Goal: Task Accomplishment & Management: Manage account settings

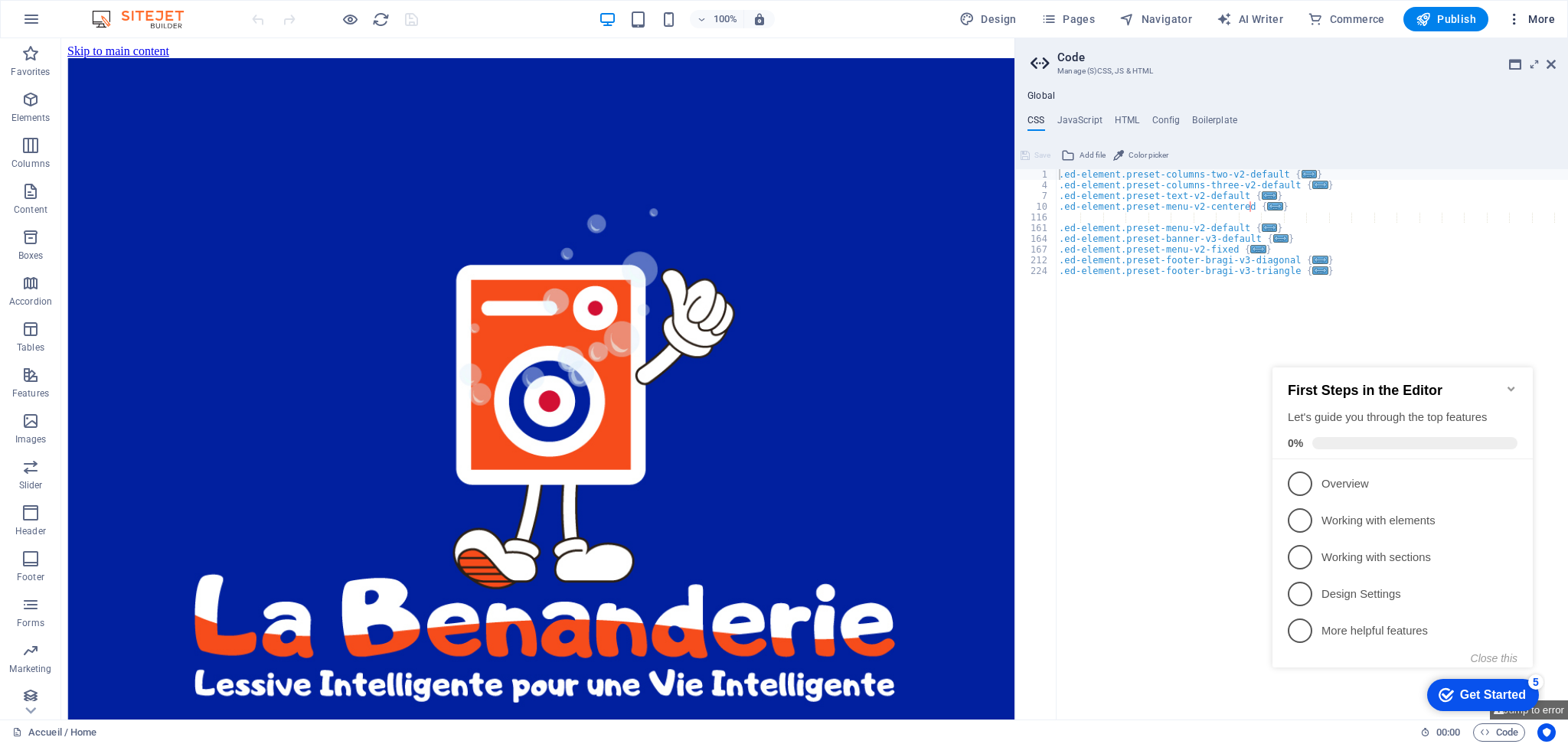
click at [1542, 28] on button "More" at bounding box center [1530, 19] width 61 height 25
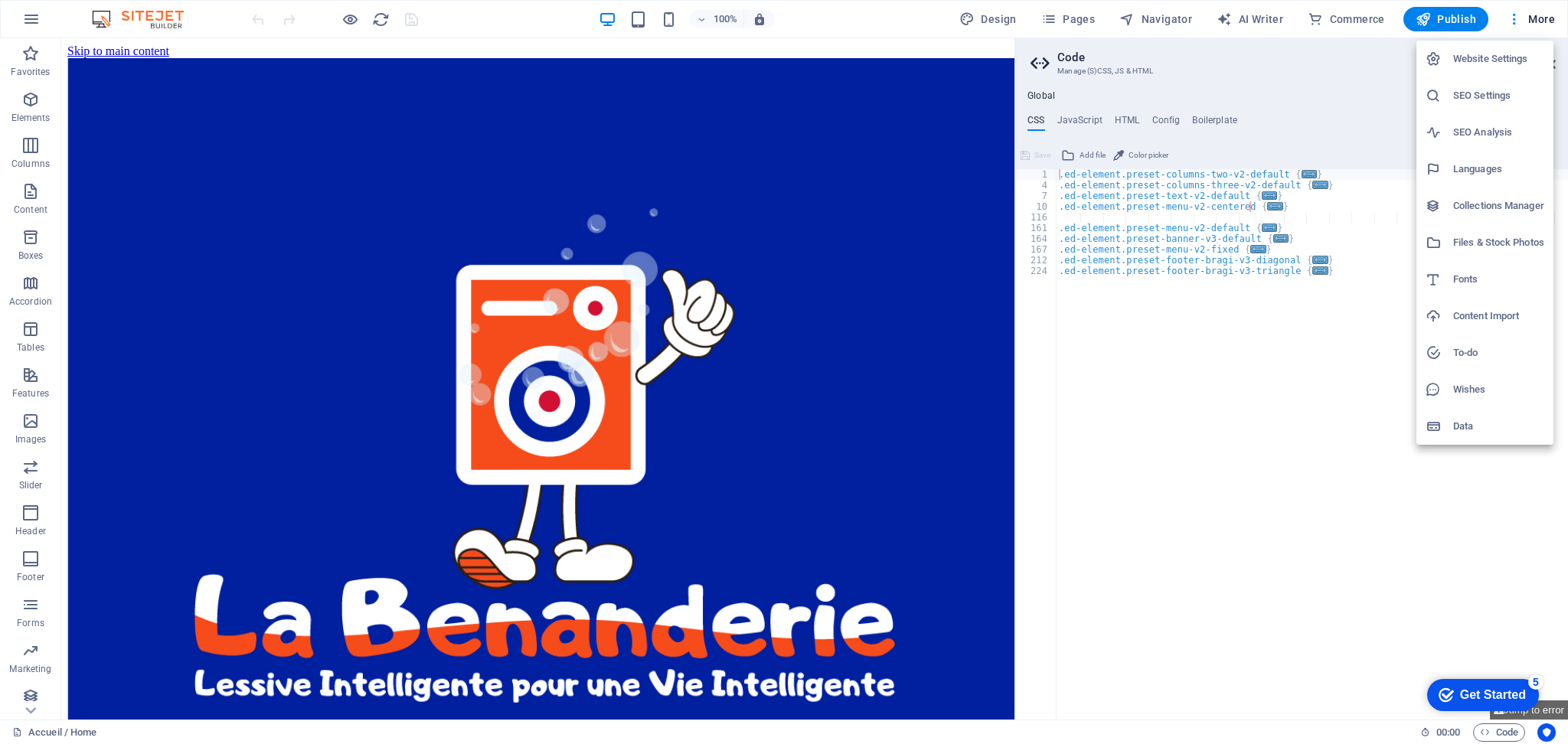
click at [1483, 100] on h6 "SEO Settings" at bounding box center [1499, 96] width 91 height 18
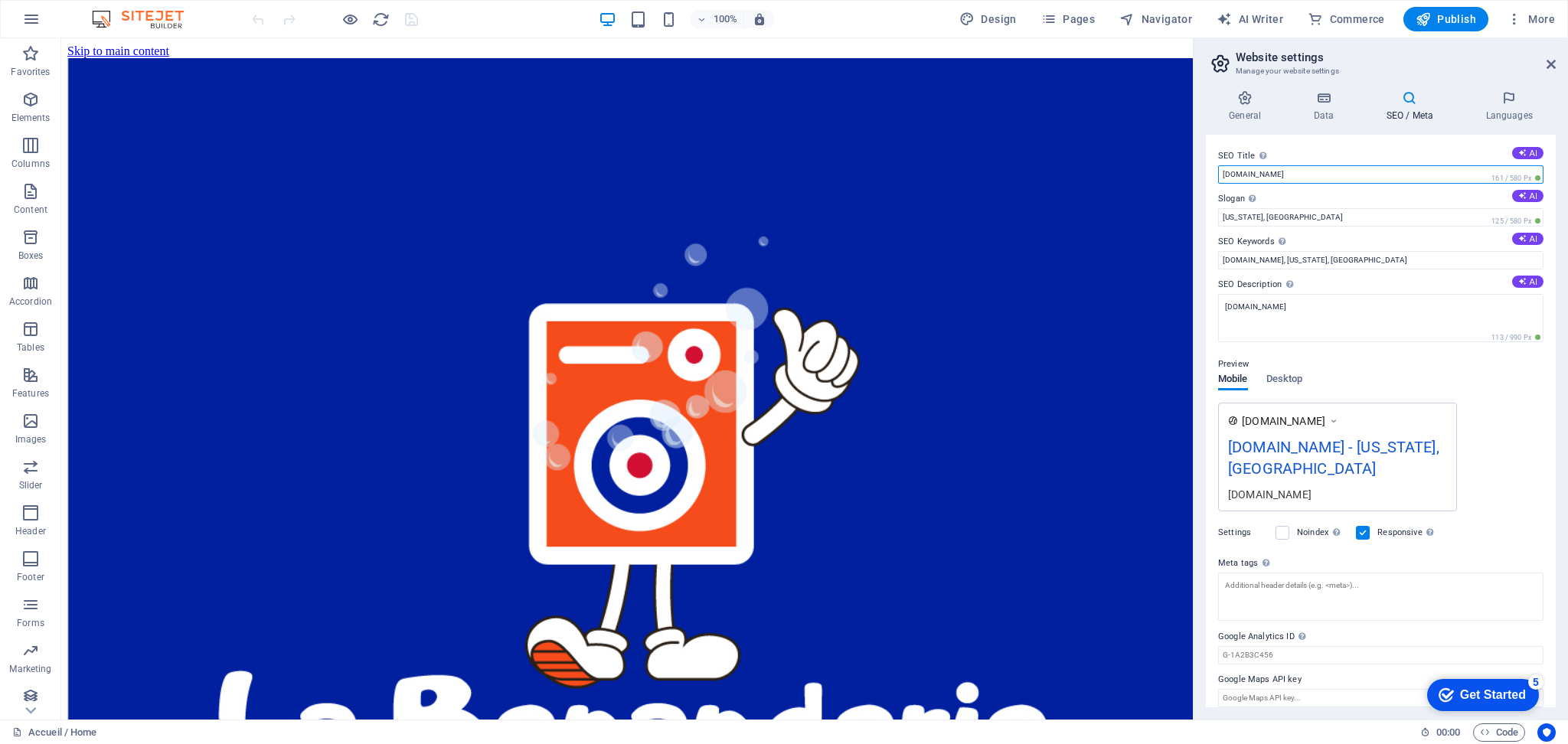
click at [1333, 175] on input "[DOMAIN_NAME]" at bounding box center [1381, 175] width 326 height 18
click at [1297, 225] on input "[US_STATE], [GEOGRAPHIC_DATA]" at bounding box center [1381, 218] width 326 height 18
type input "N"
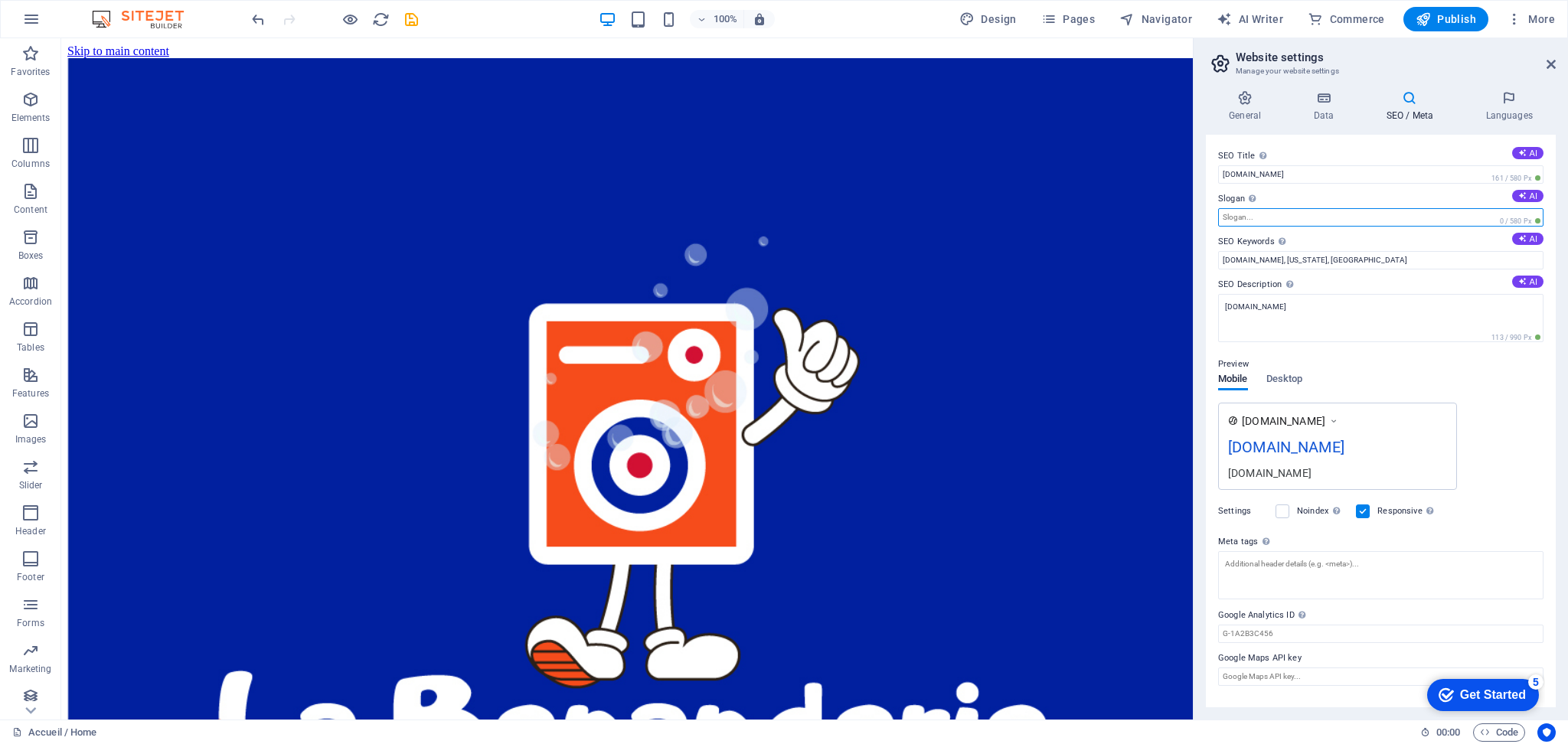
paste input "La Benanderie | Buanderie libre-service à [GEOGRAPHIC_DATA] ([GEOGRAPHIC_DATA])…"
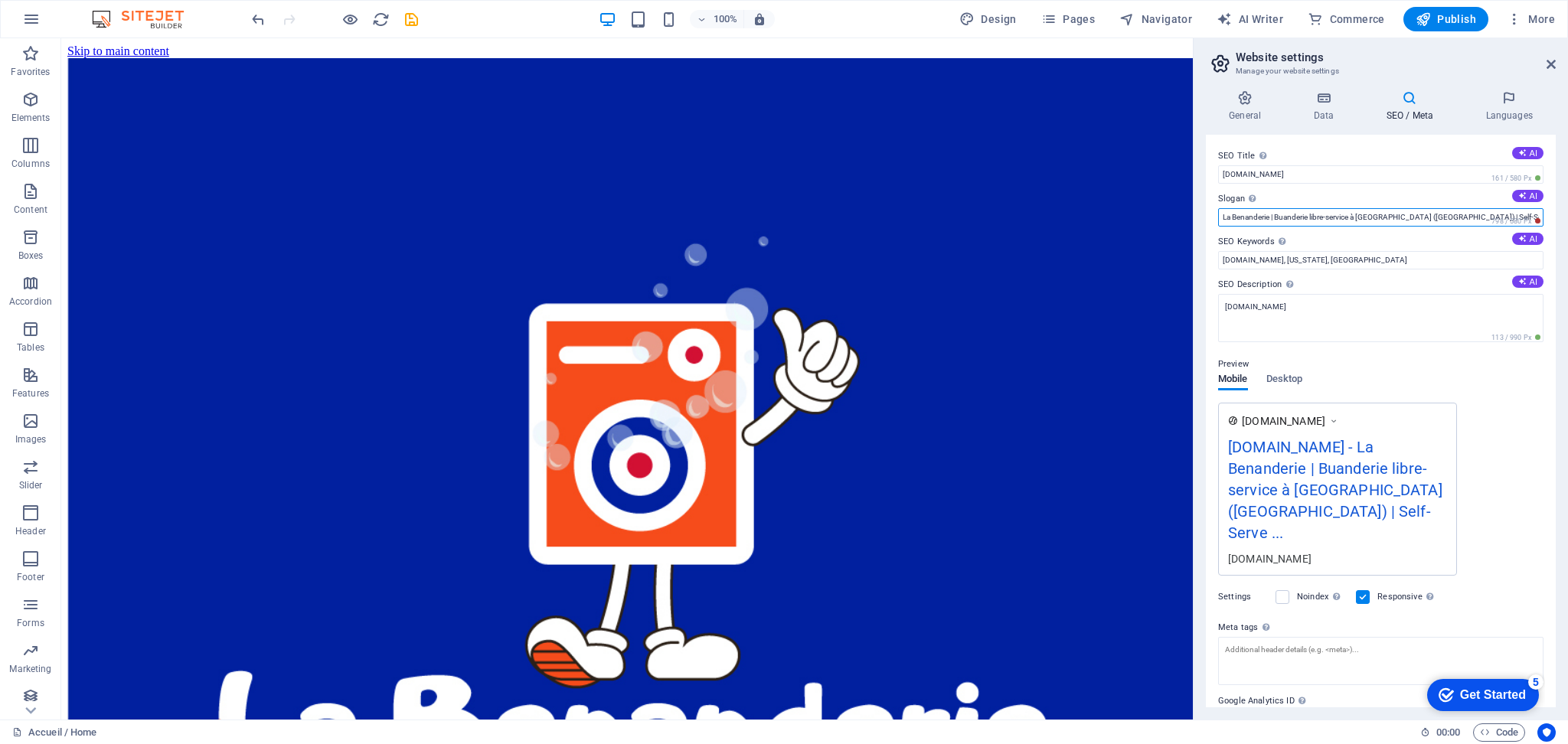
click at [1280, 218] on input "La Benanderie | Buanderie libre-service à [GEOGRAPHIC_DATA] ([GEOGRAPHIC_DATA])…" at bounding box center [1381, 218] width 326 height 18
click at [1281, 212] on input "La Benanderie | Buanderie libre-service à [GEOGRAPHIC_DATA] ([GEOGRAPHIC_DATA])…" at bounding box center [1381, 218] width 326 height 18
click at [1380, 215] on input "Buanderie libre-service à [GEOGRAPHIC_DATA] ([GEOGRAPHIC_DATA]) | Self-Serve La…" at bounding box center [1381, 218] width 326 height 18
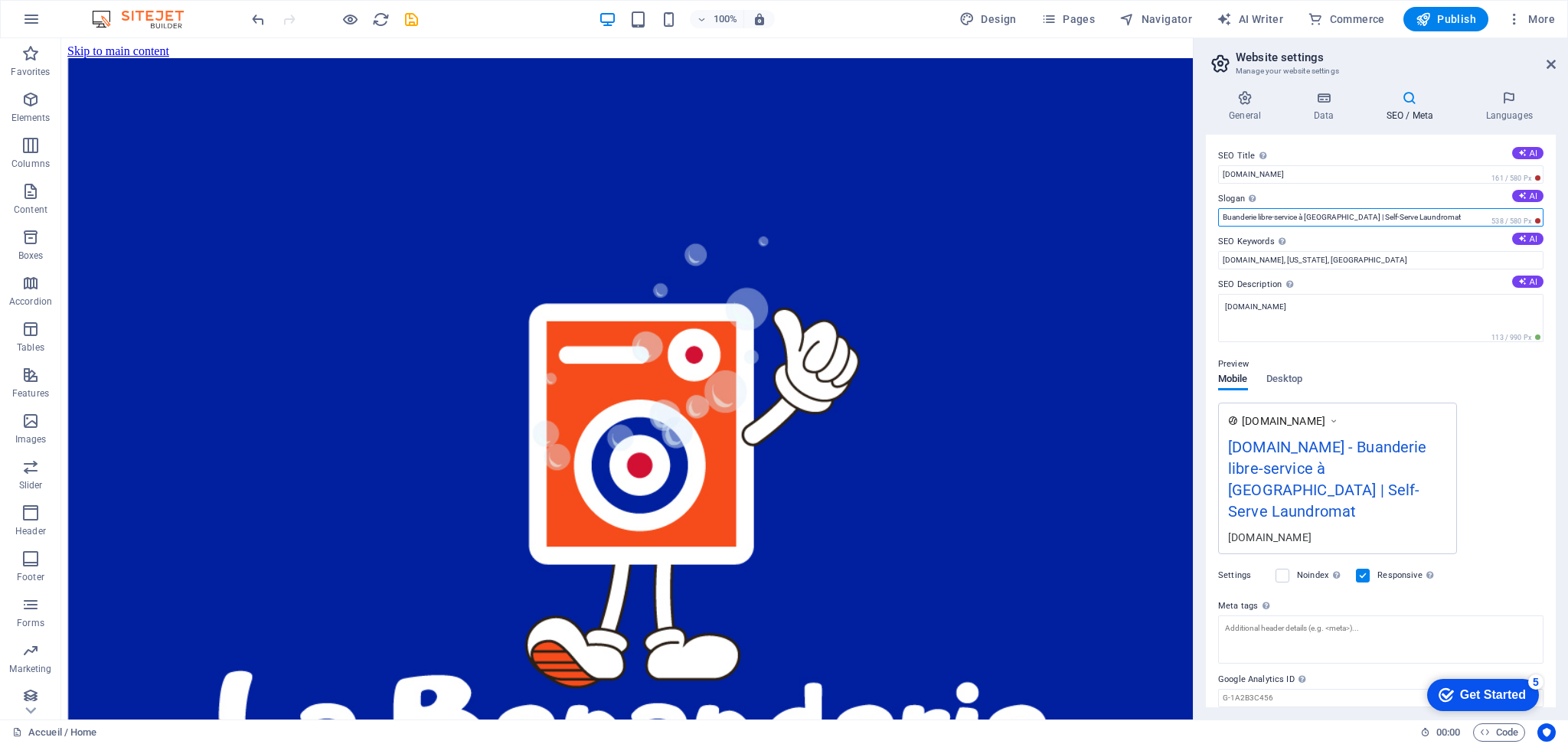
click at [1462, 214] on input "Buanderie libre-service à [GEOGRAPHIC_DATA] | Self-Serve Laundromat" at bounding box center [1381, 218] width 326 height 18
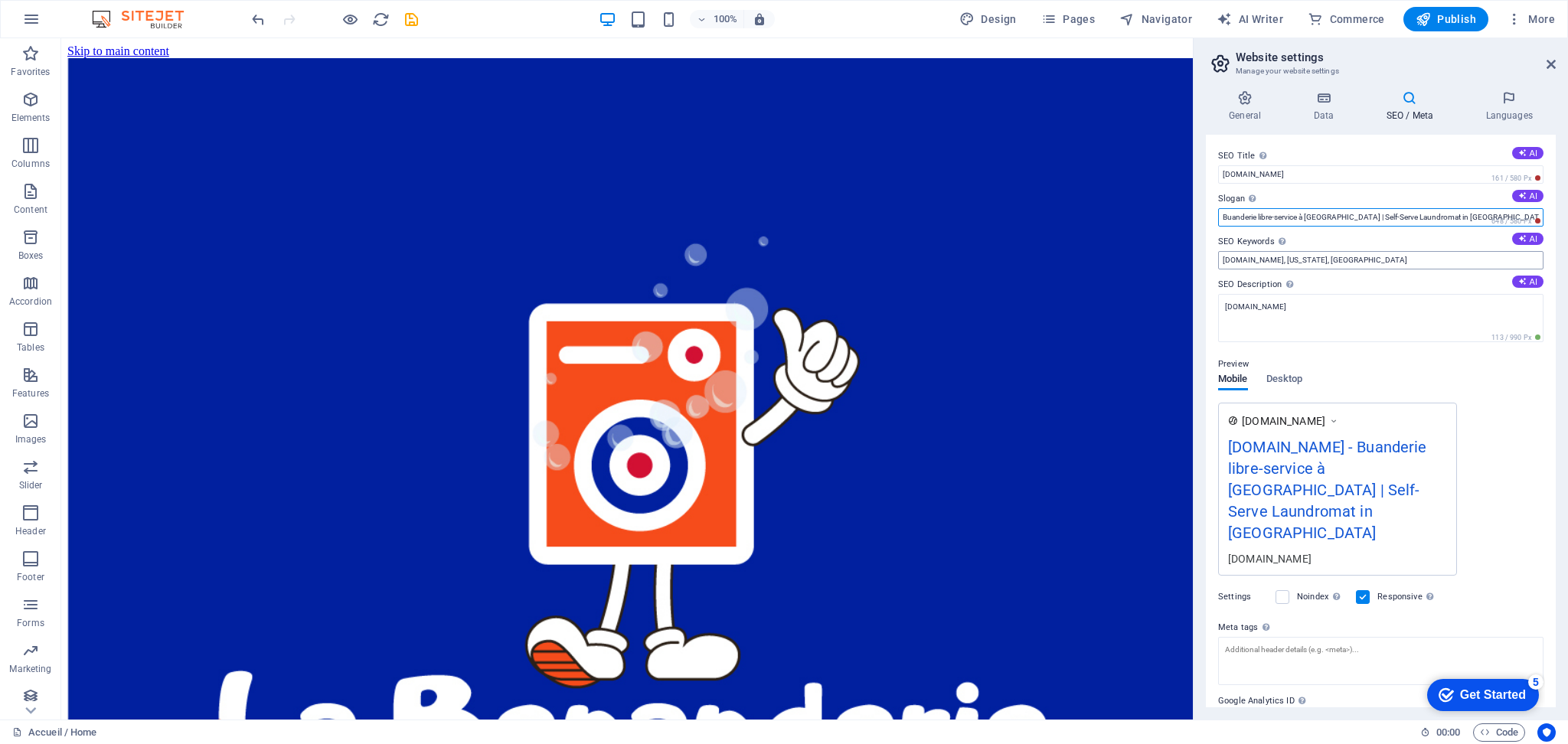
type input "Buanderie libre-service à [GEOGRAPHIC_DATA] | Self-Serve Laundromat in [GEOGRAP…"
click at [1373, 263] on input "[DOMAIN_NAME], [US_STATE], [GEOGRAPHIC_DATA]" at bounding box center [1381, 261] width 326 height 18
type input "l"
click at [1253, 262] on input "SEO Keywords Comma-separated list of keywords representing your website. AI" at bounding box center [1381, 261] width 326 height 18
paste input "buanderie Gatineau, buanderie libre-service [GEOGRAPHIC_DATA], laverie [GEOGRAP…"
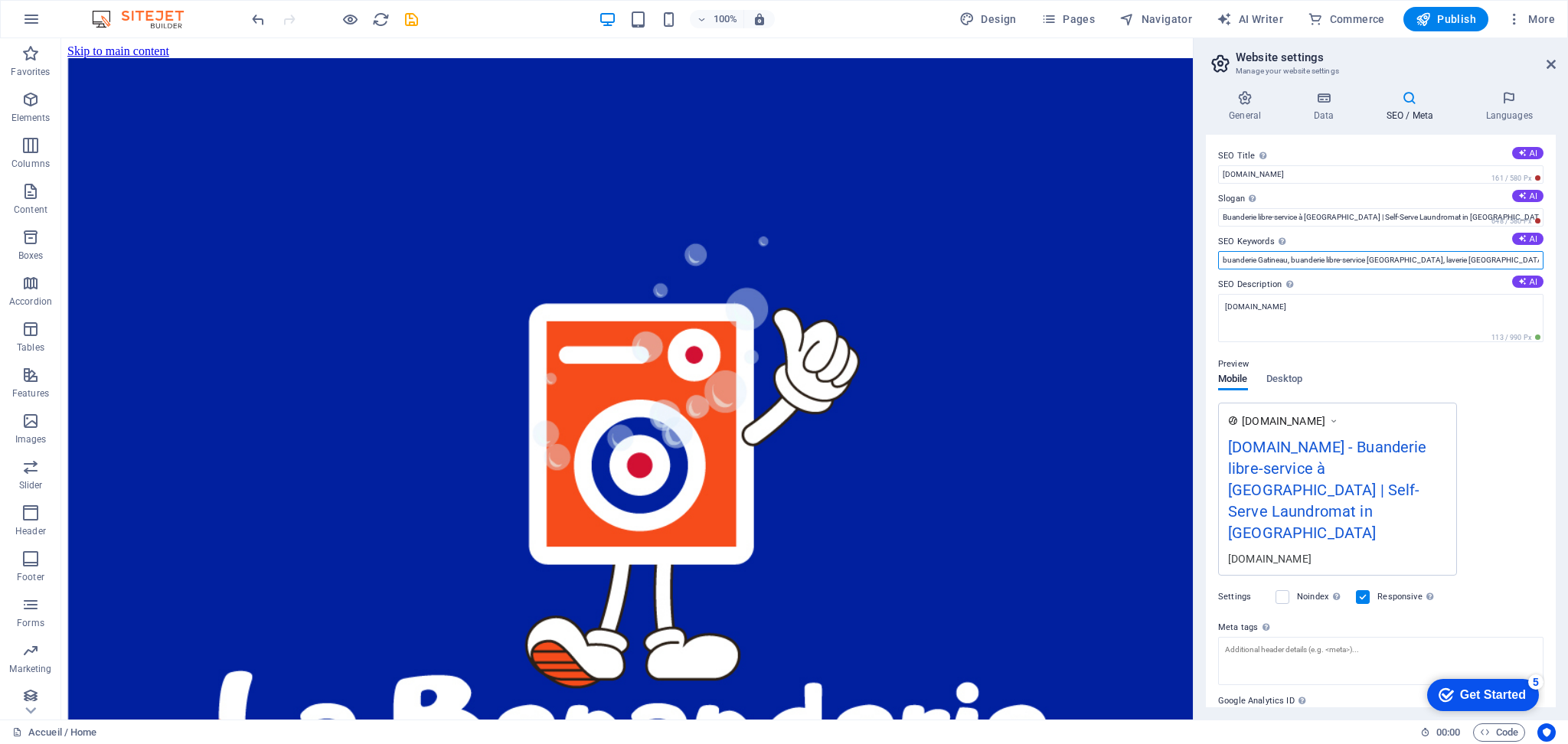
scroll to position [0, 2307]
type input "buanderie Gatineau, buanderie libre-service [GEOGRAPHIC_DATA], laverie [GEOGRAP…"
click at [1468, 216] on input "Buanderie libre-service à [GEOGRAPHIC_DATA] | Self-Serve Laundromat in [GEOGRAP…" at bounding box center [1381, 218] width 326 height 18
click at [1432, 219] on input "Buanderie libre-service à [GEOGRAPHIC_DATA] | Self-Serve Laundromat in [GEOGRAP…" at bounding box center [1381, 218] width 326 height 18
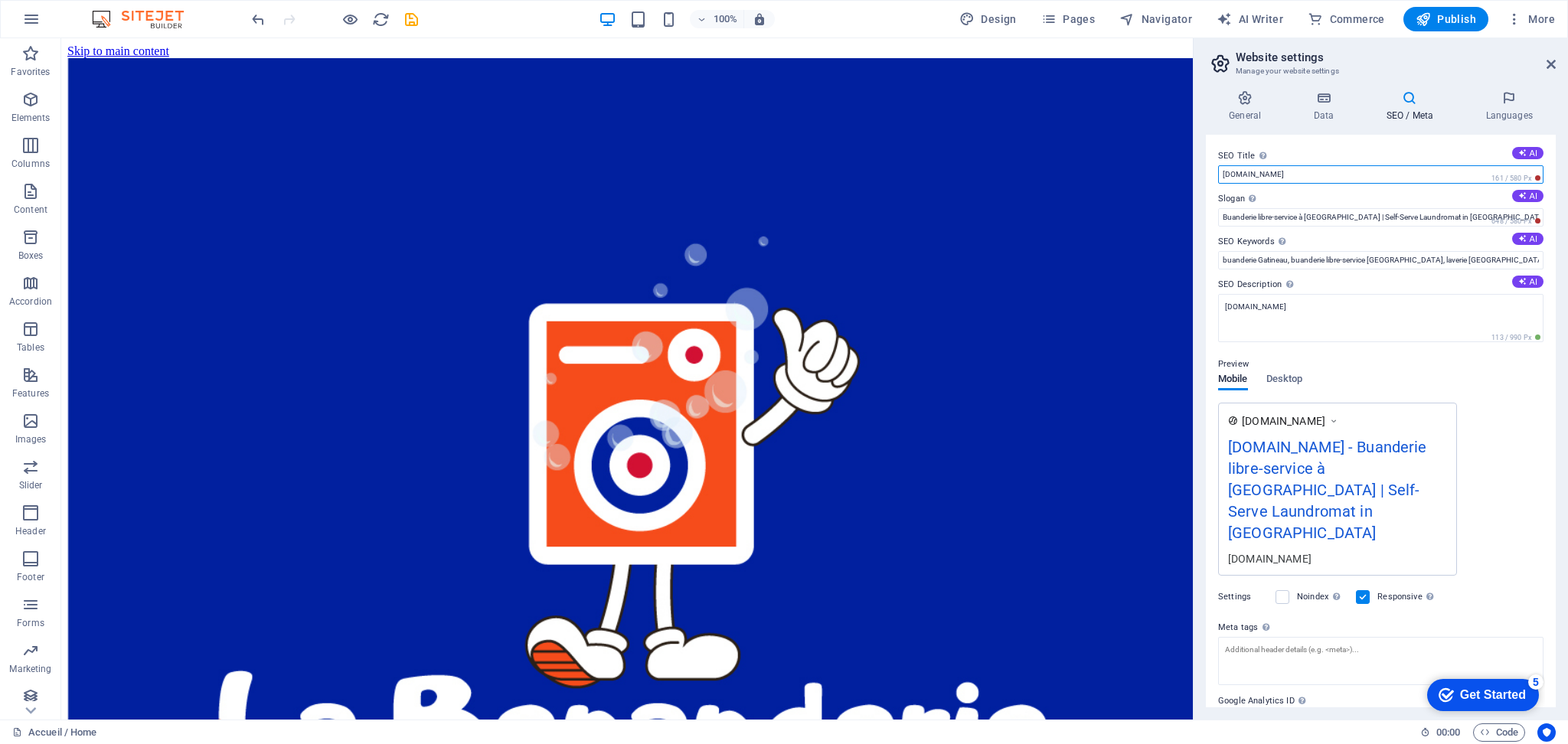
click at [1222, 175] on input "[DOMAIN_NAME]" at bounding box center [1381, 175] width 326 height 18
type input "[DOMAIN_NAME]"
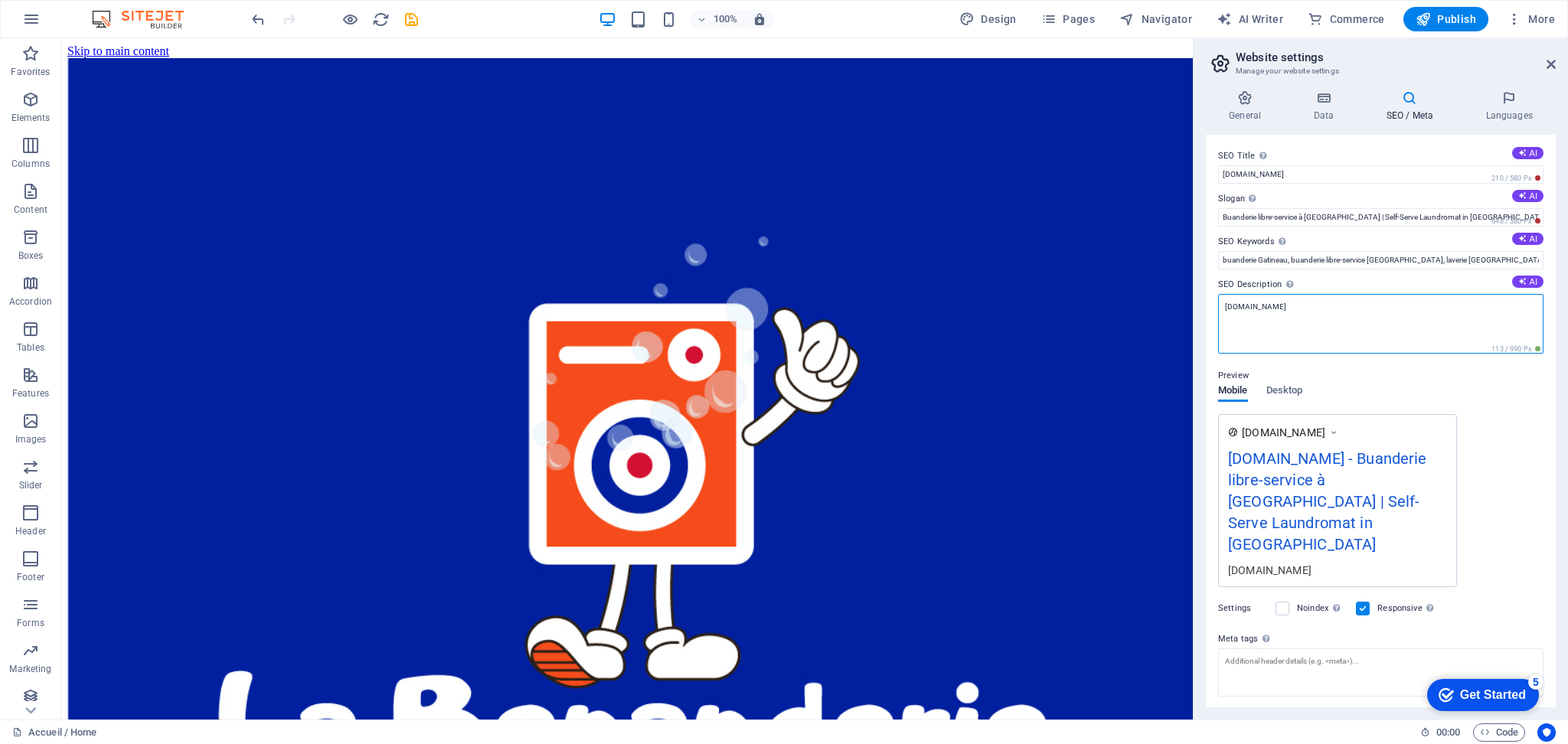
click at [1336, 301] on textarea "[DOMAIN_NAME]" at bounding box center [1381, 324] width 326 height 60
type textarea "l"
paste textarea "Buanderie libre-service moderne à [GEOGRAPHIC_DATA] avec laveuses et sécheuses …"
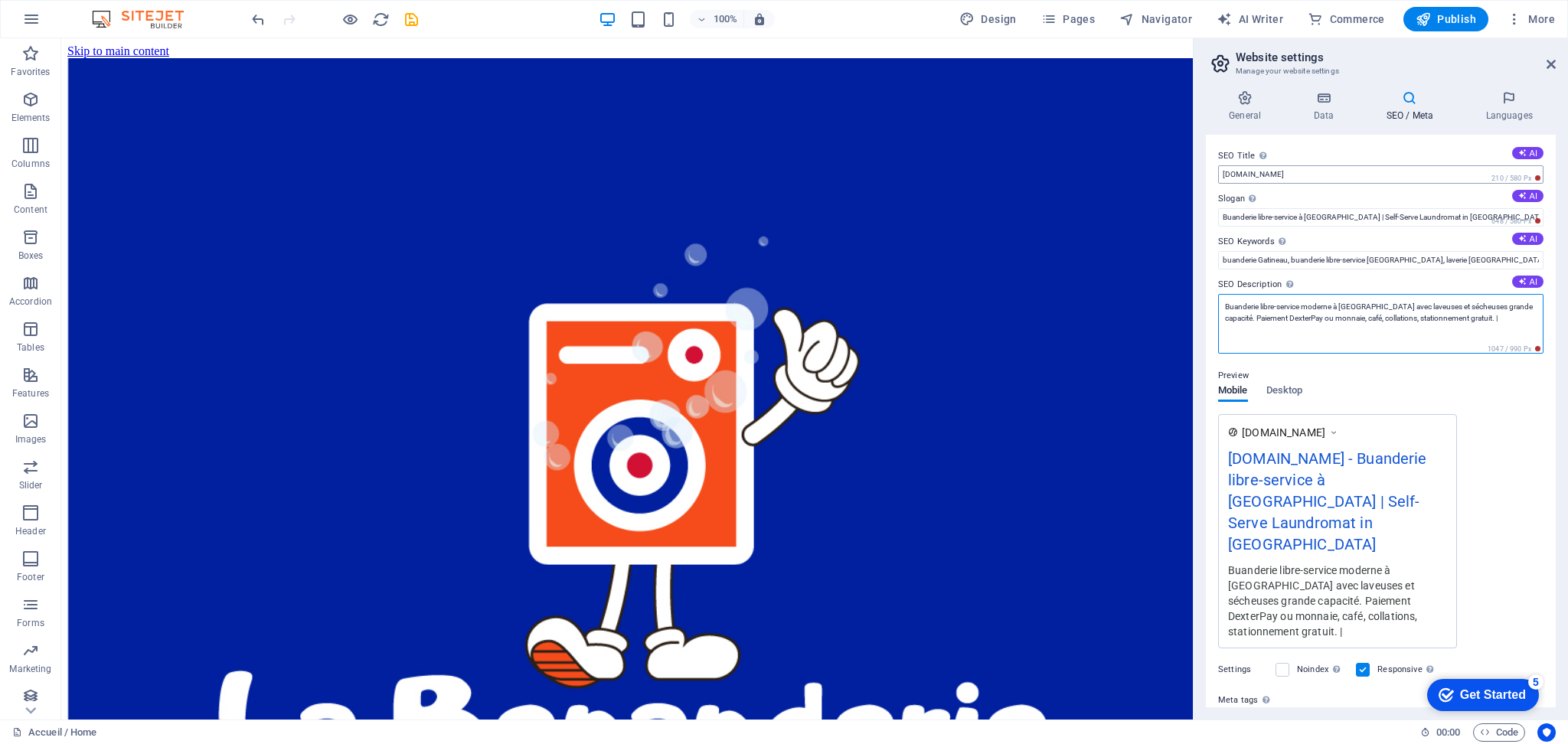
paste textarea "Modern self-serve laundromat in [GEOGRAPHIC_DATA] with large-capacity washers a…"
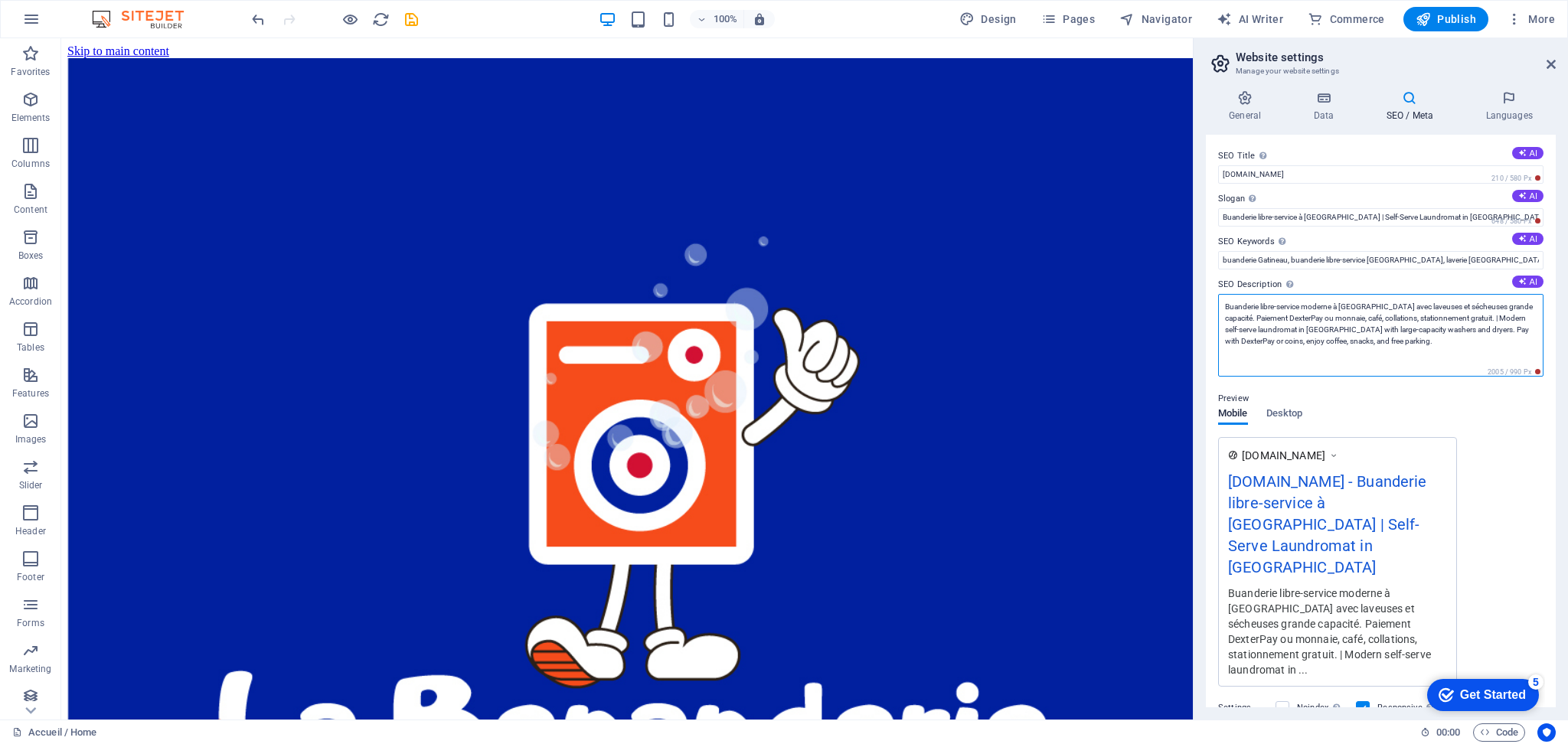
type textarea "Buanderie libre-service moderne à [GEOGRAPHIC_DATA] avec laveuses et sécheuses …"
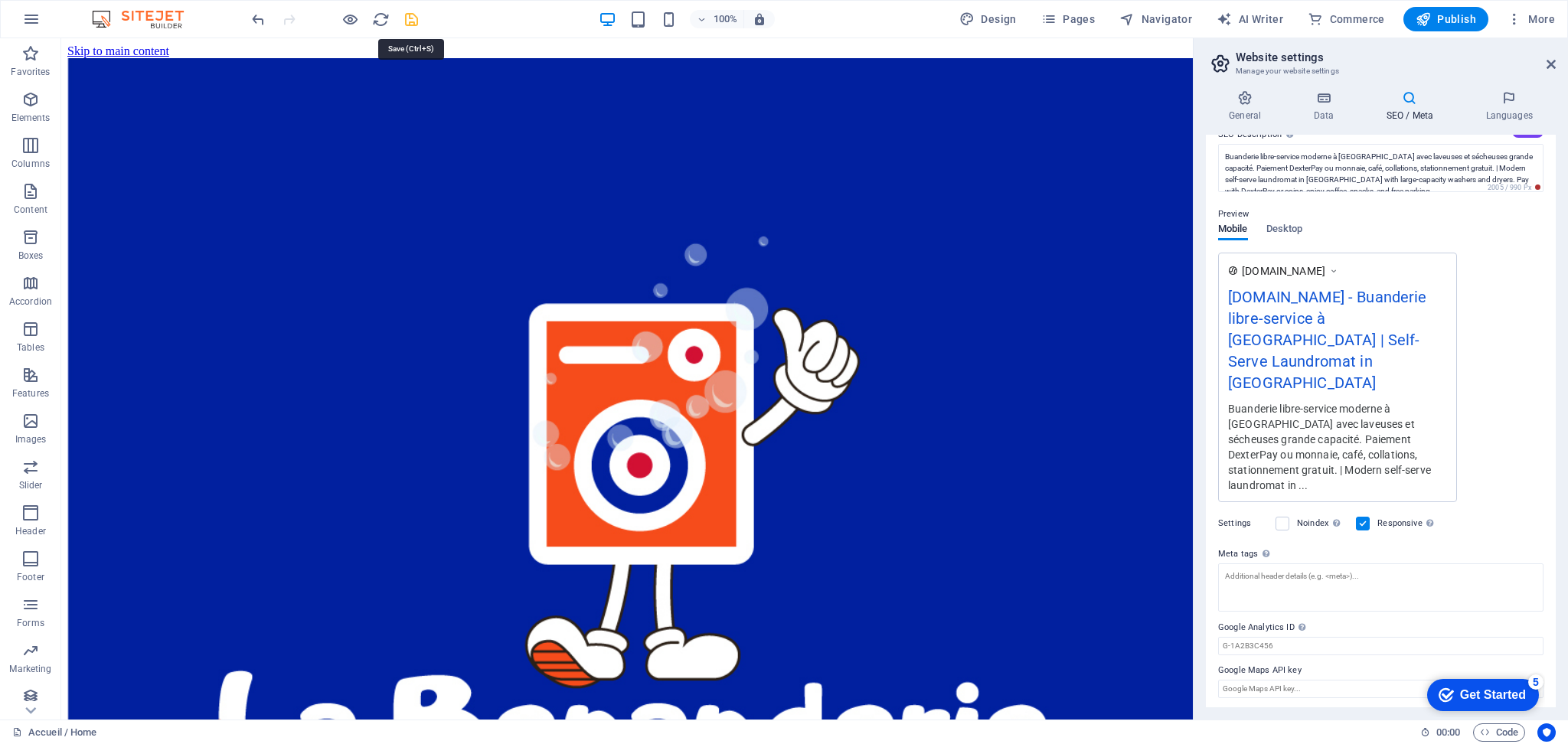
scroll to position [116, 0]
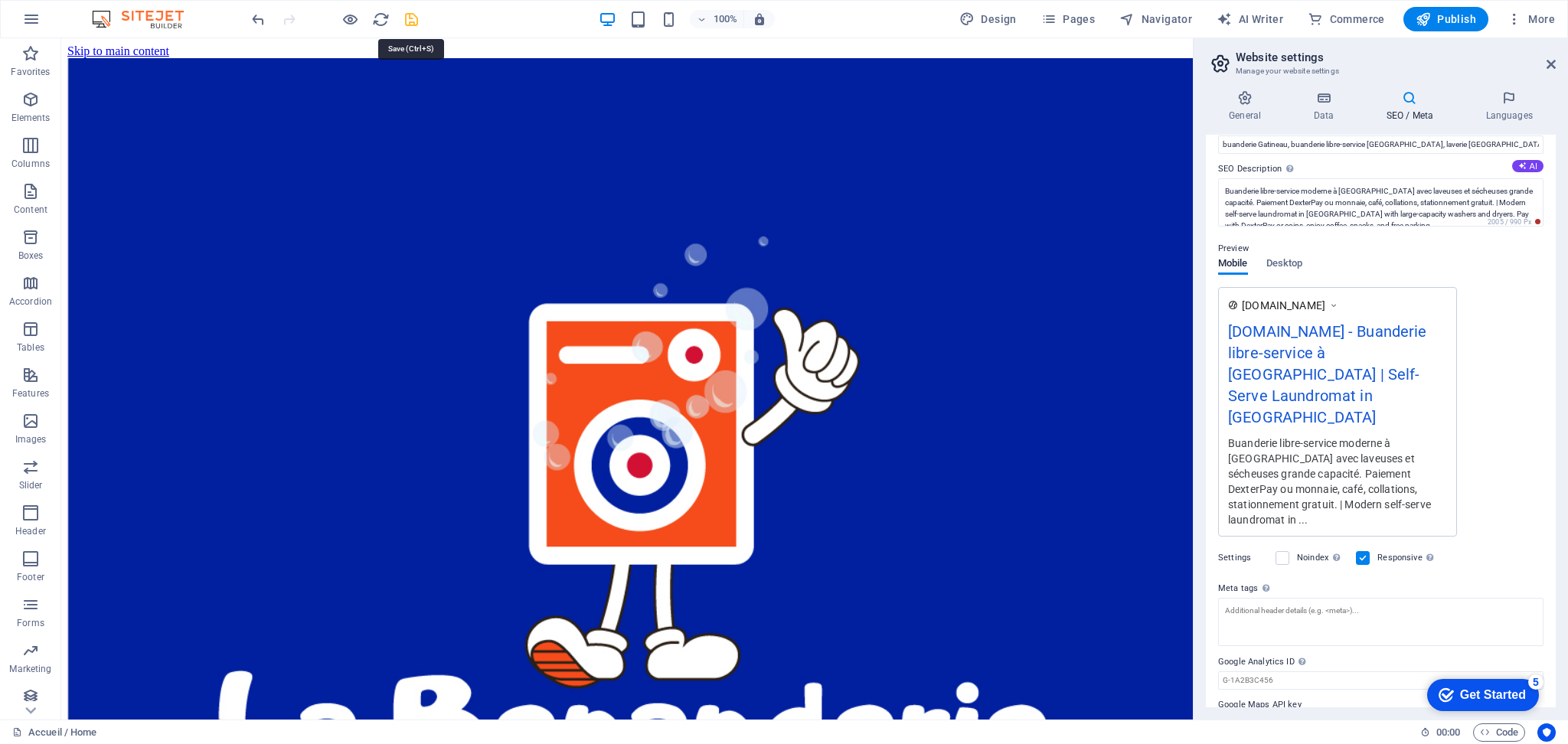
click at [406, 11] on icon "save" at bounding box center [412, 19] width 18 height 18
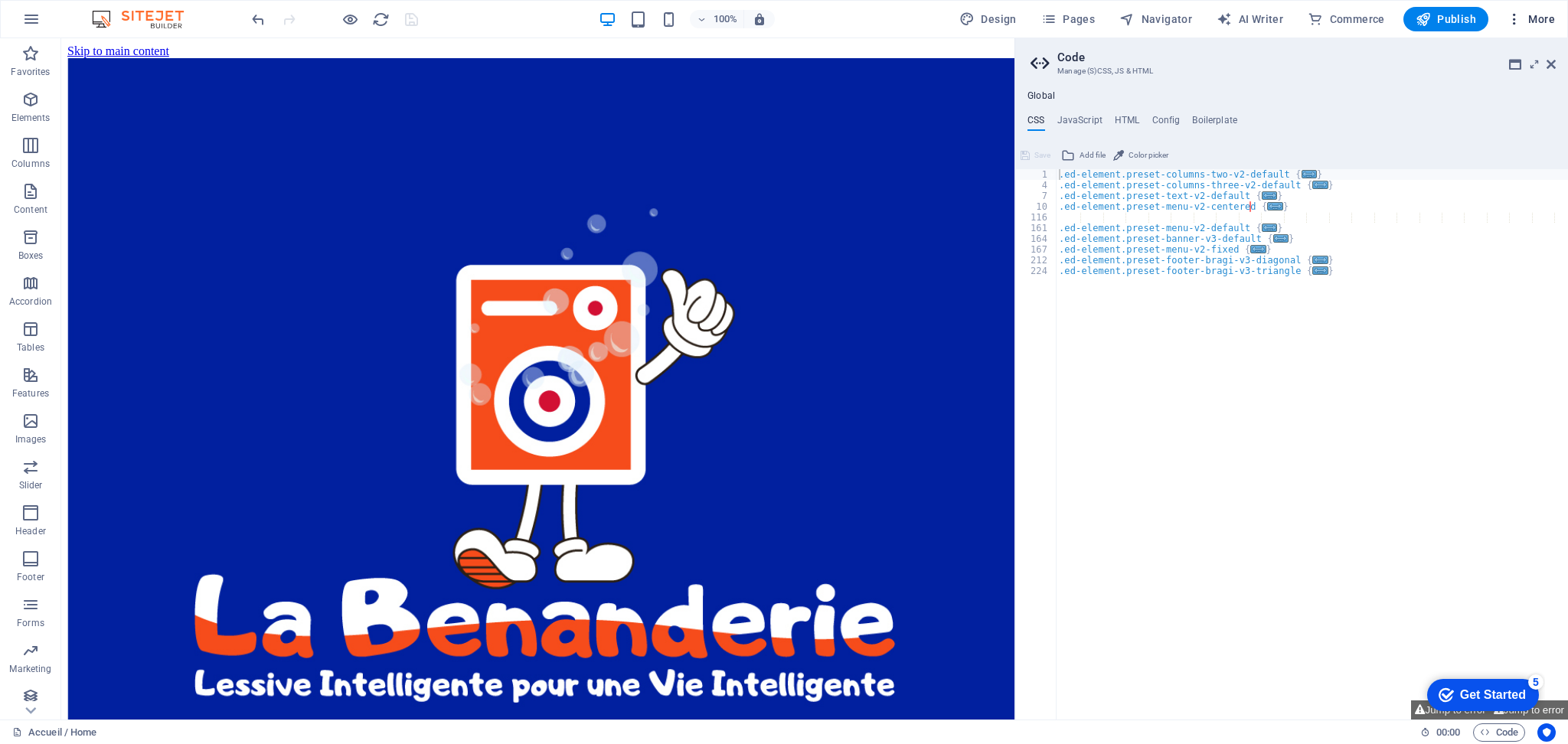
click at [1542, 25] on span "More" at bounding box center [1530, 19] width 48 height 15
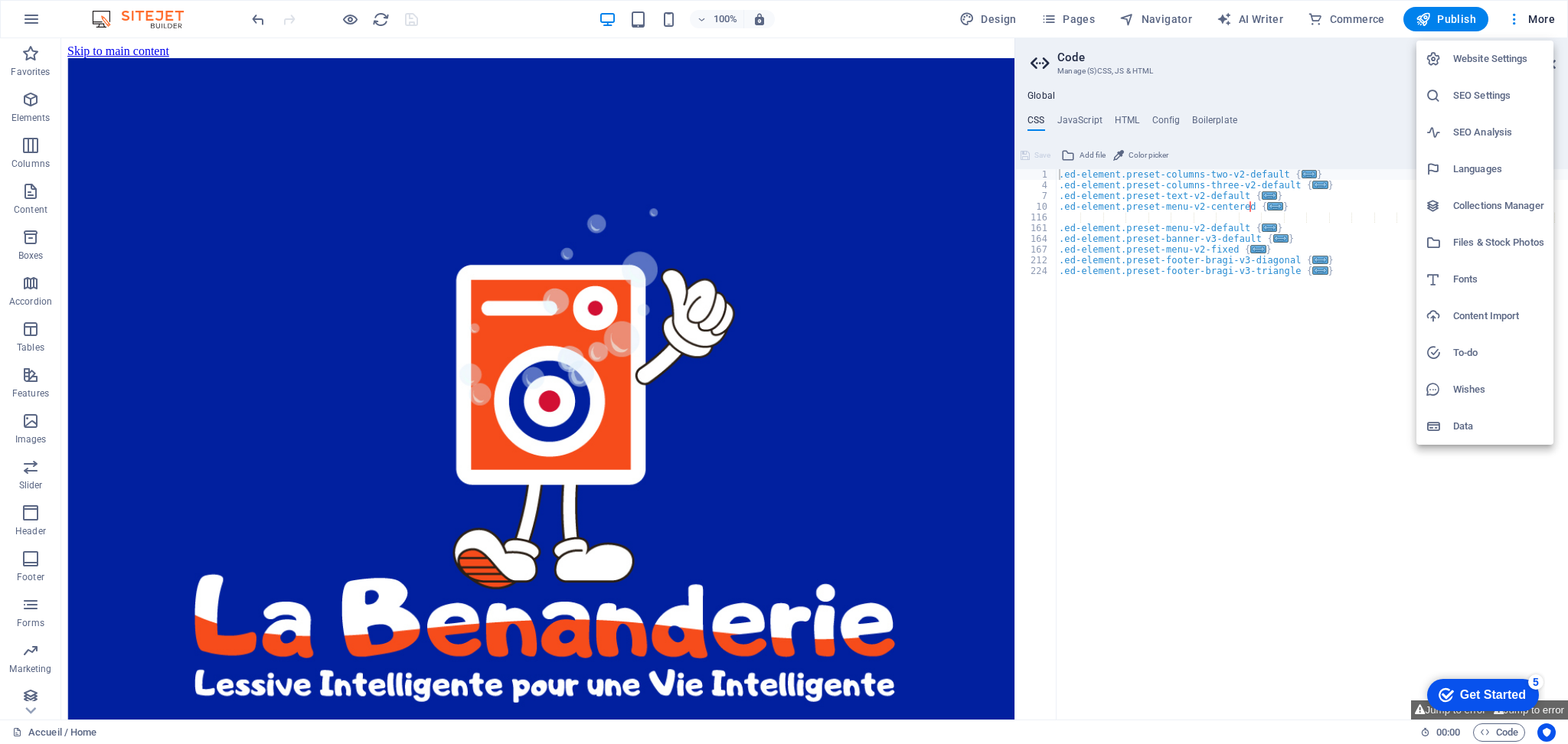
click at [1492, 90] on h6 "SEO Settings" at bounding box center [1499, 96] width 91 height 18
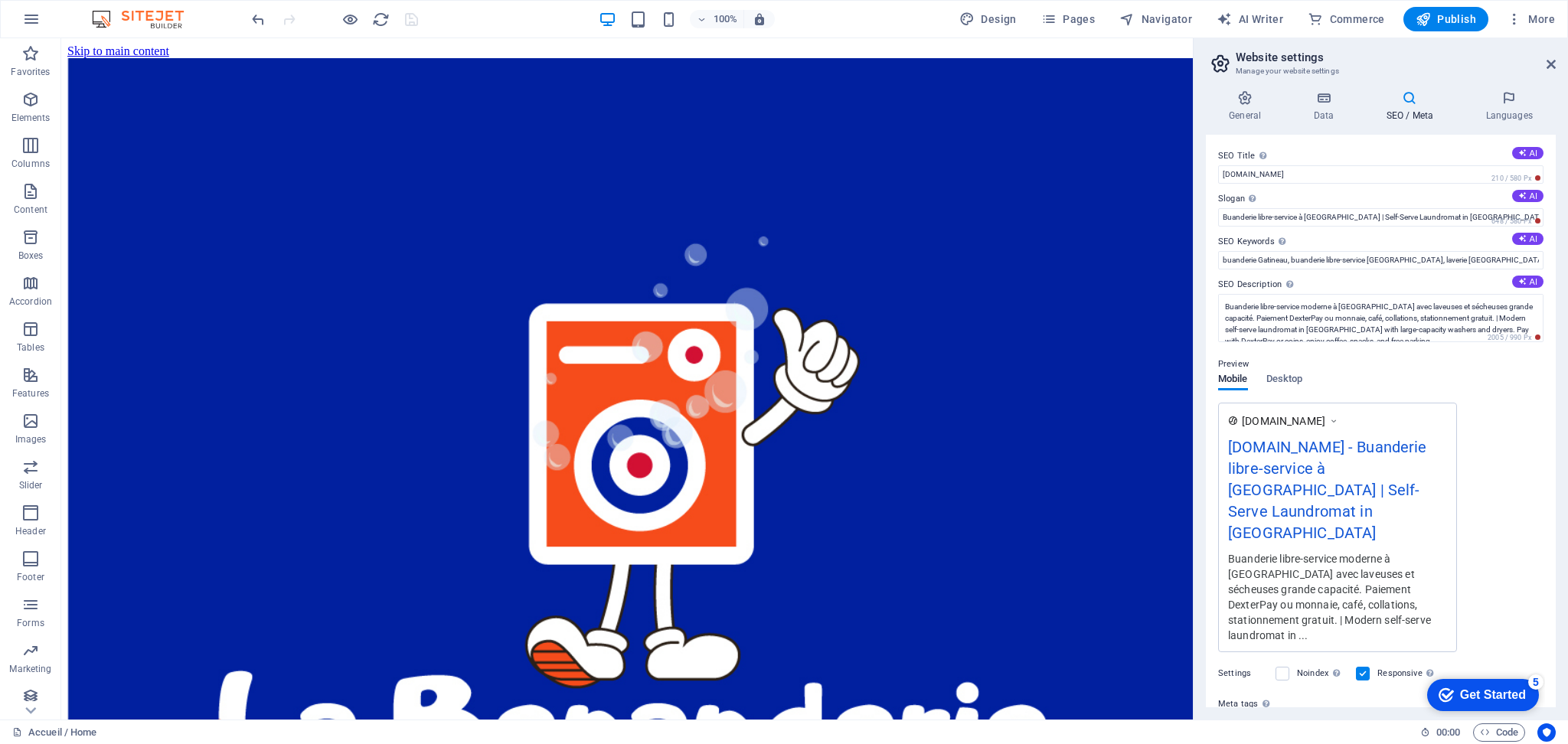
drag, startPoint x: 1557, startPoint y: 288, endPoint x: 1557, endPoint y: 314, distance: 26.0
click at [1557, 314] on div "General Data SEO / Meta Languages Website name [DOMAIN_NAME] Logo Drag files he…" at bounding box center [1381, 398] width 375 height 641
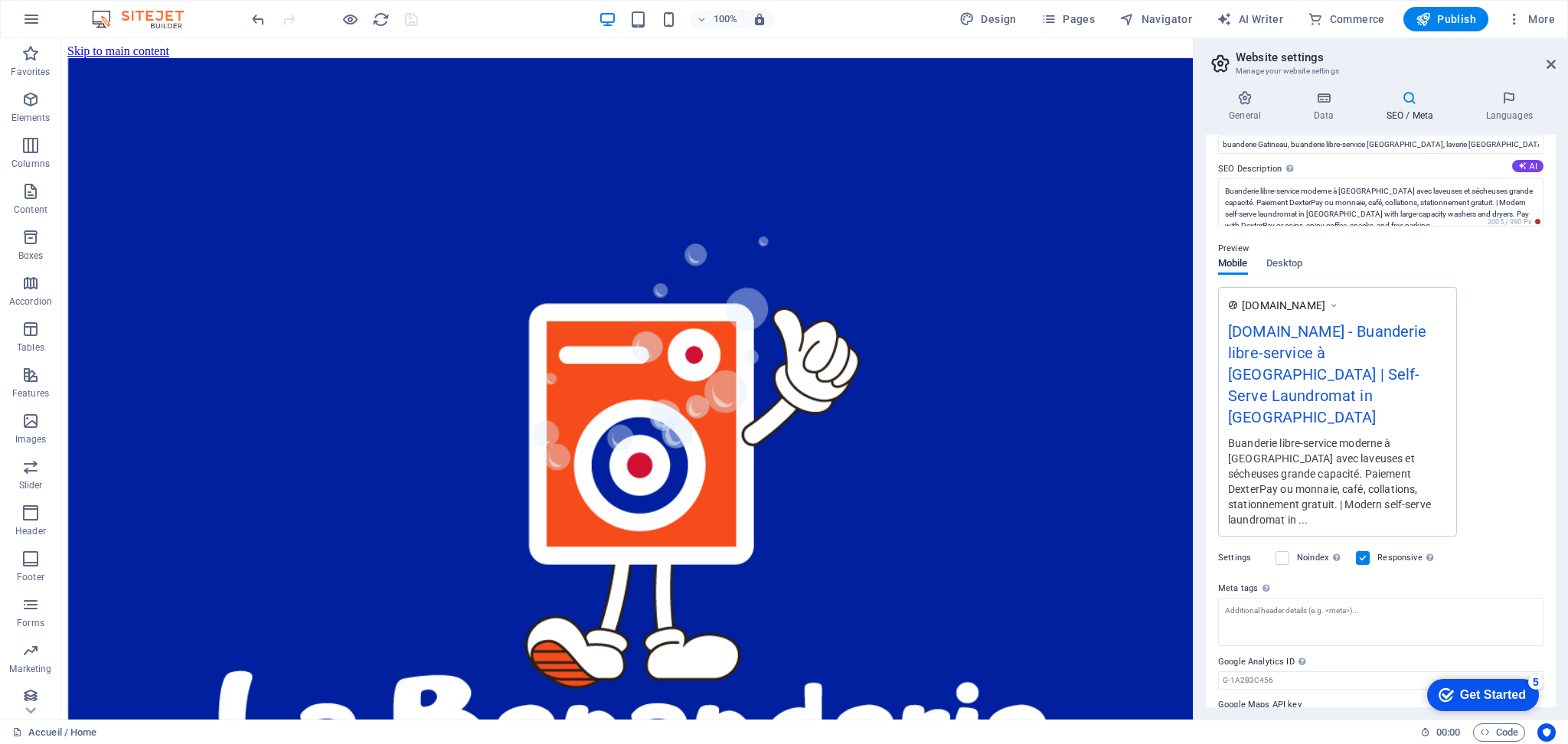
click at [1283, 255] on div "Preview" at bounding box center [1381, 249] width 326 height 18
click at [1284, 257] on span "Desktop" at bounding box center [1285, 265] width 37 height 21
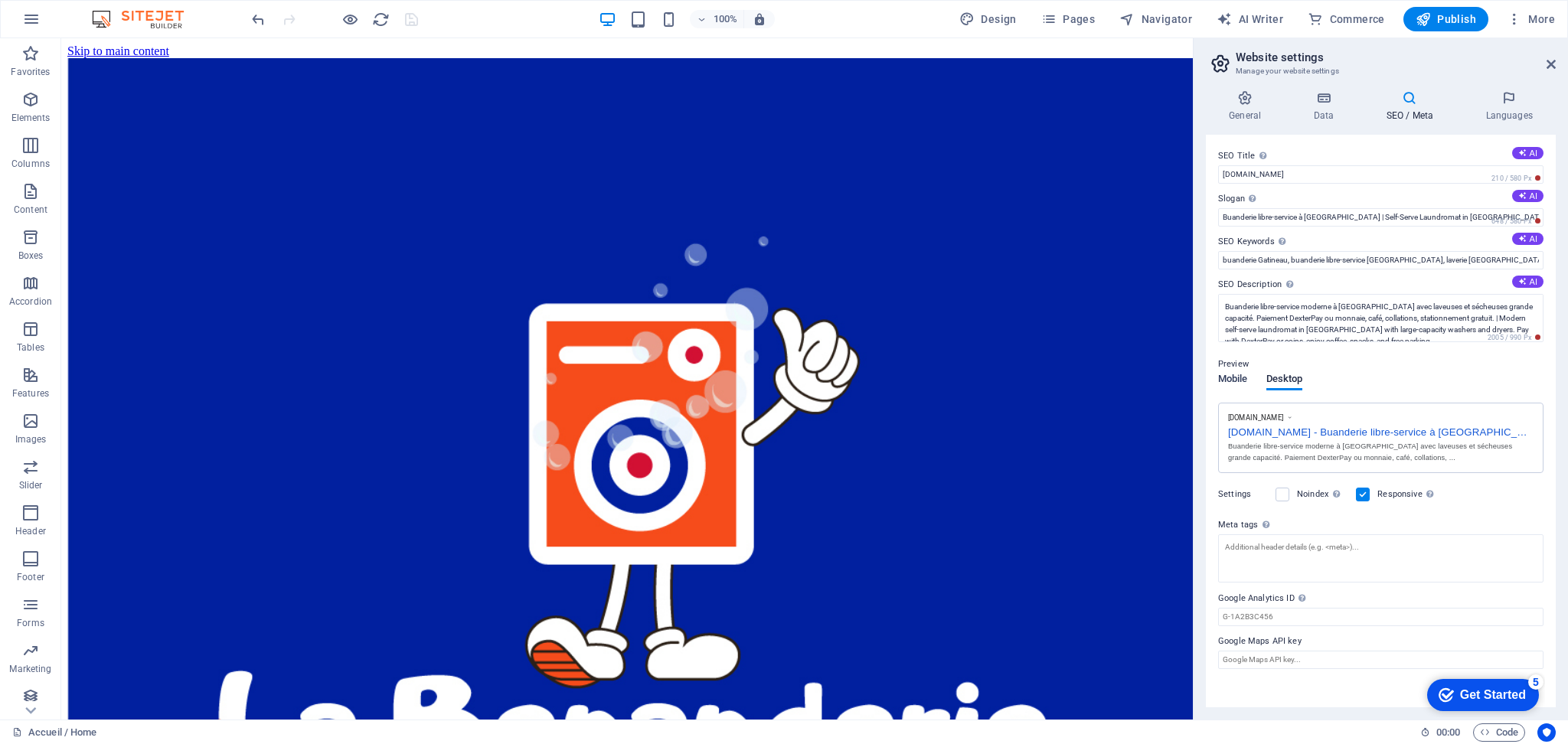
click at [1232, 378] on span "Mobile" at bounding box center [1233, 381] width 30 height 21
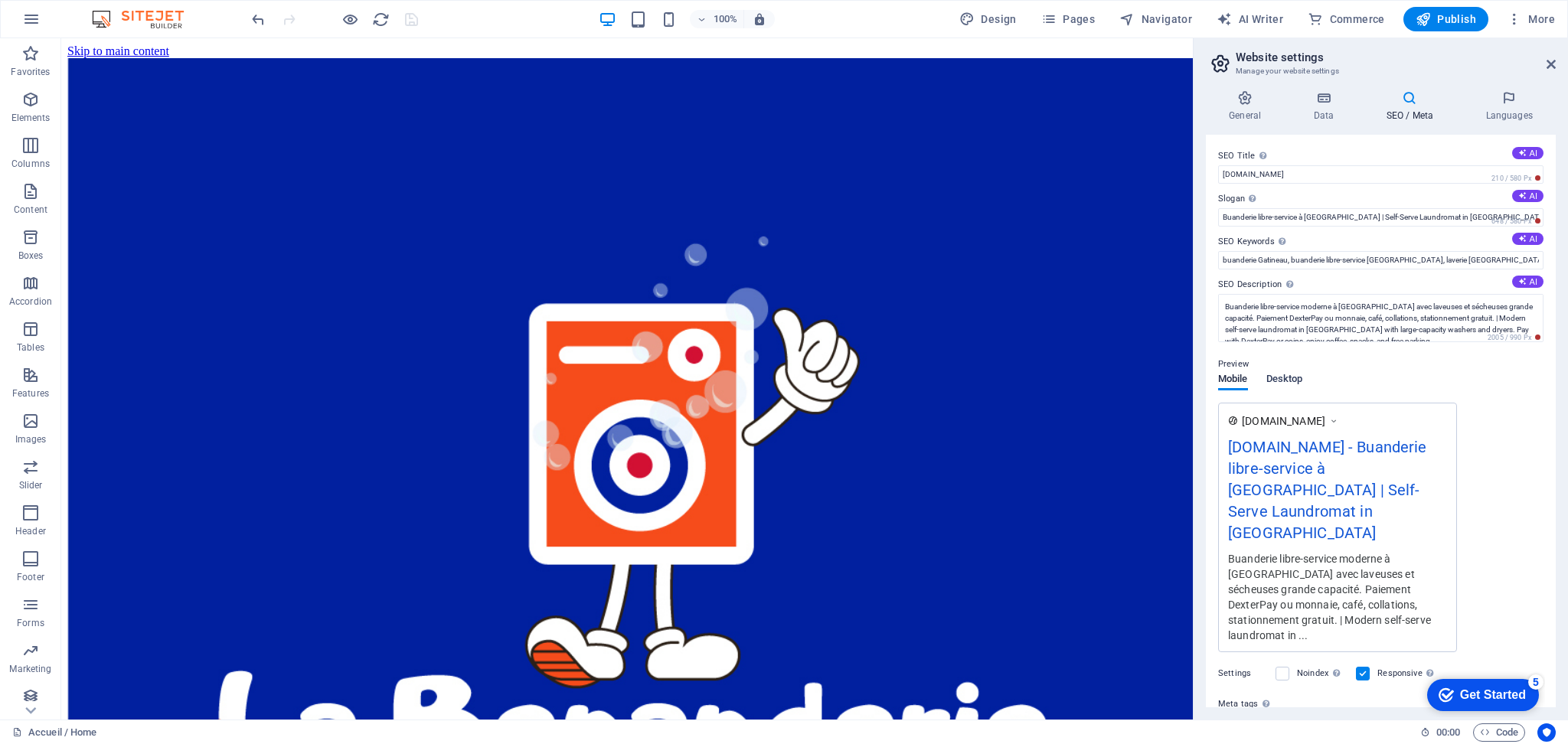
click at [1287, 377] on span "Desktop" at bounding box center [1285, 381] width 37 height 21
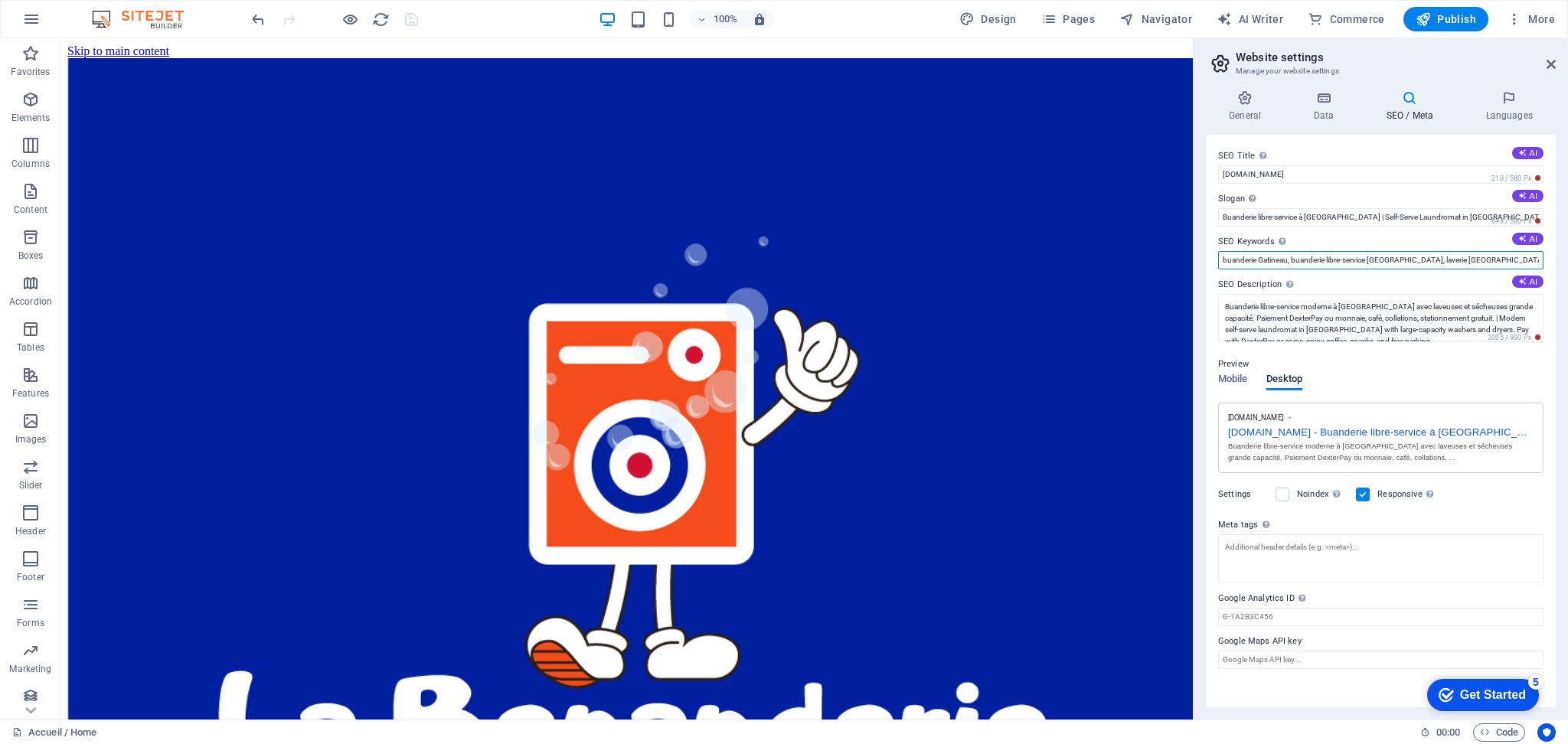
click at [1513, 264] on input "buanderie Gatineau, buanderie libre-service [GEOGRAPHIC_DATA], laverie [GEOGRAP…" at bounding box center [1381, 261] width 326 height 18
click at [1539, 267] on input "buanderie Gatineau, buanderie libre-service [GEOGRAPHIC_DATA], laverie [GEOGRAP…" at bounding box center [1381, 261] width 326 height 18
type input "buanderie Gatineau, buanderie libre-service [GEOGRAPHIC_DATA], laverie [GEOGRAP…"
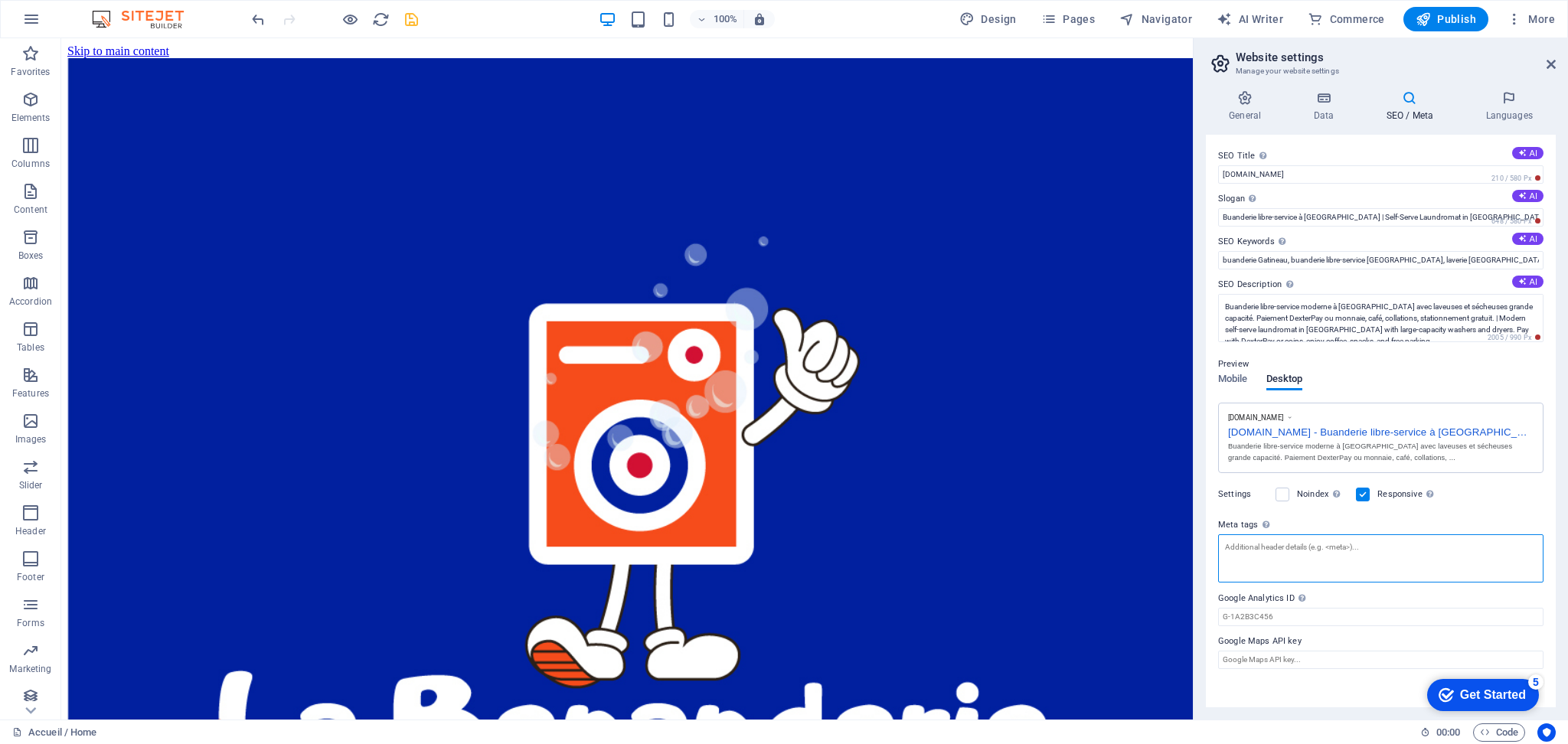
click at [1468, 540] on textarea "Meta tags Enter HTML code here that will be placed inside the tags of your webs…" at bounding box center [1381, 558] width 326 height 48
click at [1478, 267] on input "buanderie Gatineau, buanderie libre-service [GEOGRAPHIC_DATA], laverie [GEOGRAP…" at bounding box center [1381, 261] width 326 height 18
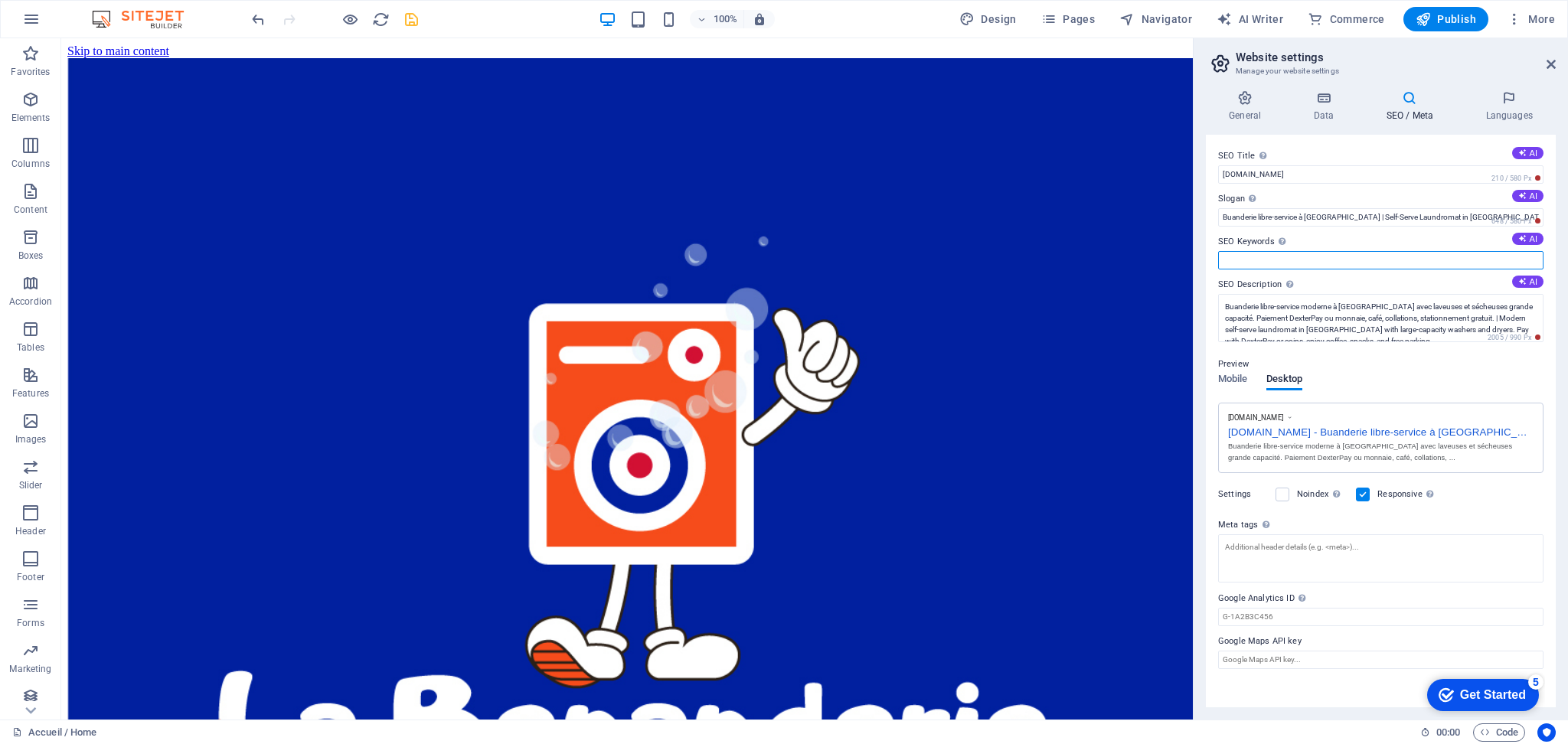
paste input "loremipsu Dolorsit, ametconse adipi-elitsed Doeiusmo, tempori Utla, etdolor Mag…"
type input "loremipsu Dolorsit, ametconse adipi-elitsed Doeiusmo, tempori Utla, etdolor Mag…"
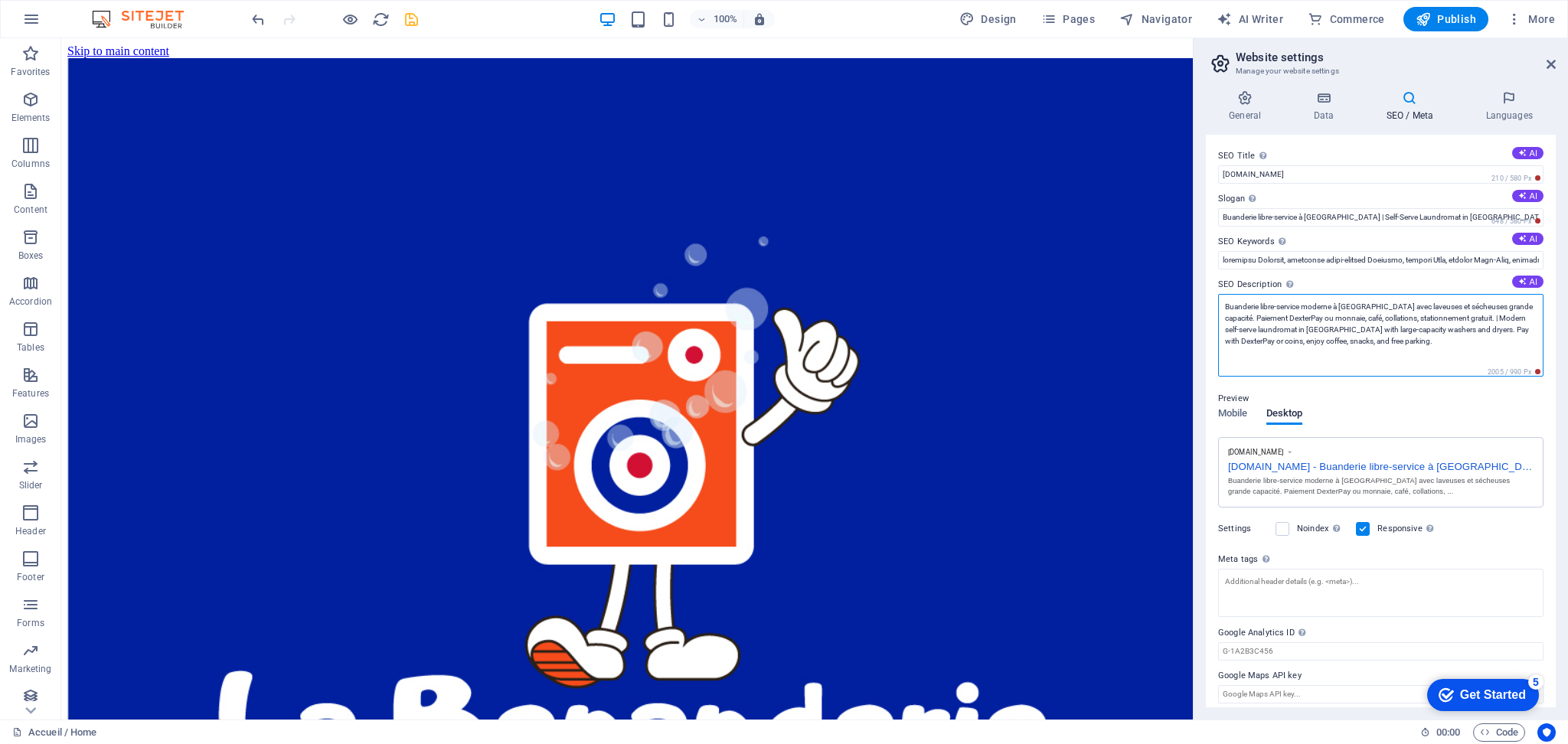
click at [1284, 316] on textarea "Buanderie libre-service moderne à [GEOGRAPHIC_DATA] avec laveuses et sécheuses …" at bounding box center [1381, 336] width 326 height 83
paste textarea "moderne à [GEOGRAPHIC_DATA] ([GEOGRAPHIC_DATA]). Ouvert 7 jours sur 7, jours fé…"
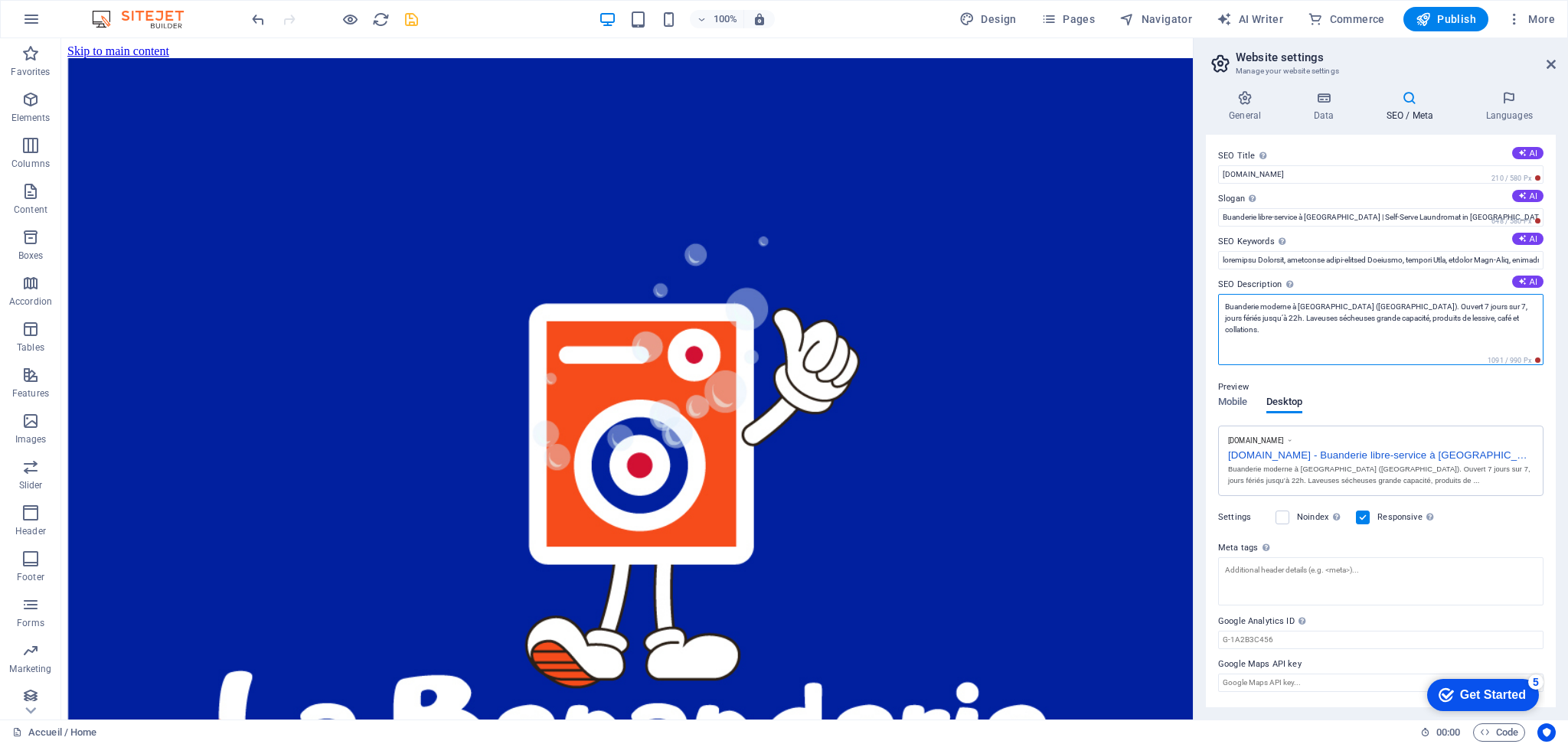
click at [1497, 304] on textarea "Buanderie moderne à [GEOGRAPHIC_DATA] ([GEOGRAPHIC_DATA]). Ouvert 7 jours sur 7…" at bounding box center [1381, 329] width 326 height 71
click at [1511, 323] on textarea "Buanderie moderne à [GEOGRAPHIC_DATA] ([GEOGRAPHIC_DATA]). Ouvert 7 jours sur 7…" at bounding box center [1381, 329] width 326 height 71
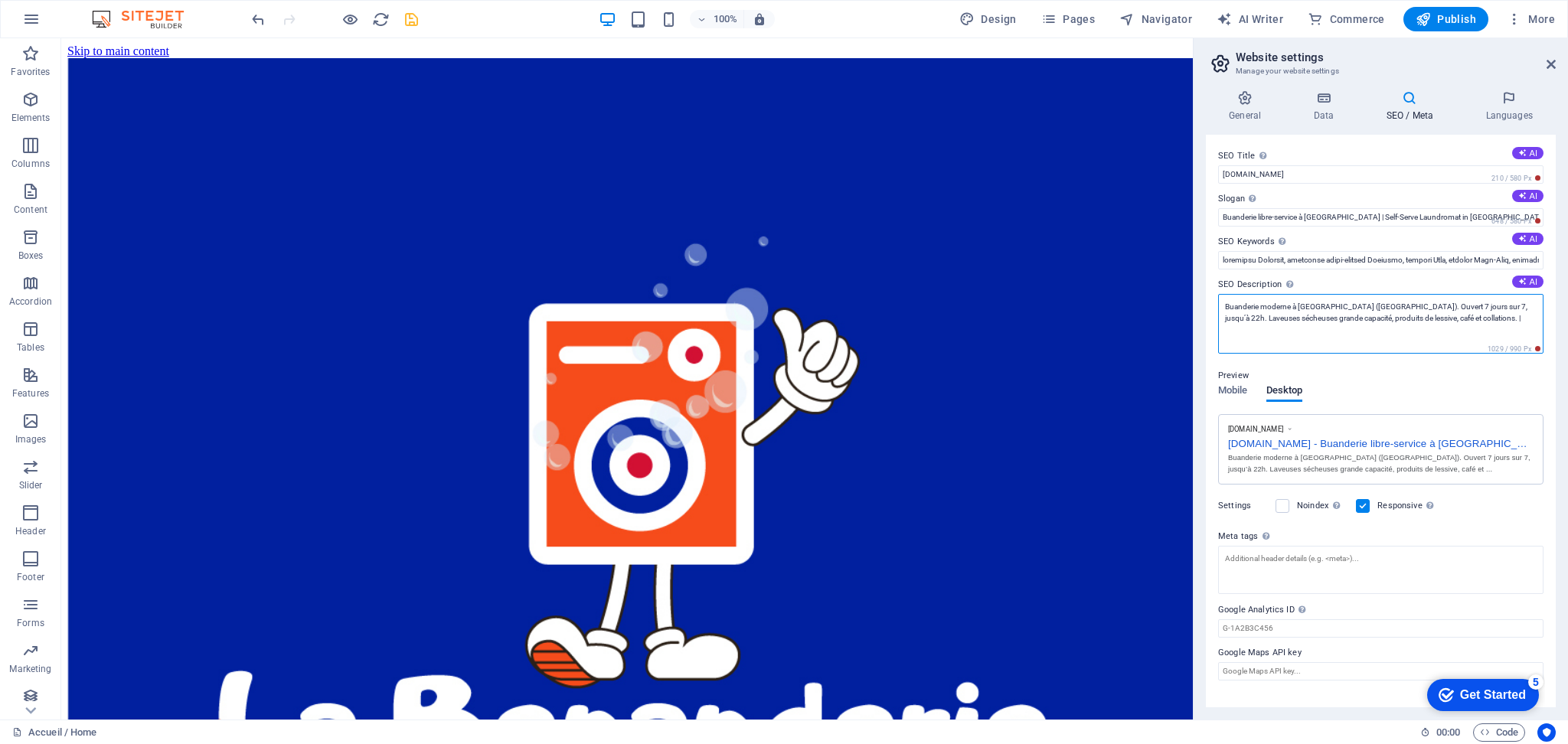
paste textarea "Modern self-serve laundromat in [GEOGRAPHIC_DATA] ([GEOGRAPHIC_DATA]). Open 7 d…"
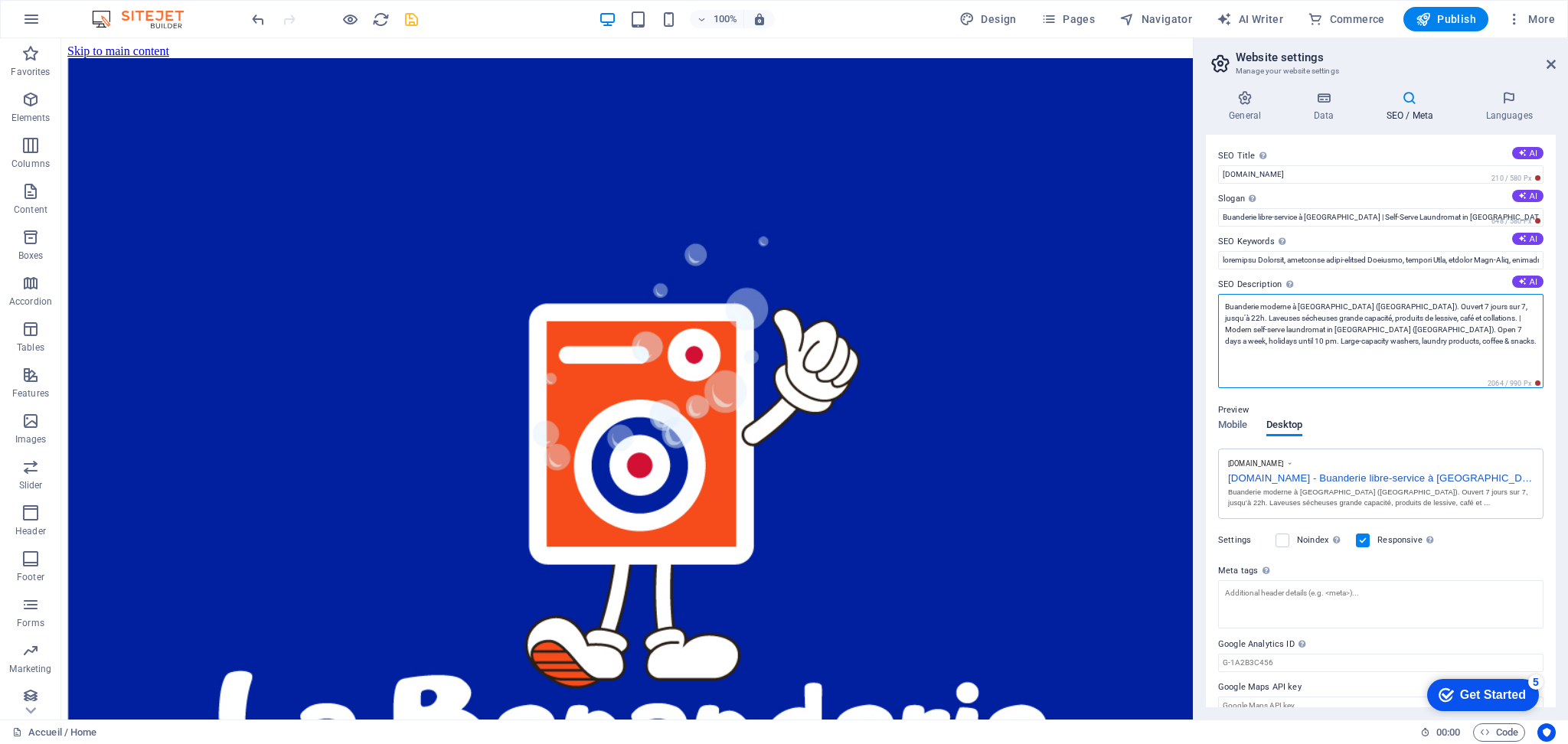
click at [1387, 303] on textarea "Buanderie moderne à [GEOGRAPHIC_DATA] ([GEOGRAPHIC_DATA]). Ouvert 7 jours sur 7…" at bounding box center [1381, 341] width 326 height 94
click at [1315, 330] on textarea "Buanderie moderne à [GEOGRAPHIC_DATA]. Ouvert 7 jours sur 7, jusqu’à 22h. Laveu…" at bounding box center [1381, 341] width 326 height 94
click at [1332, 332] on textarea "Buanderie moderne à [GEOGRAPHIC_DATA]. Ouvert 7 jours sur 7, jusqu’à 22h. Laveu…" at bounding box center [1381, 341] width 326 height 94
click at [1401, 310] on textarea "Buanderie moderne à [GEOGRAPHIC_DATA]. Ouvert 7 jours sur 7, jusqu’à 22h. Laveu…" at bounding box center [1381, 341] width 326 height 94
paste textarea "jours fériés"
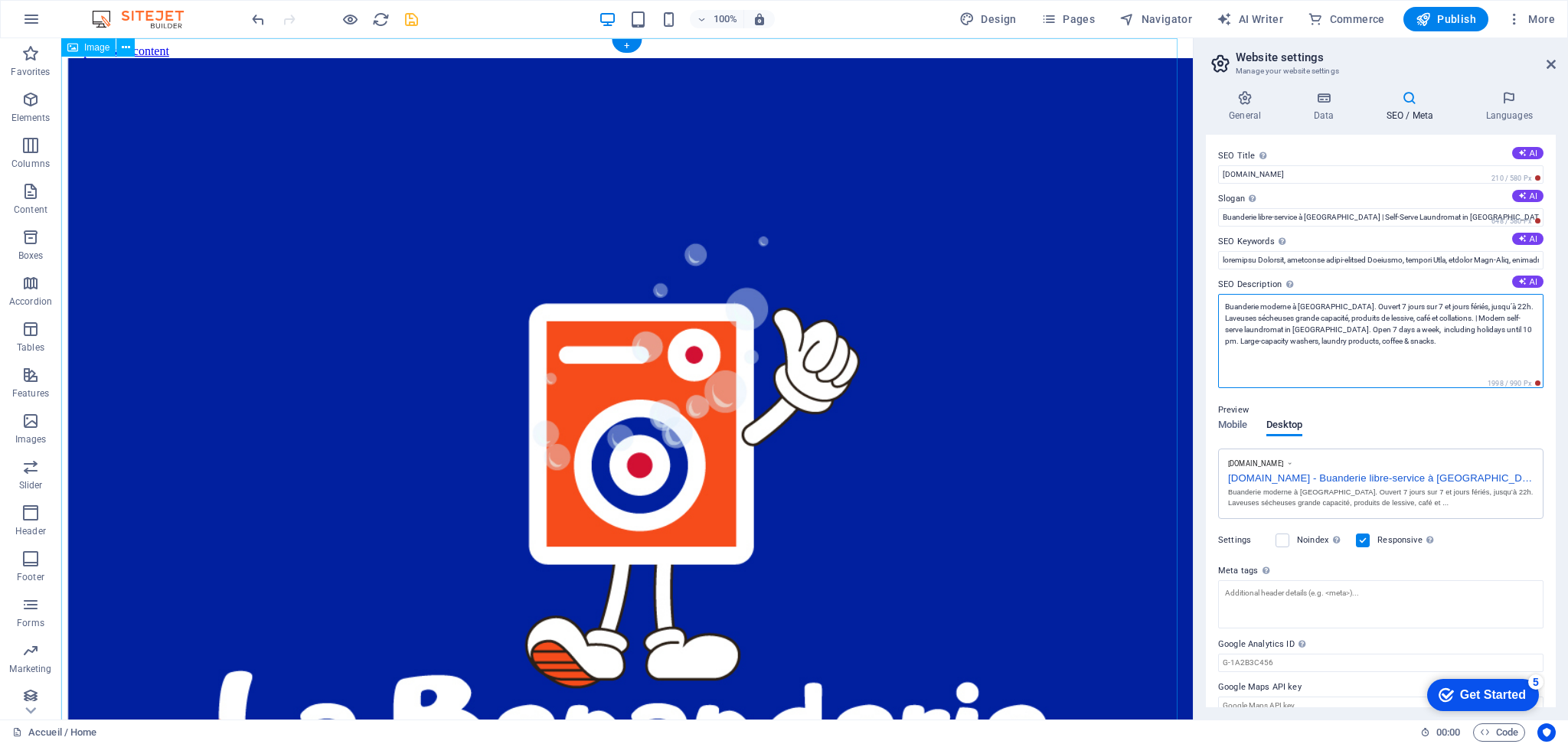
drag, startPoint x: 1479, startPoint y: 385, endPoint x: 1158, endPoint y: 287, distance: 335.6
type textarea "Buanderie moderne à [GEOGRAPHIC_DATA]. Ouvert 7 jours sur 7 et jours fériés, ju…"
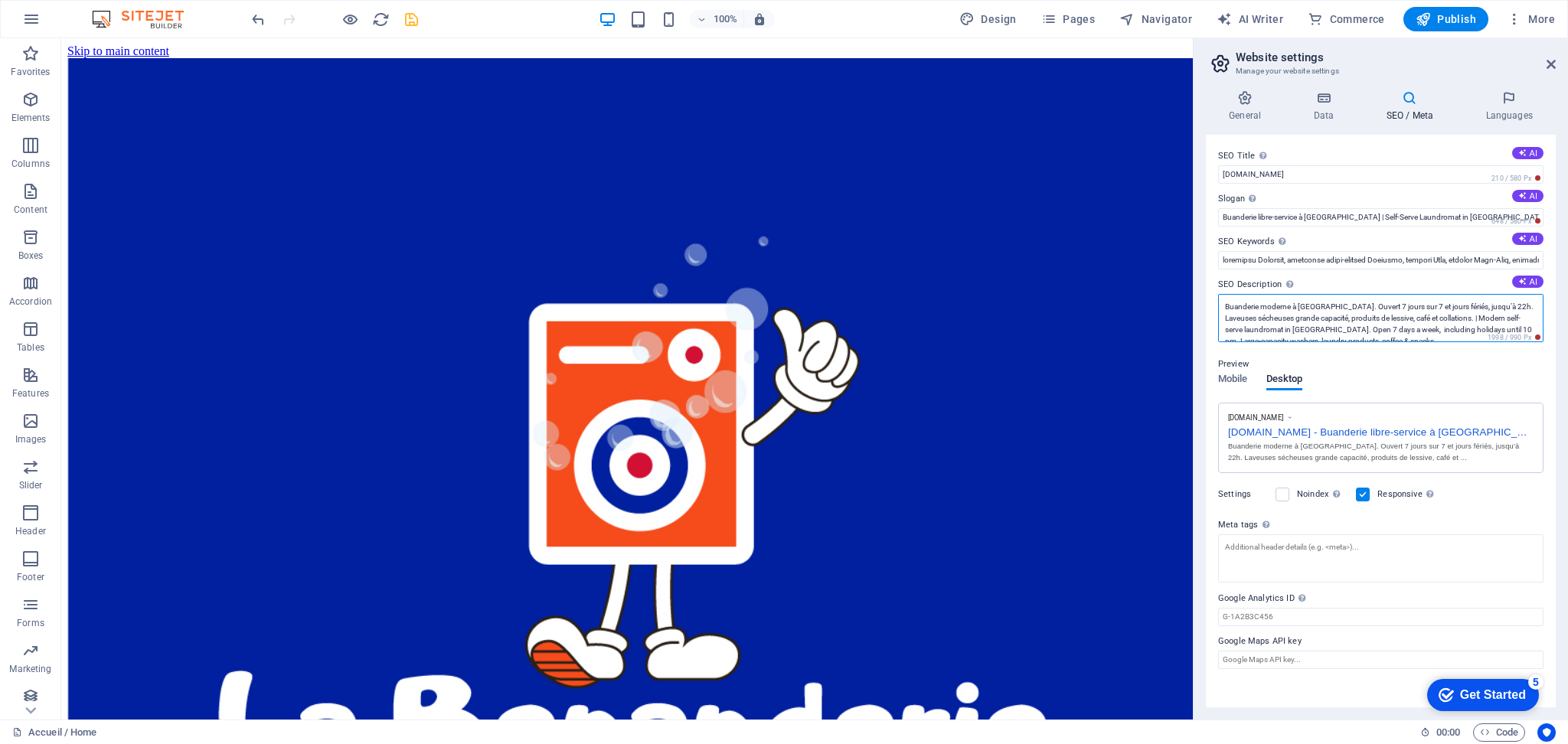
click at [1424, 334] on textarea "Buanderie moderne à [GEOGRAPHIC_DATA]. Ouvert 7 jours sur 7 et jours fériés, ju…" at bounding box center [1381, 318] width 326 height 48
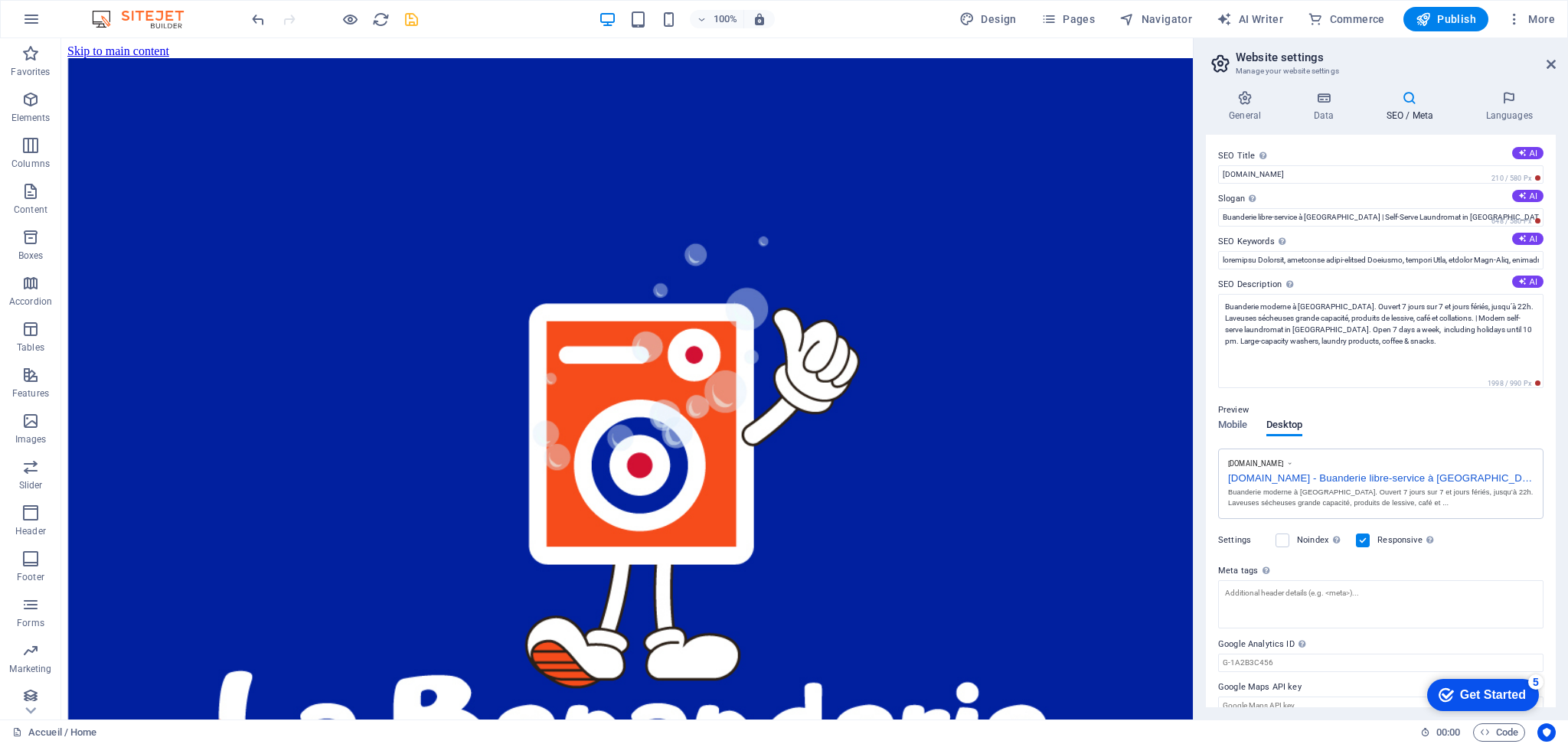
click at [1444, 433] on div "Preview Mobile Desktop [DOMAIN_NAME] [DOMAIN_NAME] - Buanderie libre-service à …" at bounding box center [1381, 454] width 326 height 130
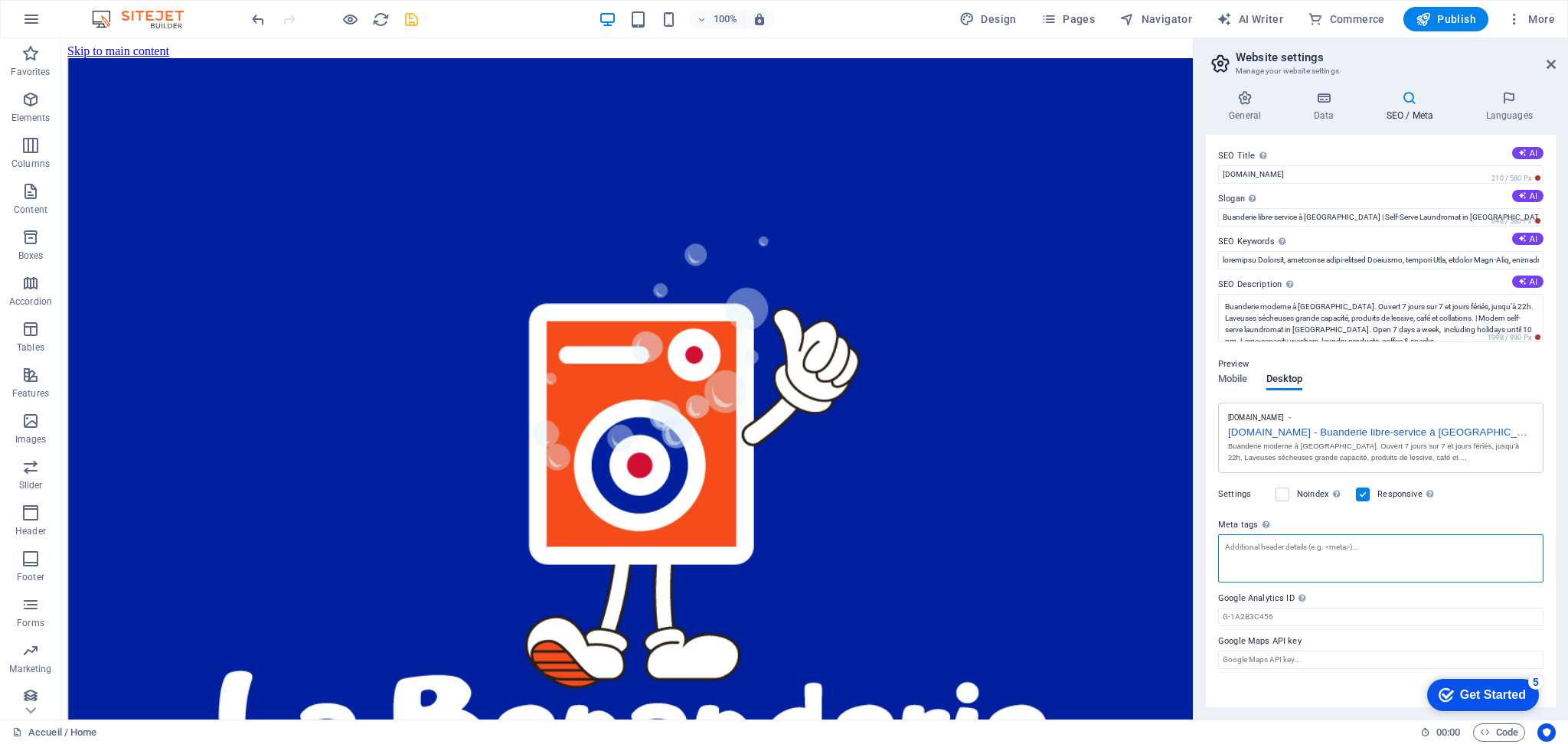
click at [1341, 549] on textarea "Meta tags Enter HTML code here that will be placed inside the tags of your webs…" at bounding box center [1381, 558] width 326 height 48
drag, startPoint x: 1389, startPoint y: 212, endPoint x: 1070, endPoint y: 170, distance: 321.8
type input "La Benanderie"
click at [1383, 406] on div "[DOMAIN_NAME] La Benanderie - Buanderie libre-service à [GEOGRAPHIC_DATA] | ...…" at bounding box center [1381, 438] width 326 height 71
click at [1253, 555] on textarea "Meta tags Enter HTML code here that will be placed inside the tags of your webs…" at bounding box center [1381, 564] width 326 height 60
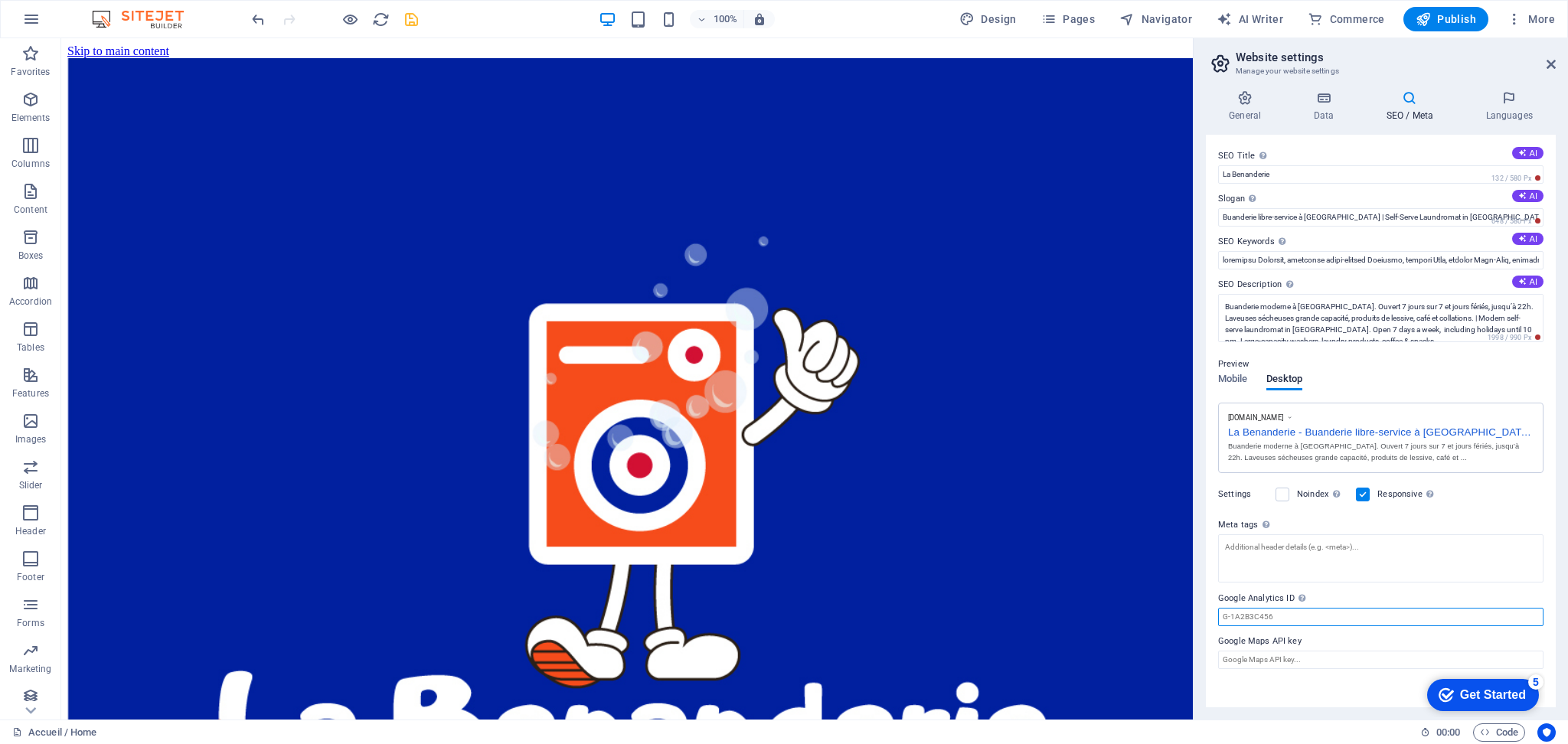
click at [1269, 628] on div "SEO Title The title of your website - make it something that stands out in sear…" at bounding box center [1381, 421] width 350 height 572
type input "G-D5JLV84B"
click at [1279, 648] on label "Google Maps API key" at bounding box center [1381, 641] width 326 height 18
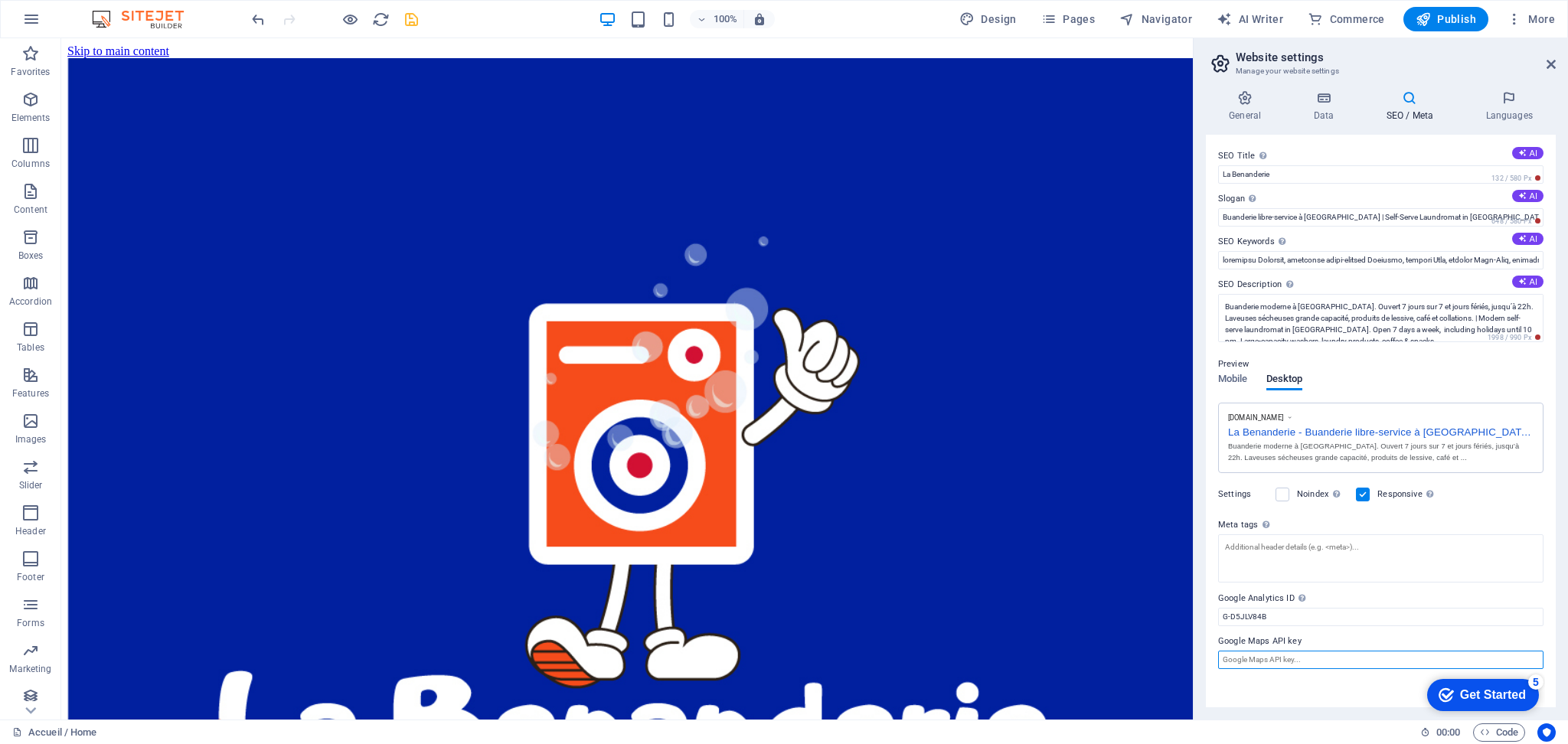
click at [1279, 651] on input "Google Maps API key" at bounding box center [1381, 660] width 326 height 18
click at [415, 11] on icon "save" at bounding box center [412, 19] width 18 height 18
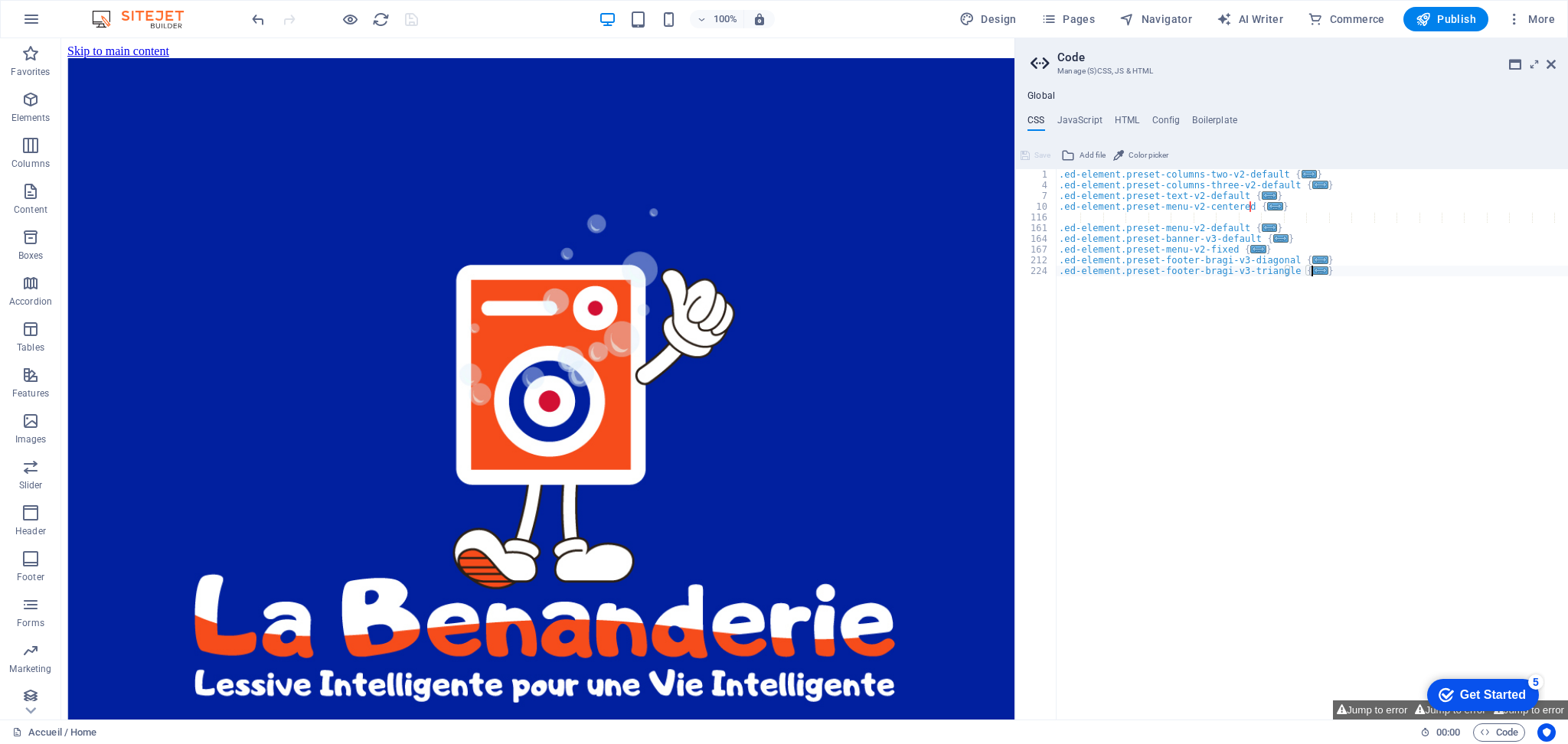
click at [1213, 280] on div ".ed-element.preset-columns-two-v2-default { ... } .ed-element.preset-columns-th…" at bounding box center [1448, 448] width 785 height 558
click at [1387, 711] on button "Jump to error" at bounding box center [1373, 710] width 78 height 19
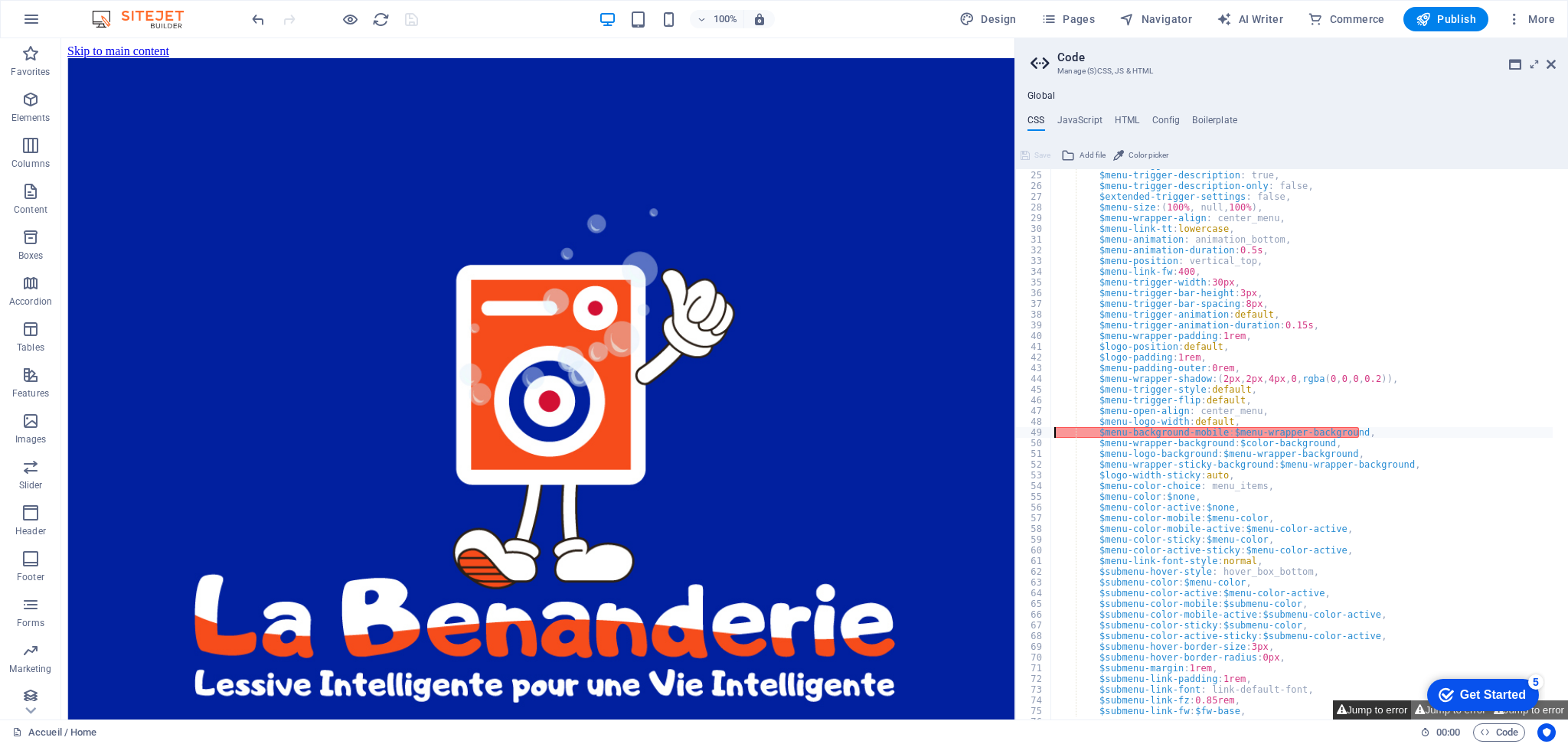
scroll to position [192, 0]
click at [1283, 436] on div "$menu-trigger-boxed : false, $menu-trigger-description : true, $menu-trigger-de…" at bounding box center [1444, 438] width 785 height 558
click at [1113, 444] on div "$menu-trigger-boxed : false, $menu-trigger-description : true, $menu-trigger-de…" at bounding box center [1444, 438] width 785 height 558
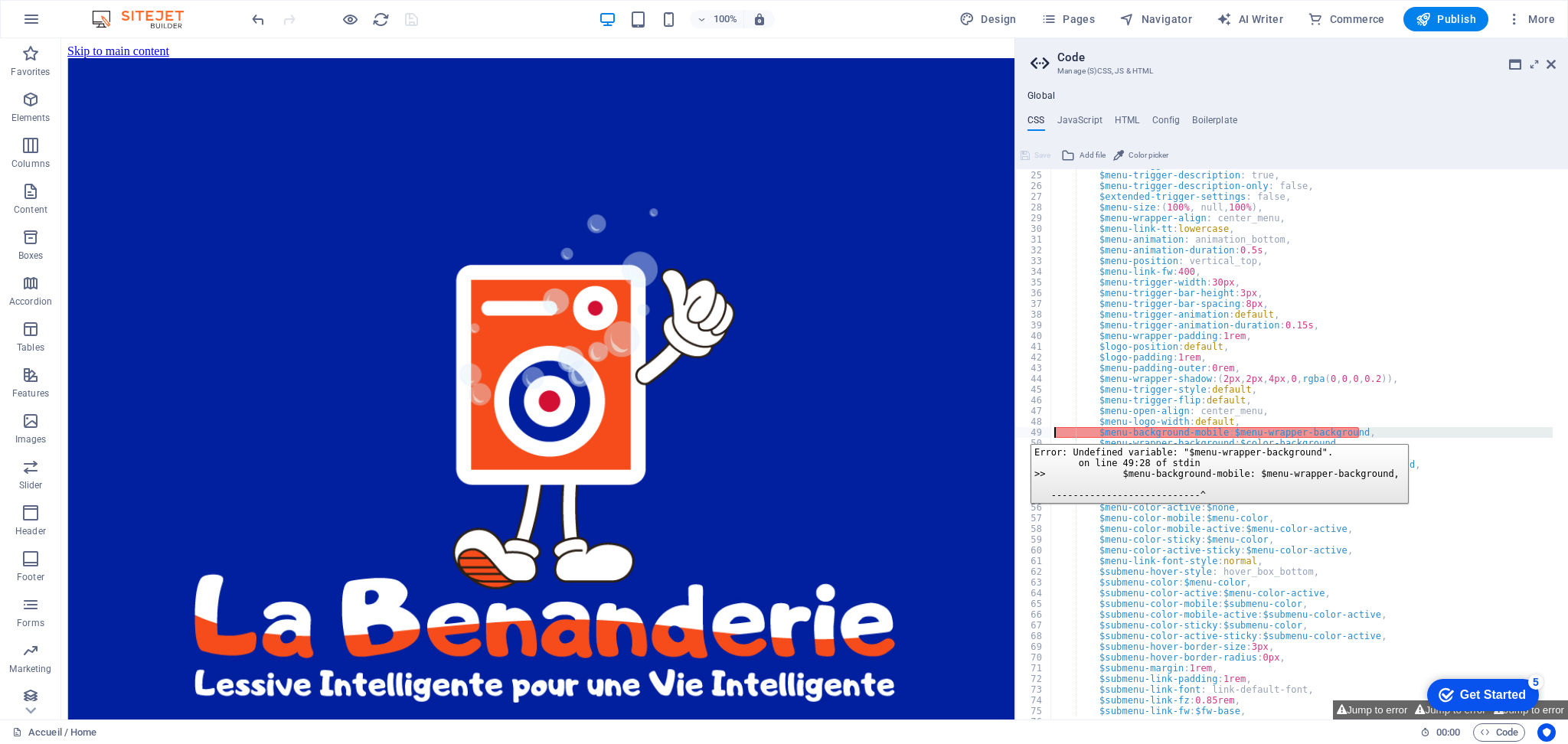
click at [1019, 433] on div "49" at bounding box center [1034, 433] width 36 height 11
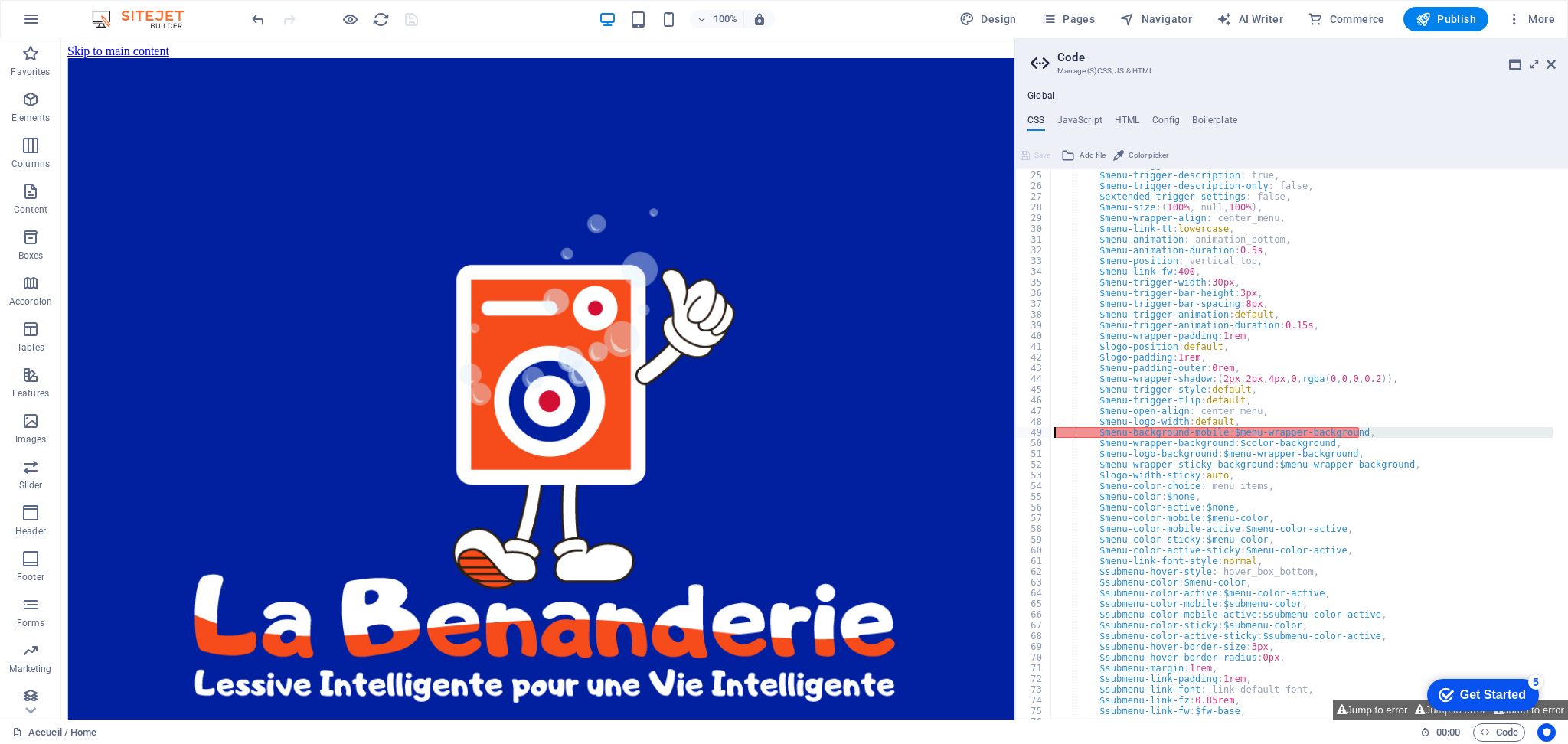
click at [1256, 441] on div "$menu-trigger-boxed : false, $menu-trigger-description : true, $menu-trigger-de…" at bounding box center [1444, 438] width 785 height 558
click at [1376, 714] on button "Jump to error" at bounding box center [1373, 710] width 78 height 19
type textarea "$menu-background-mobile: $menu-wrapper-background,"
click at [1425, 716] on div "checkmark Get Started 5 First Steps in the Editor Let's guide you through the t…" at bounding box center [1481, 694] width 130 height 46
click at [1434, 708] on div "checkmark Get Started 5" at bounding box center [1484, 695] width 112 height 32
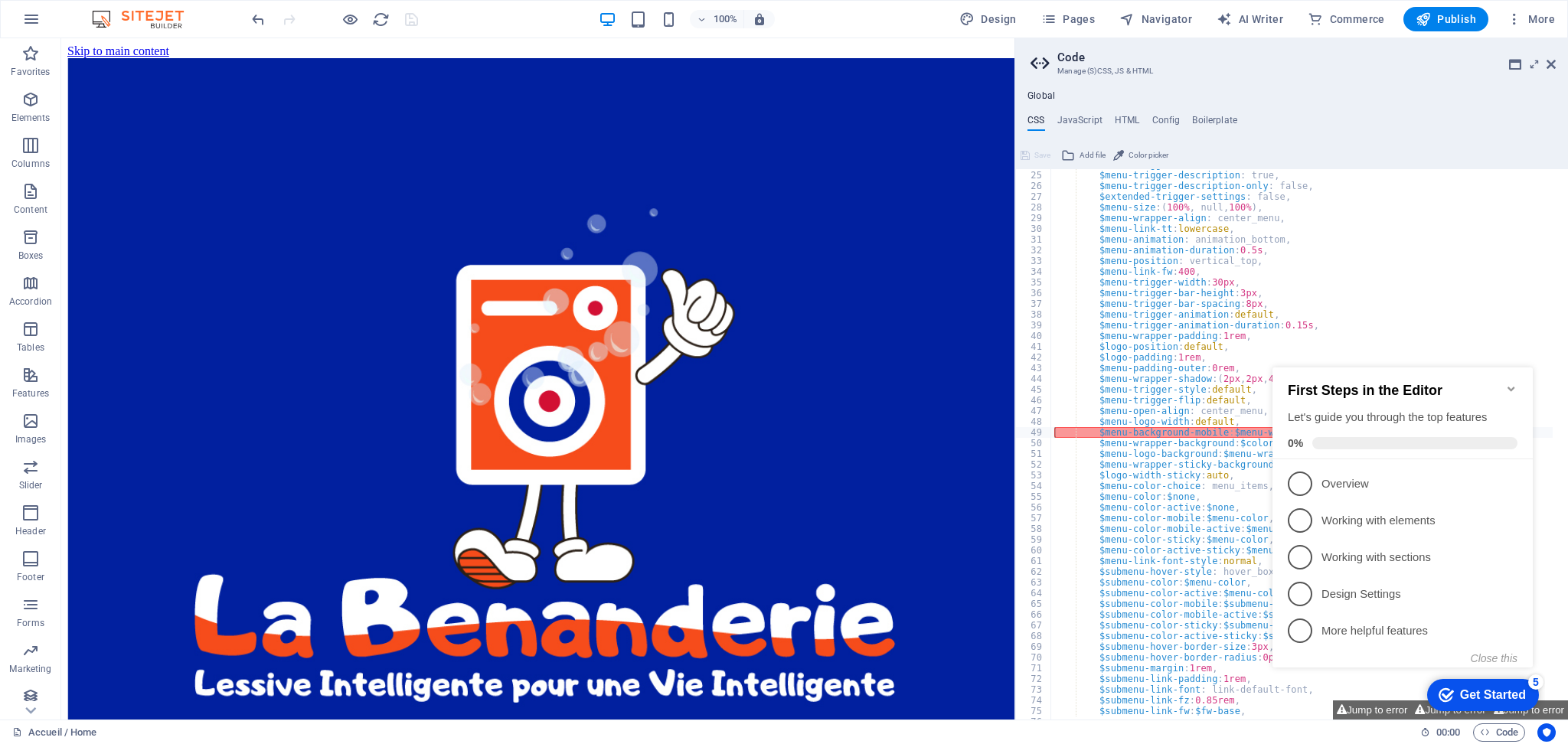
click at [1434, 707] on div "checkmark Get Started 5" at bounding box center [1484, 695] width 112 height 32
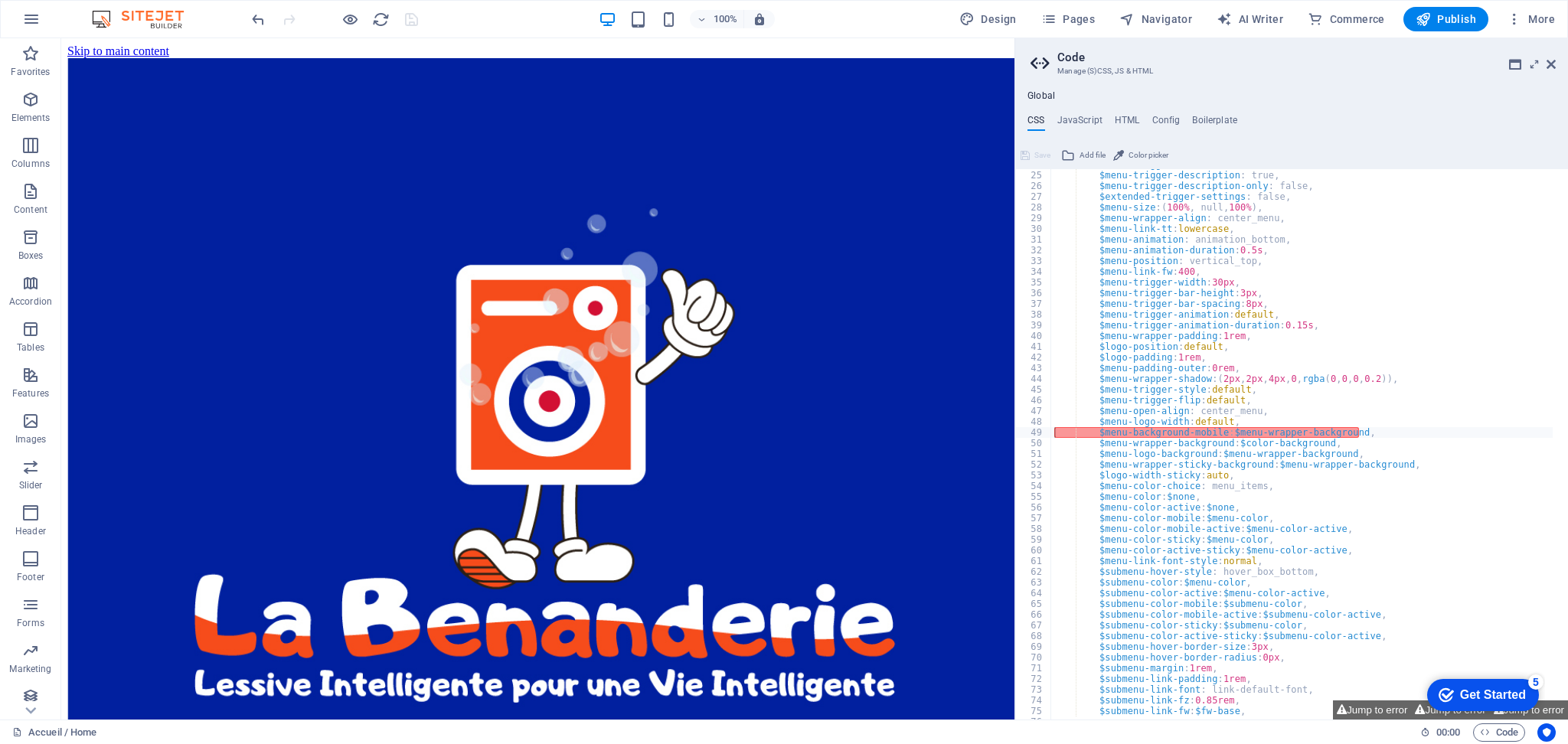
click at [1539, 711] on div "checkmark Get Started 5" at bounding box center [1484, 695] width 112 height 32
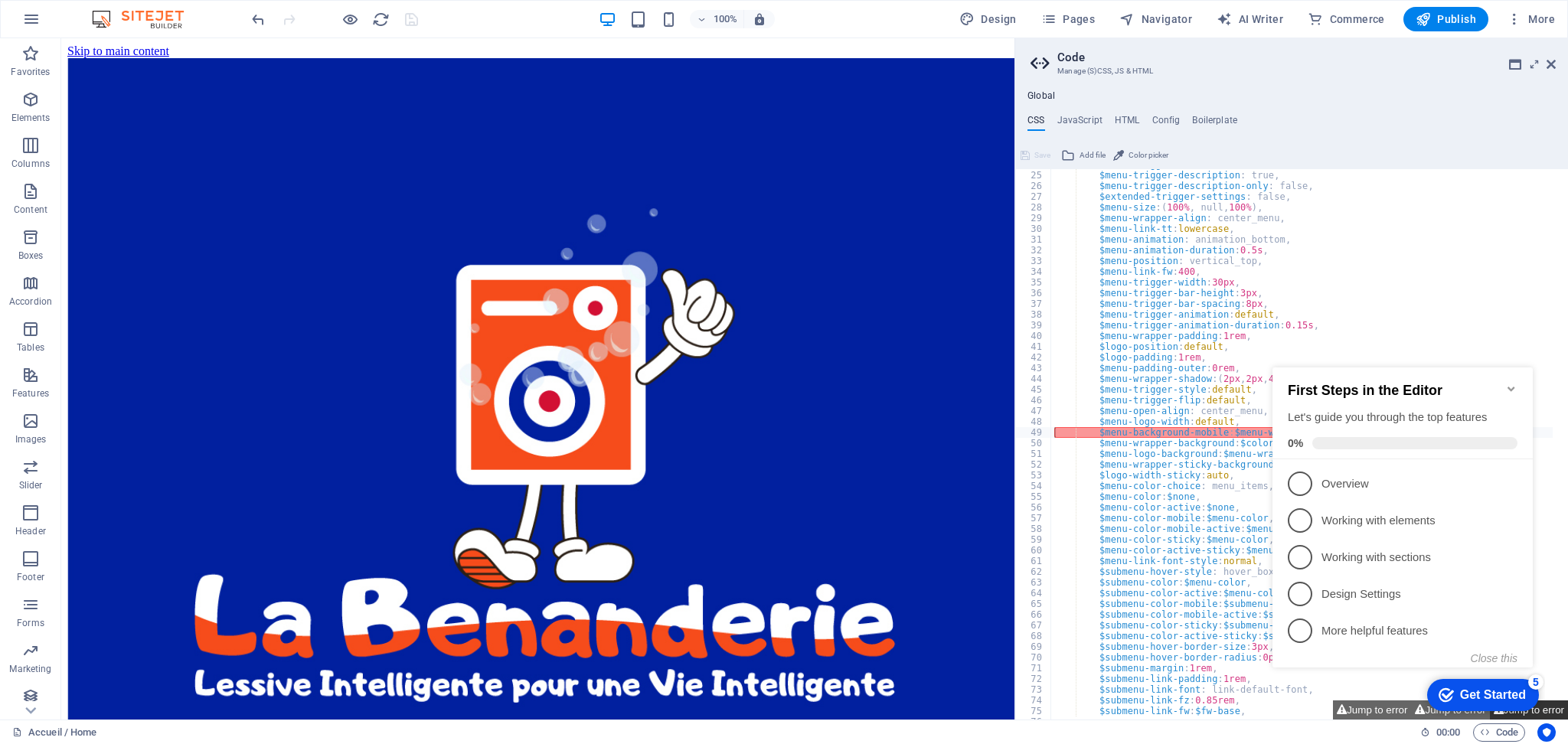
click at [1559, 713] on button "Jump to error" at bounding box center [1529, 710] width 78 height 19
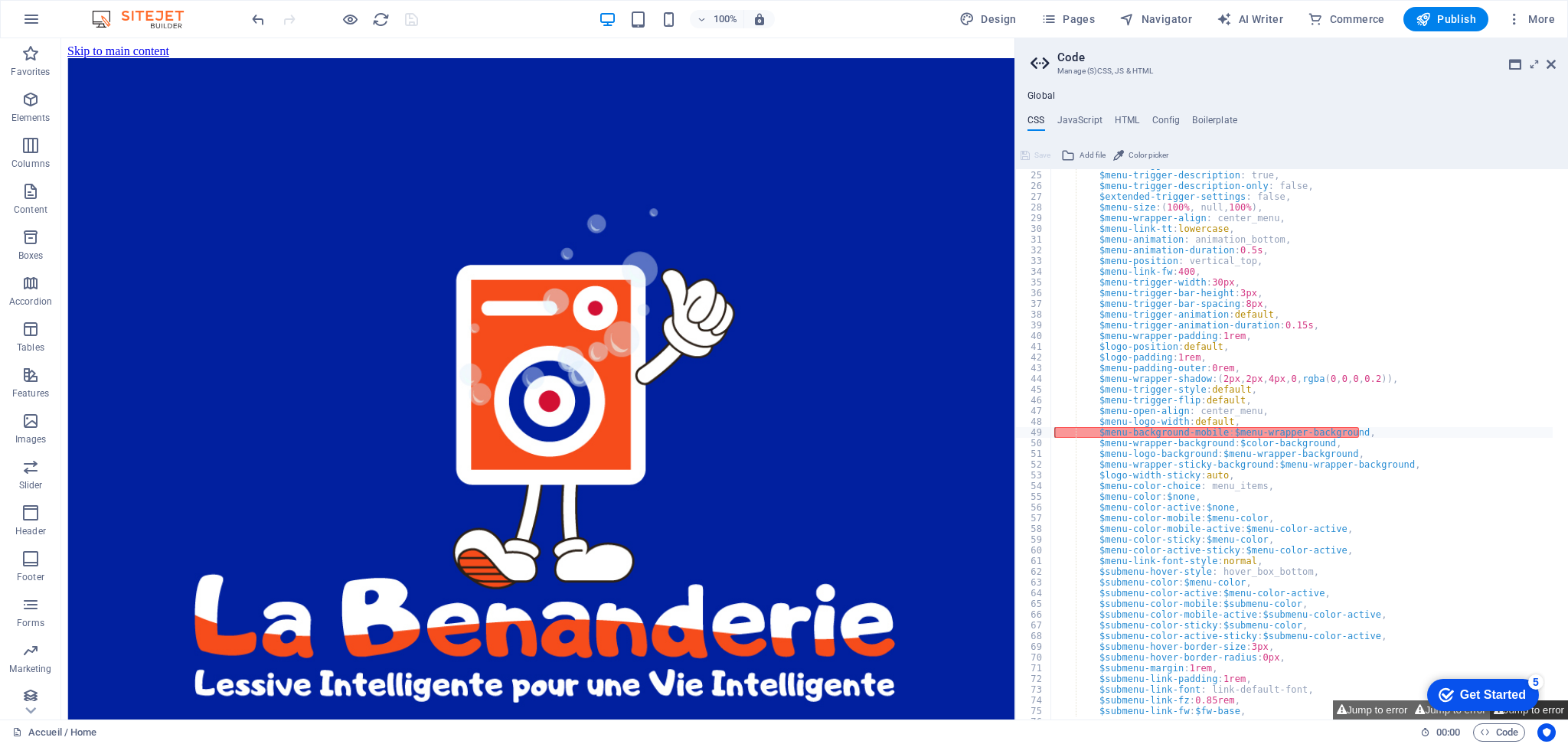
click at [1559, 713] on button "Jump to error" at bounding box center [1529, 710] width 78 height 19
click at [1501, 688] on div "Get Started" at bounding box center [1494, 695] width 66 height 14
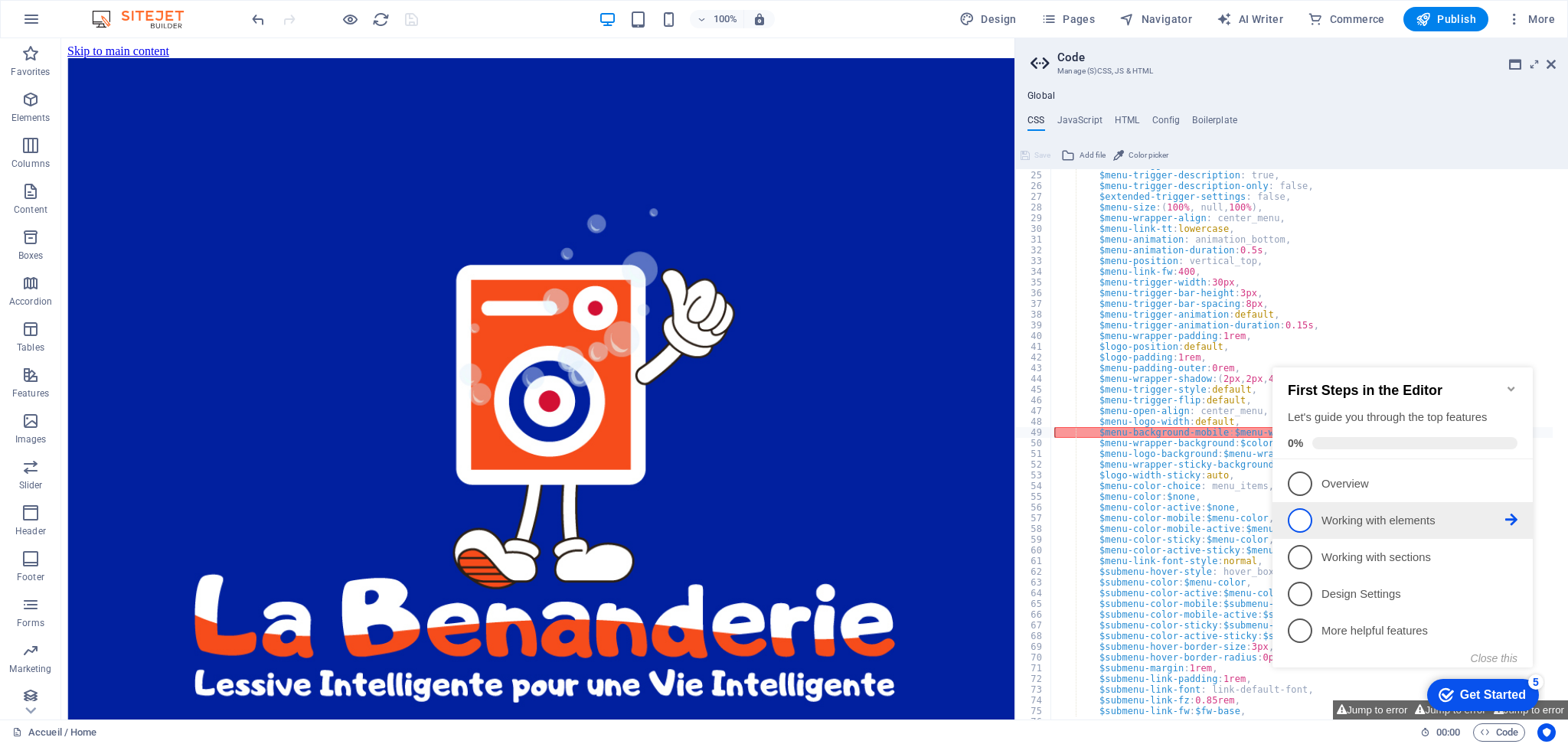
click at [1353, 513] on p "Working with elements - incomplete" at bounding box center [1414, 520] width 184 height 16
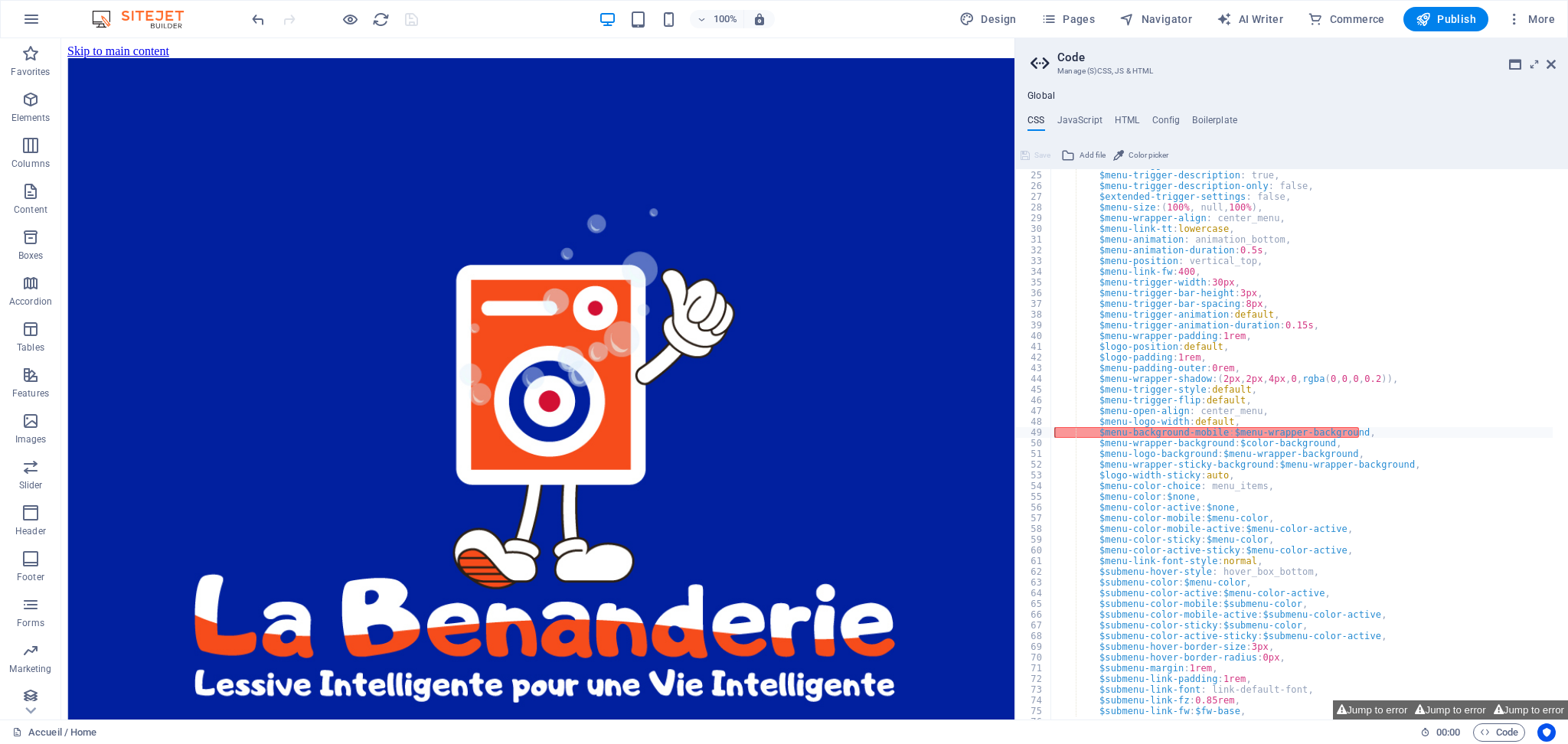
scroll to position [0, 0]
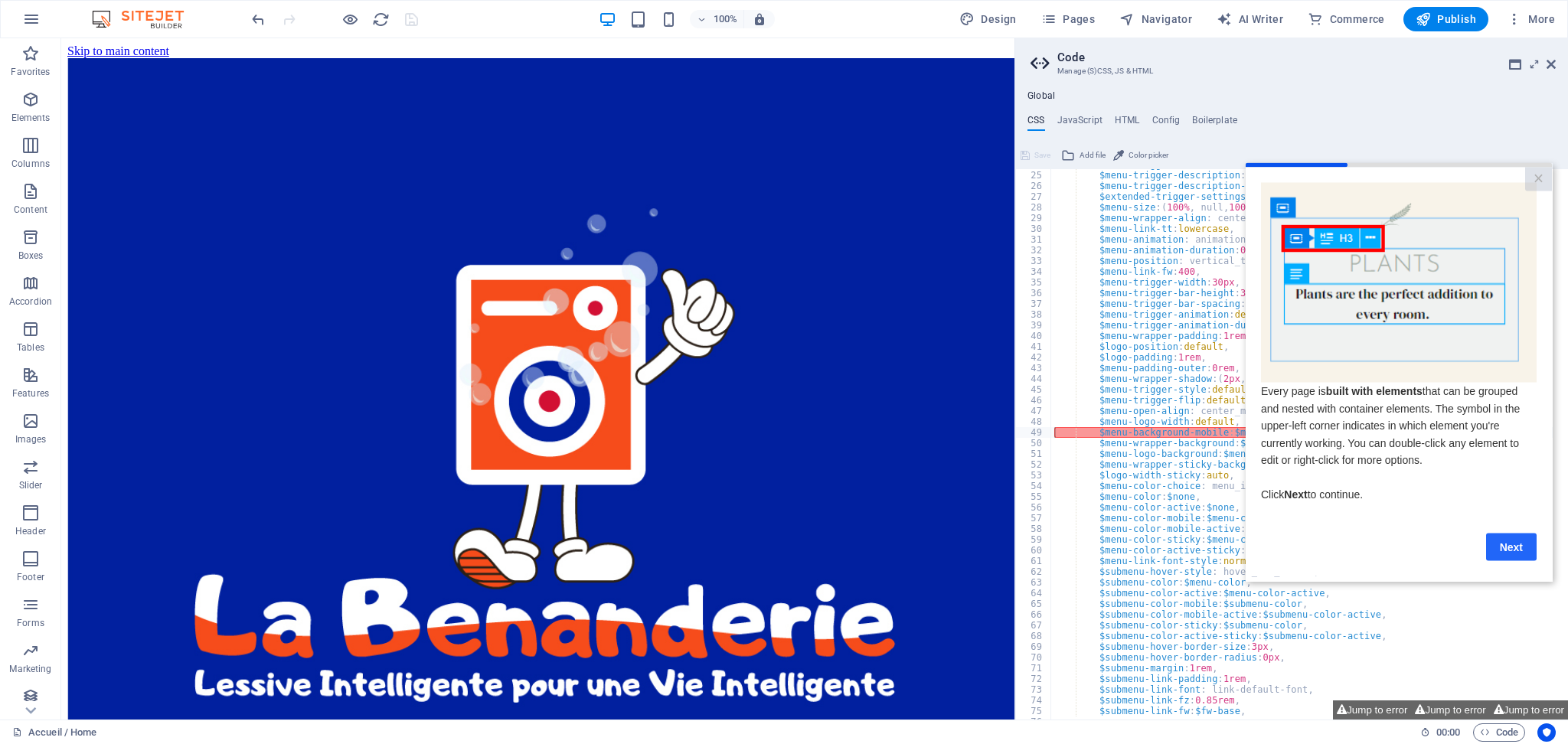
click at [1523, 549] on link "Next" at bounding box center [1512, 546] width 51 height 28
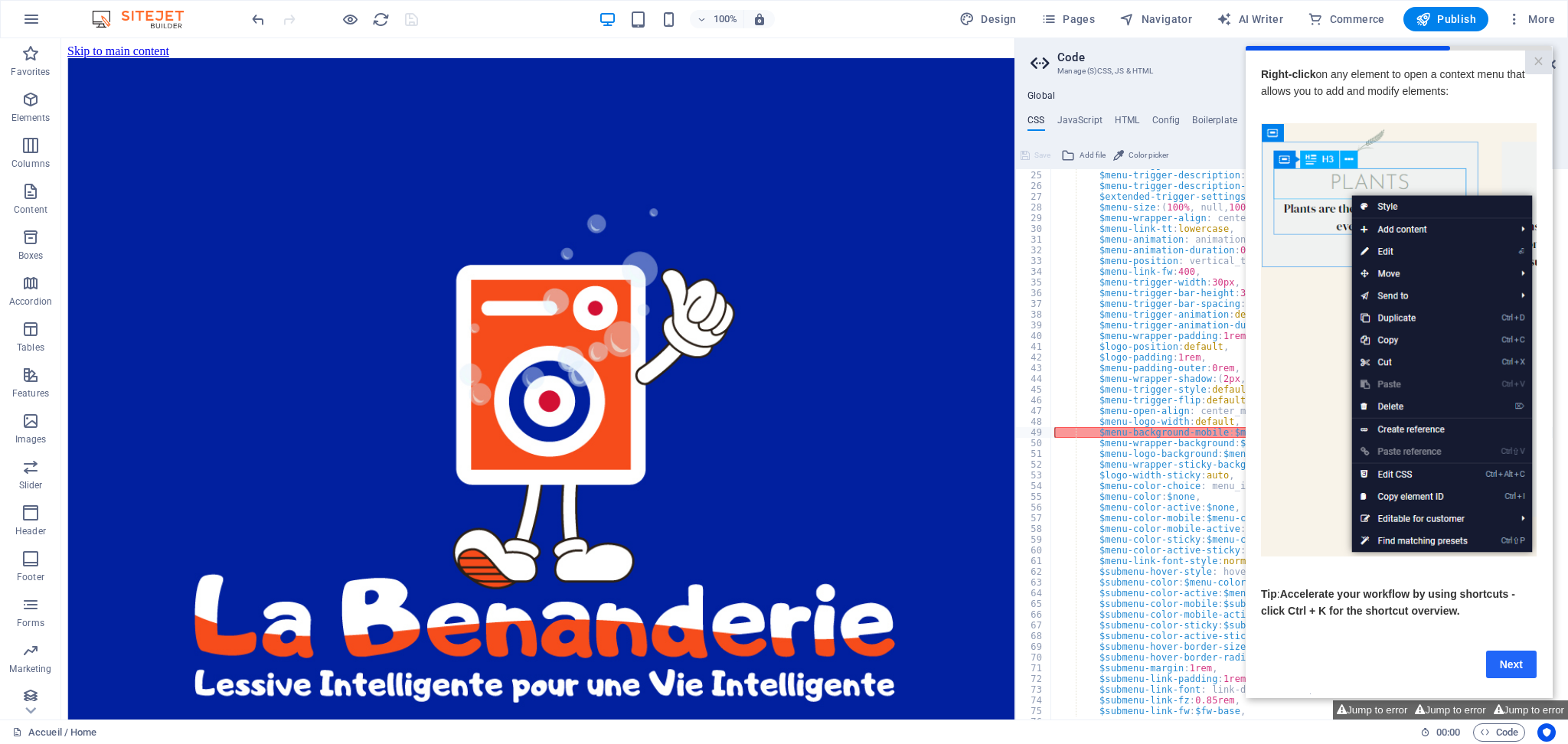
click at [1520, 667] on link "Next" at bounding box center [1512, 664] width 51 height 28
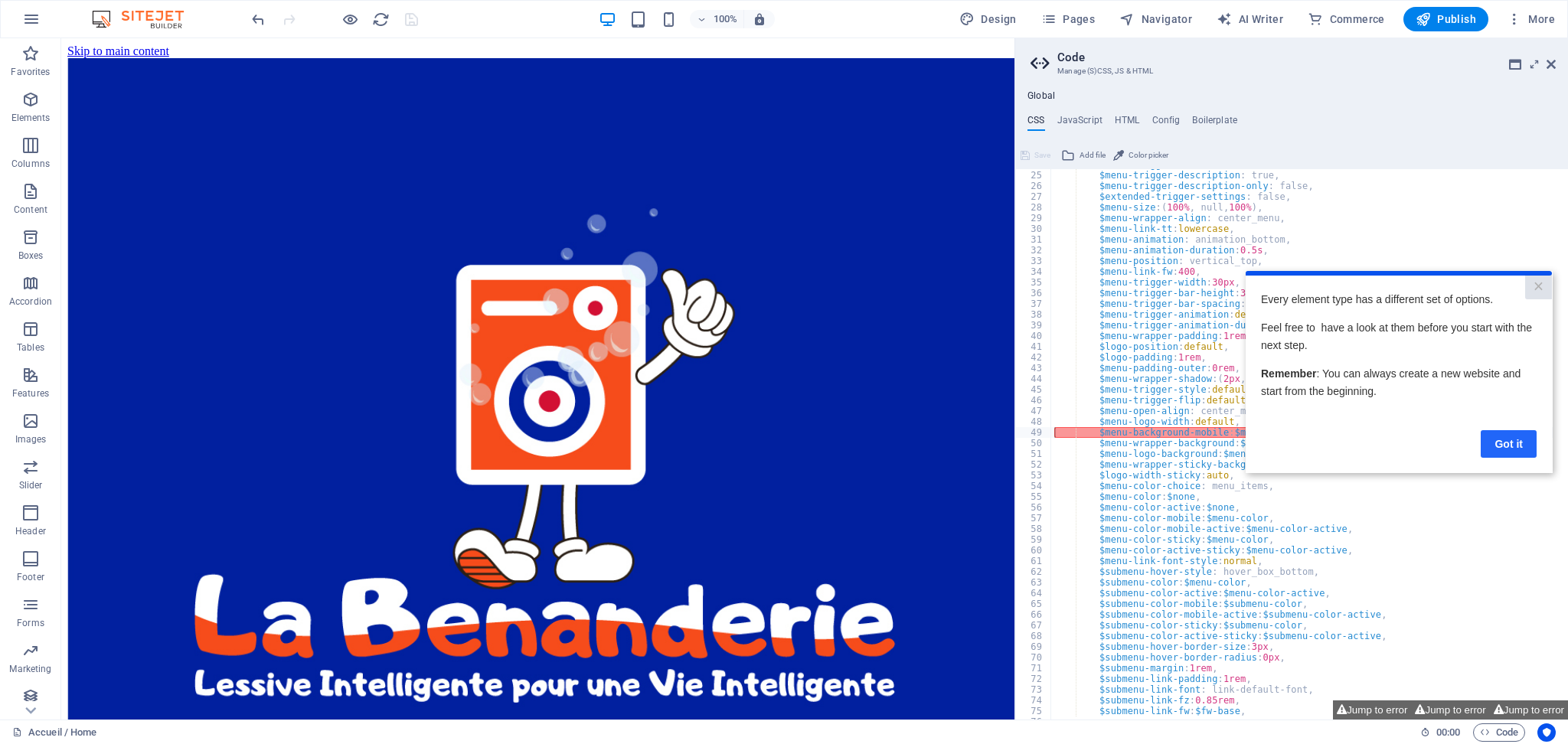
click at [1501, 435] on link "Got it" at bounding box center [1509, 444] width 56 height 28
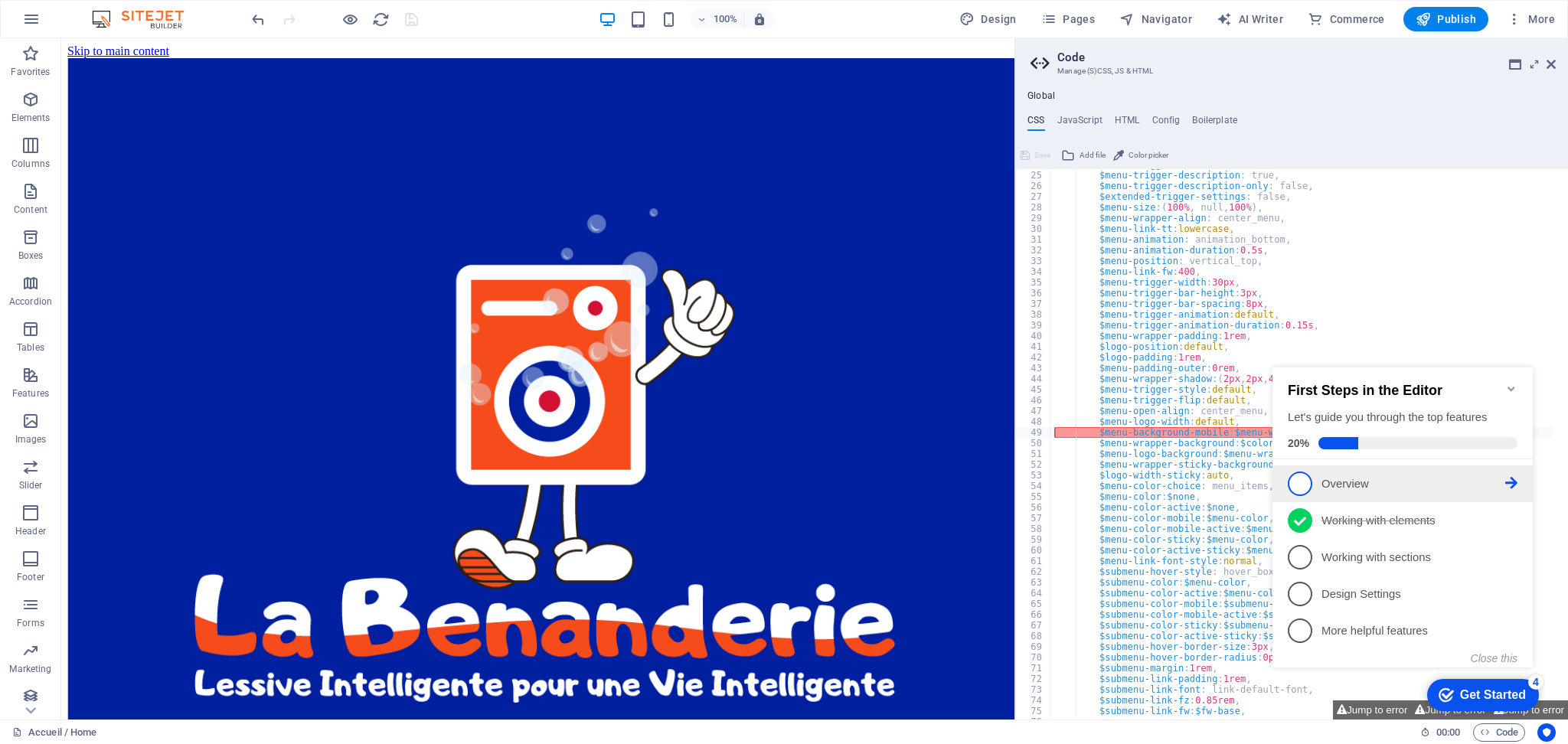
click at [1382, 483] on p "Overview - incomplete" at bounding box center [1414, 484] width 184 height 16
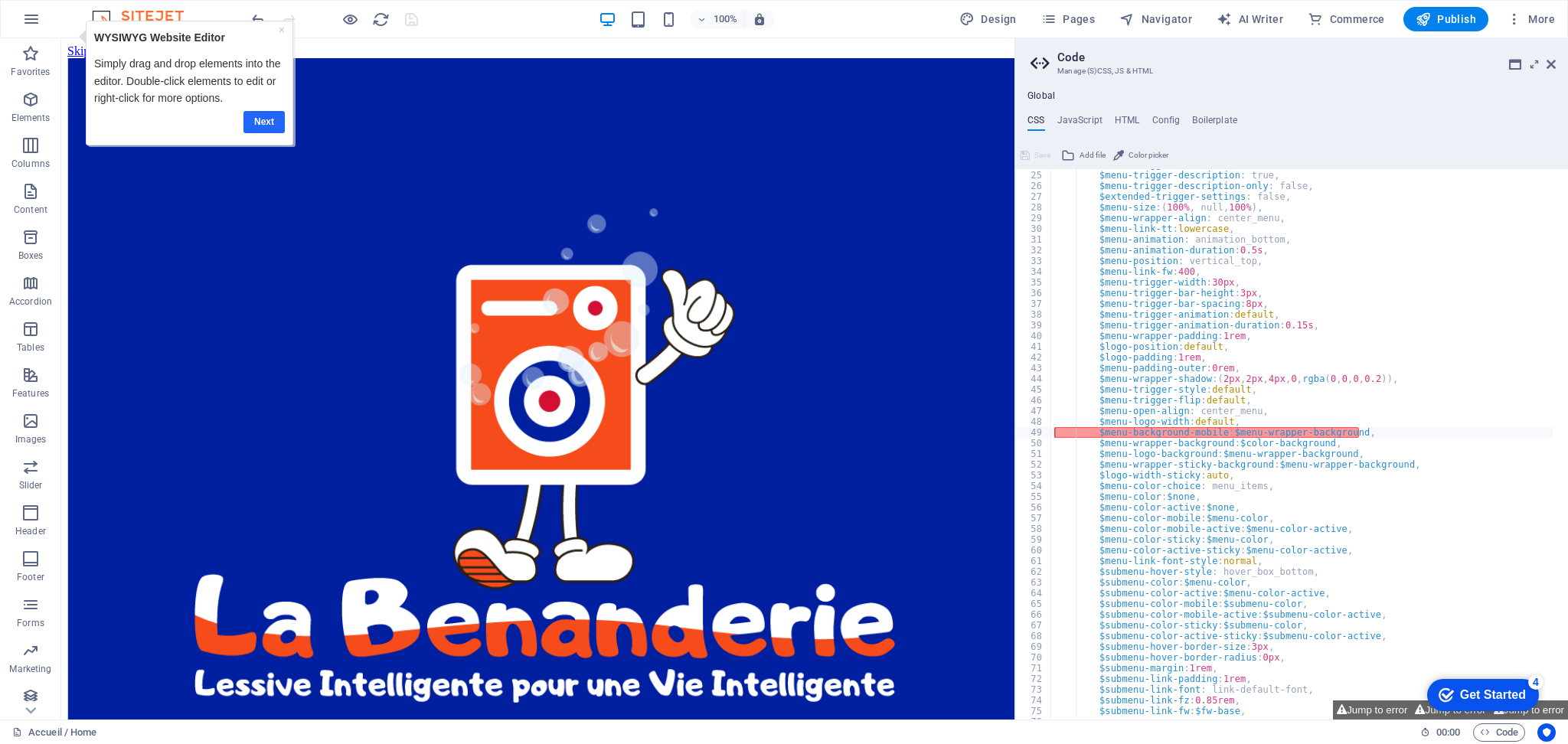
click at [261, 126] on link "Next" at bounding box center [264, 122] width 41 height 22
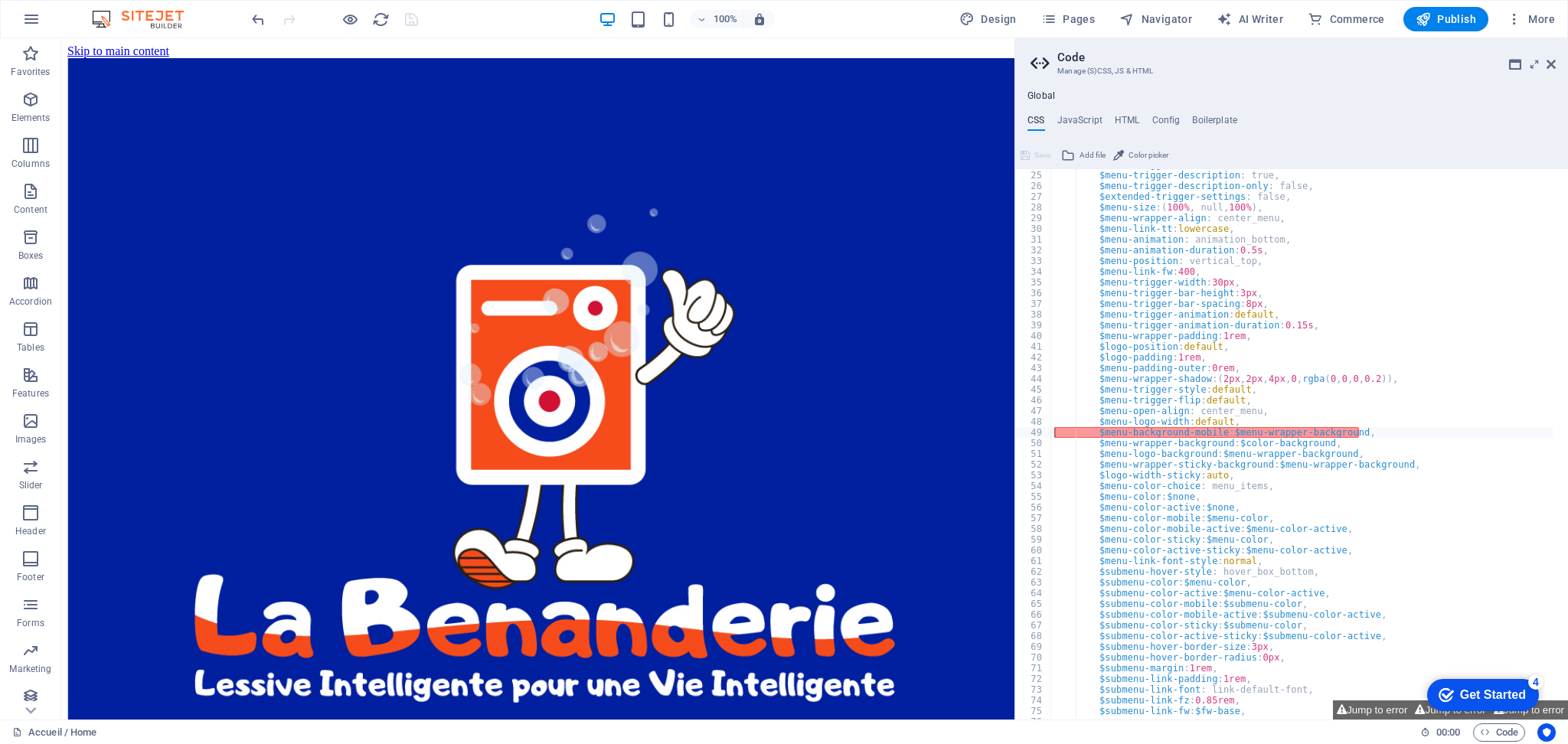
click at [1477, 688] on div "Get Started" at bounding box center [1494, 695] width 66 height 14
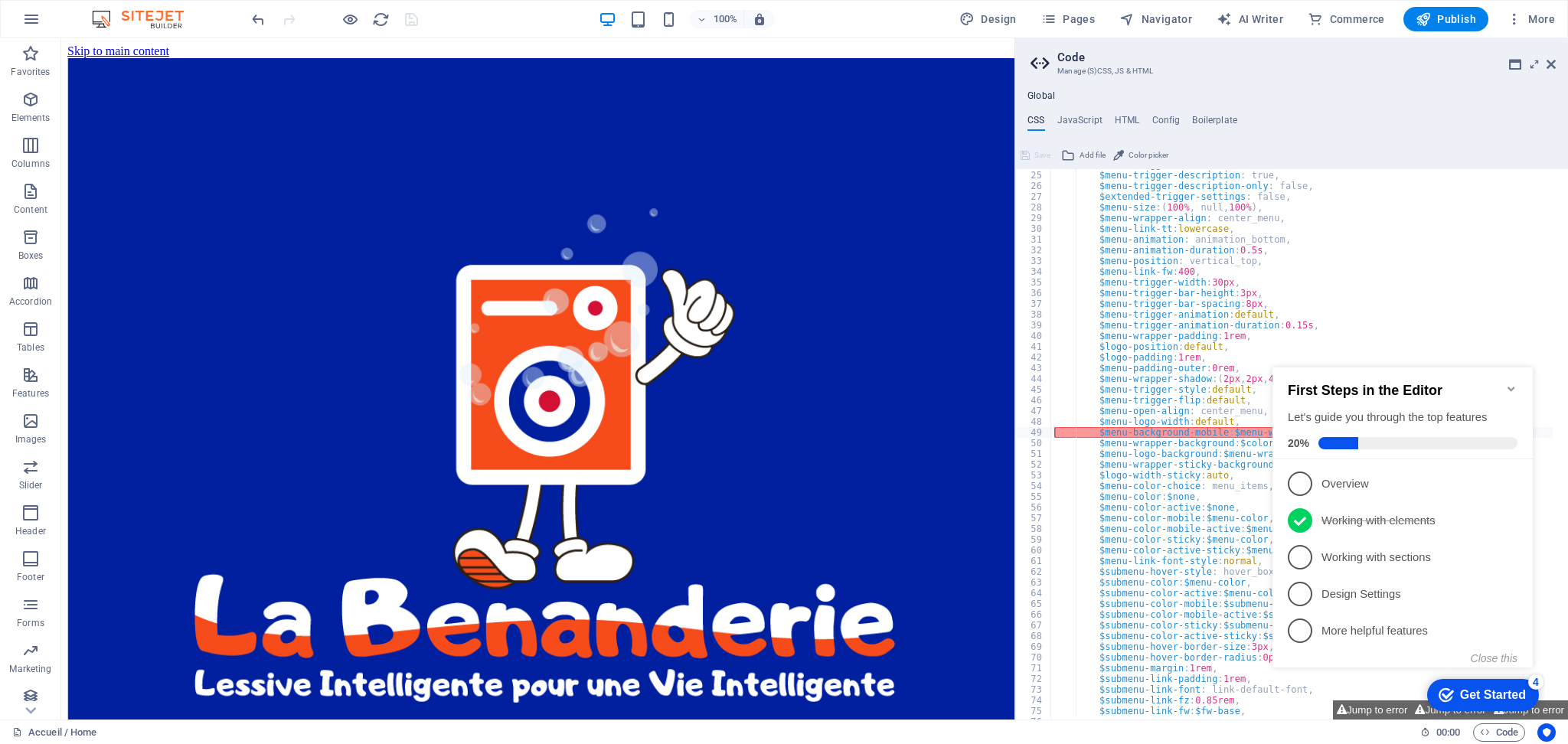
click at [1511, 383] on icon "Minimize checklist" at bounding box center [1511, 389] width 12 height 12
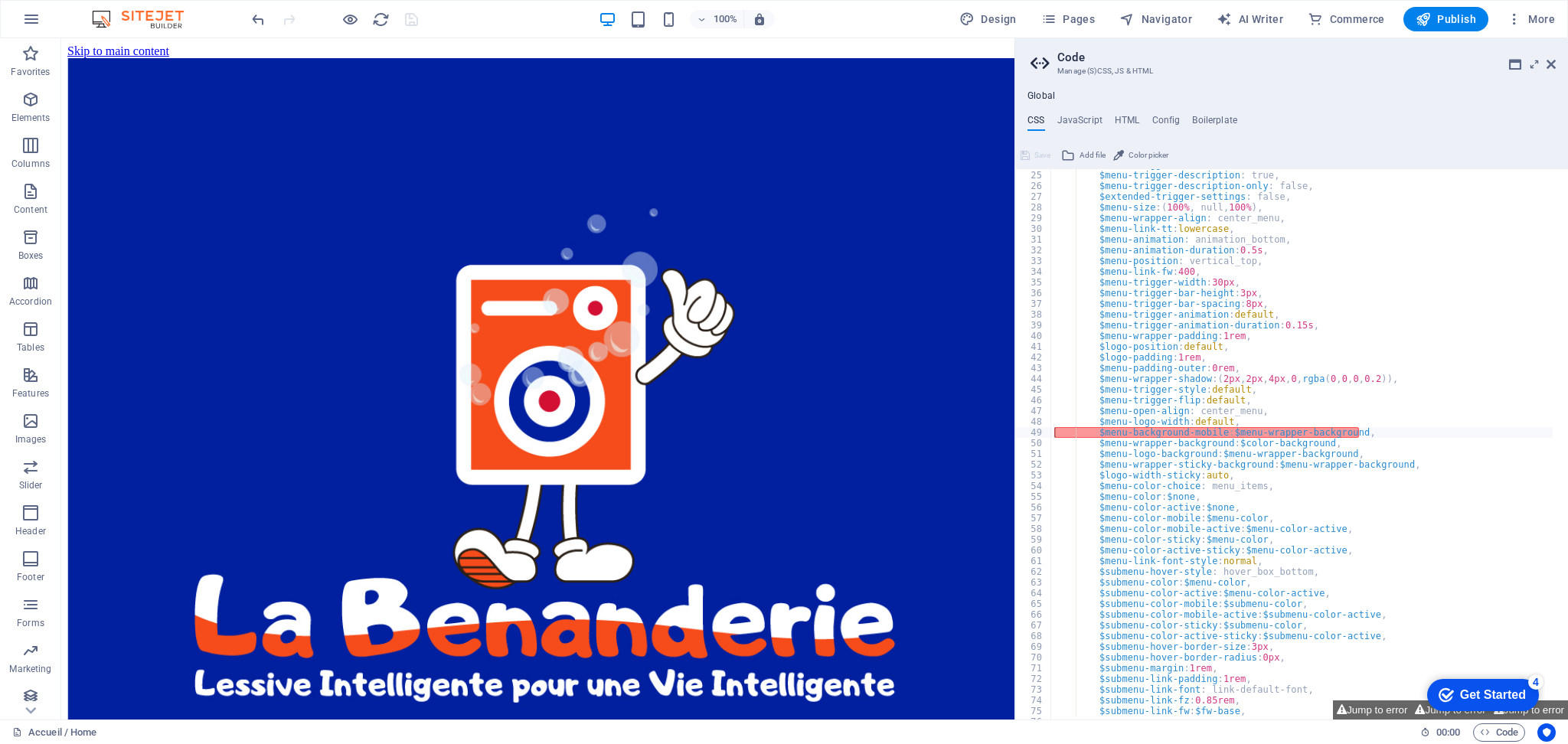
click at [1481, 693] on div "Get Started" at bounding box center [1494, 695] width 66 height 14
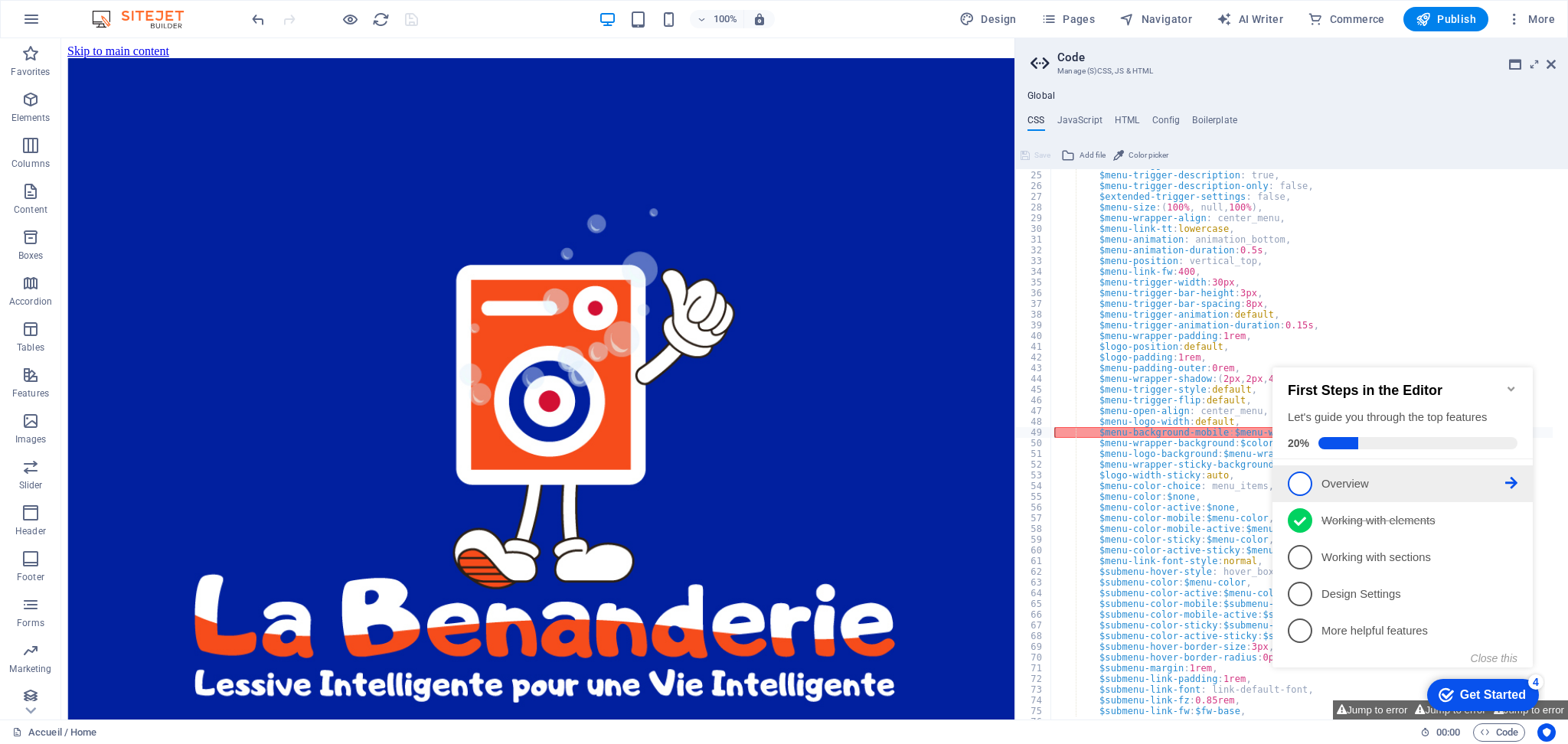
click at [1325, 480] on p "Overview - incomplete" at bounding box center [1414, 484] width 184 height 16
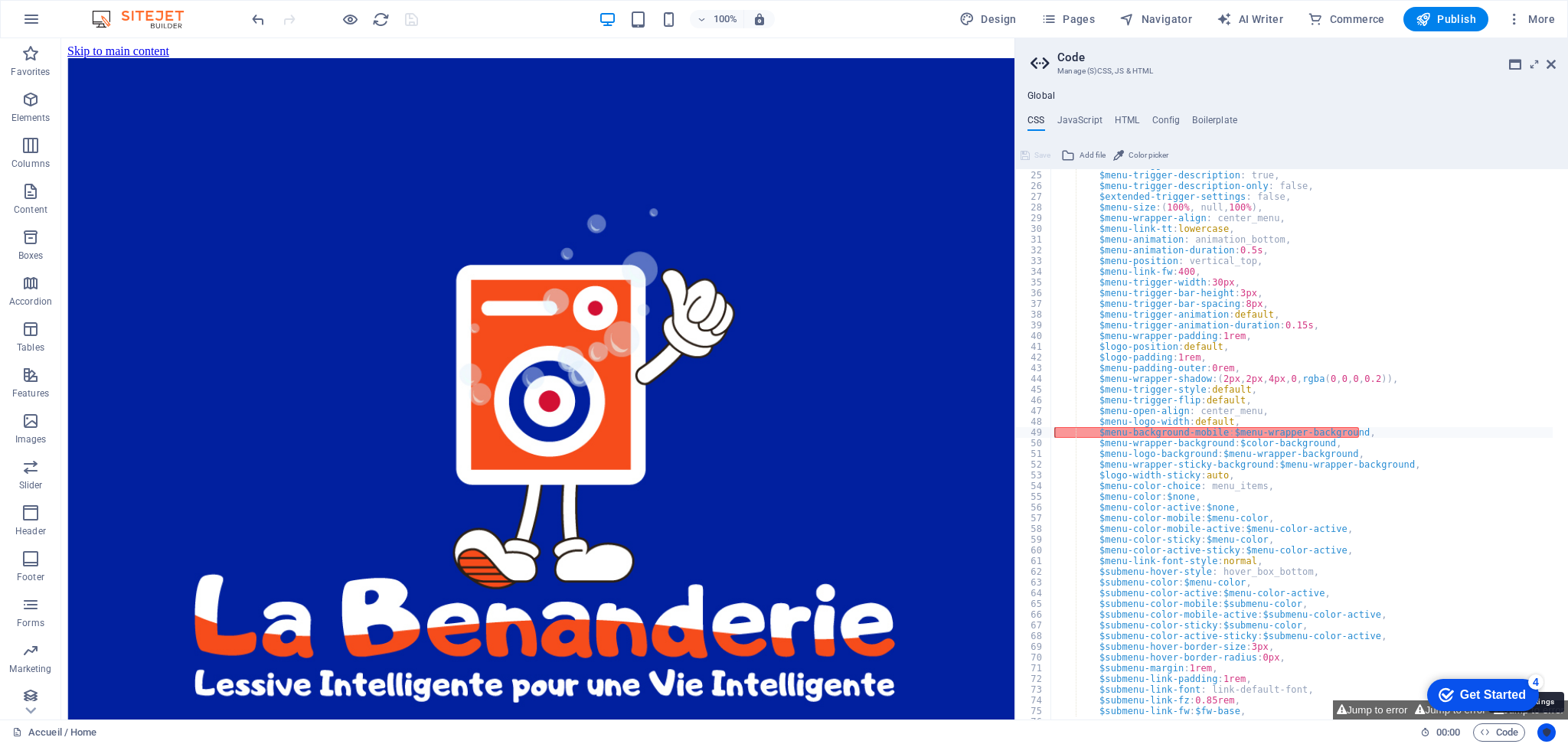
click at [1548, 736] on icon "Usercentrics" at bounding box center [1547, 733] width 11 height 11
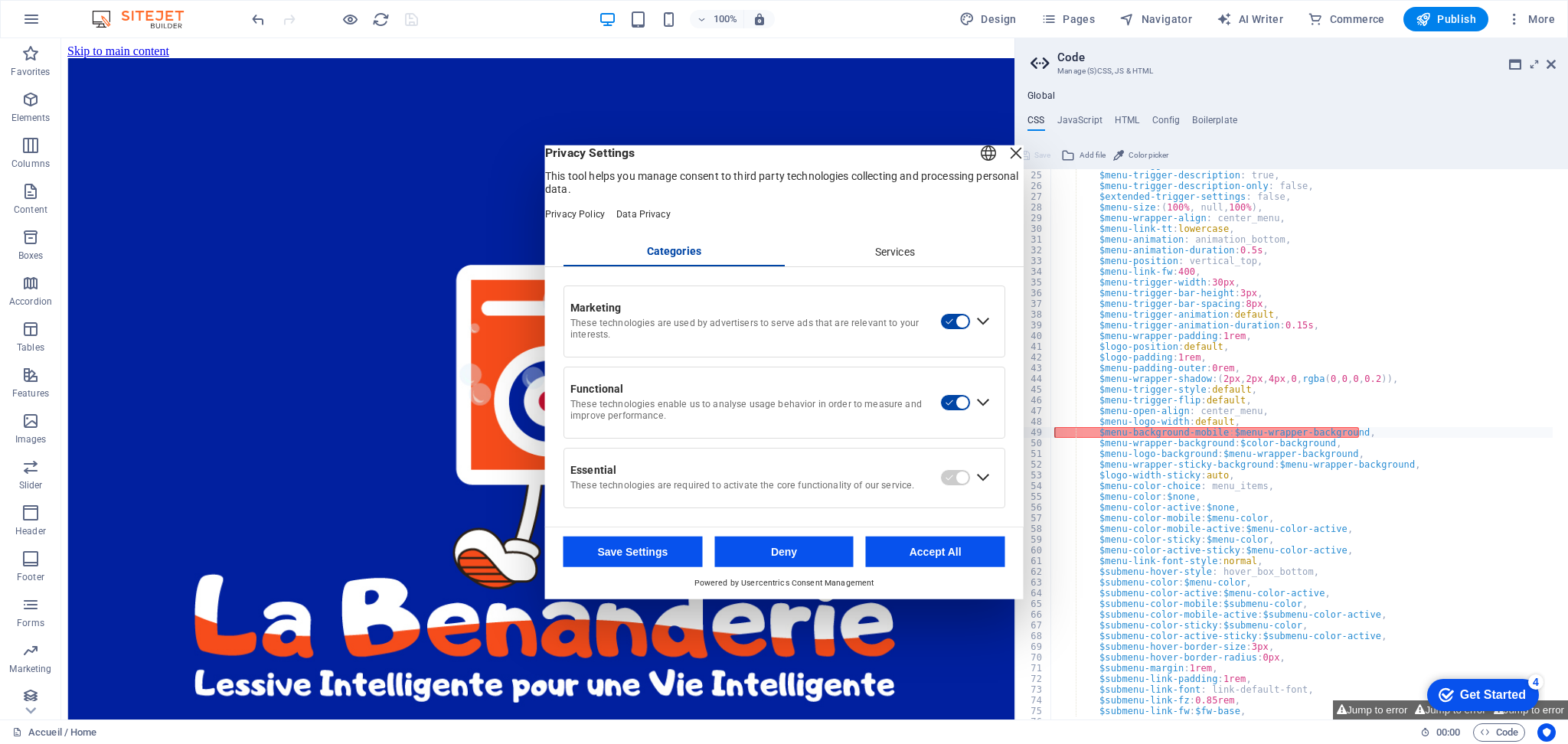
click at [1005, 161] on div "Close Layer" at bounding box center [1016, 153] width 21 height 21
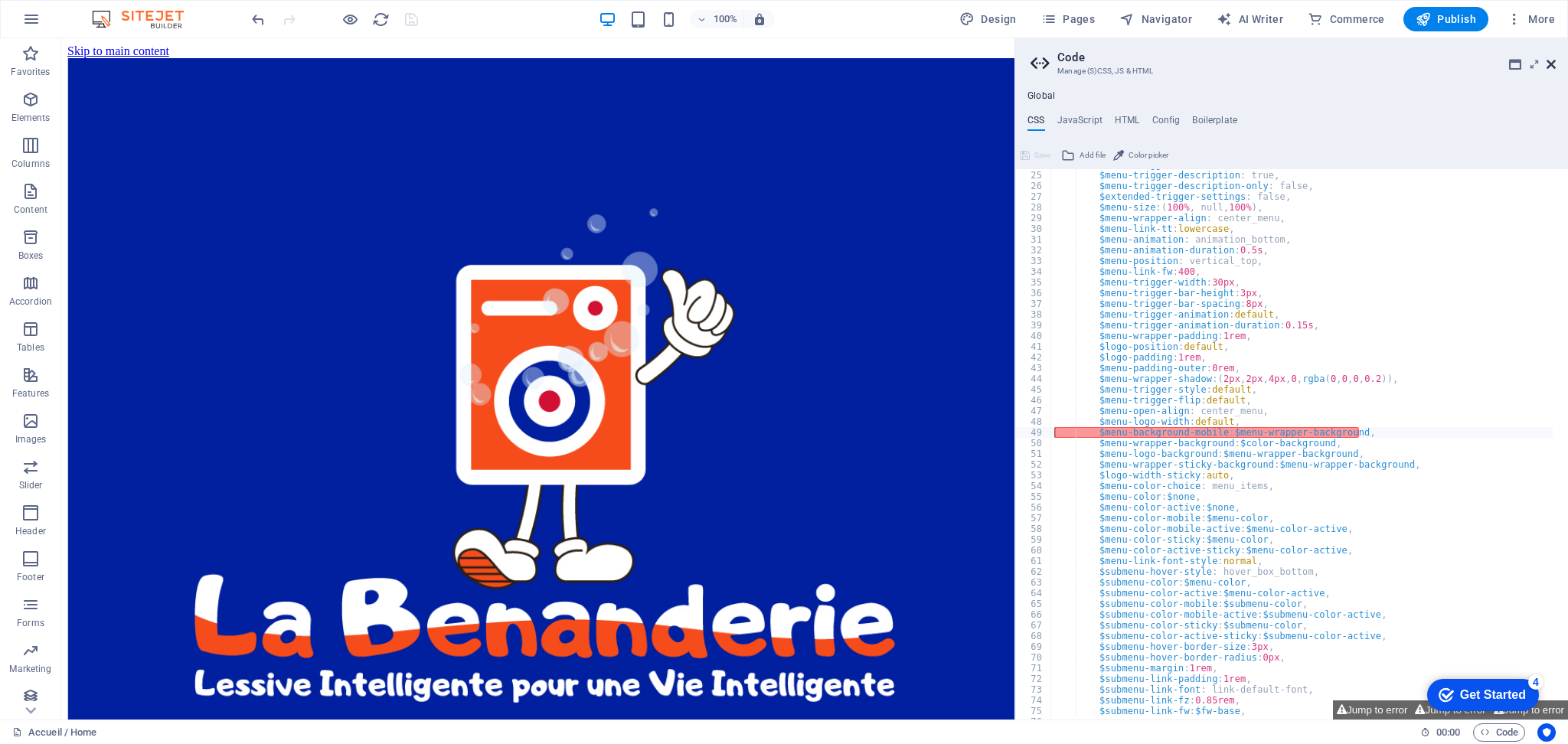
click at [1549, 65] on icon at bounding box center [1551, 64] width 9 height 12
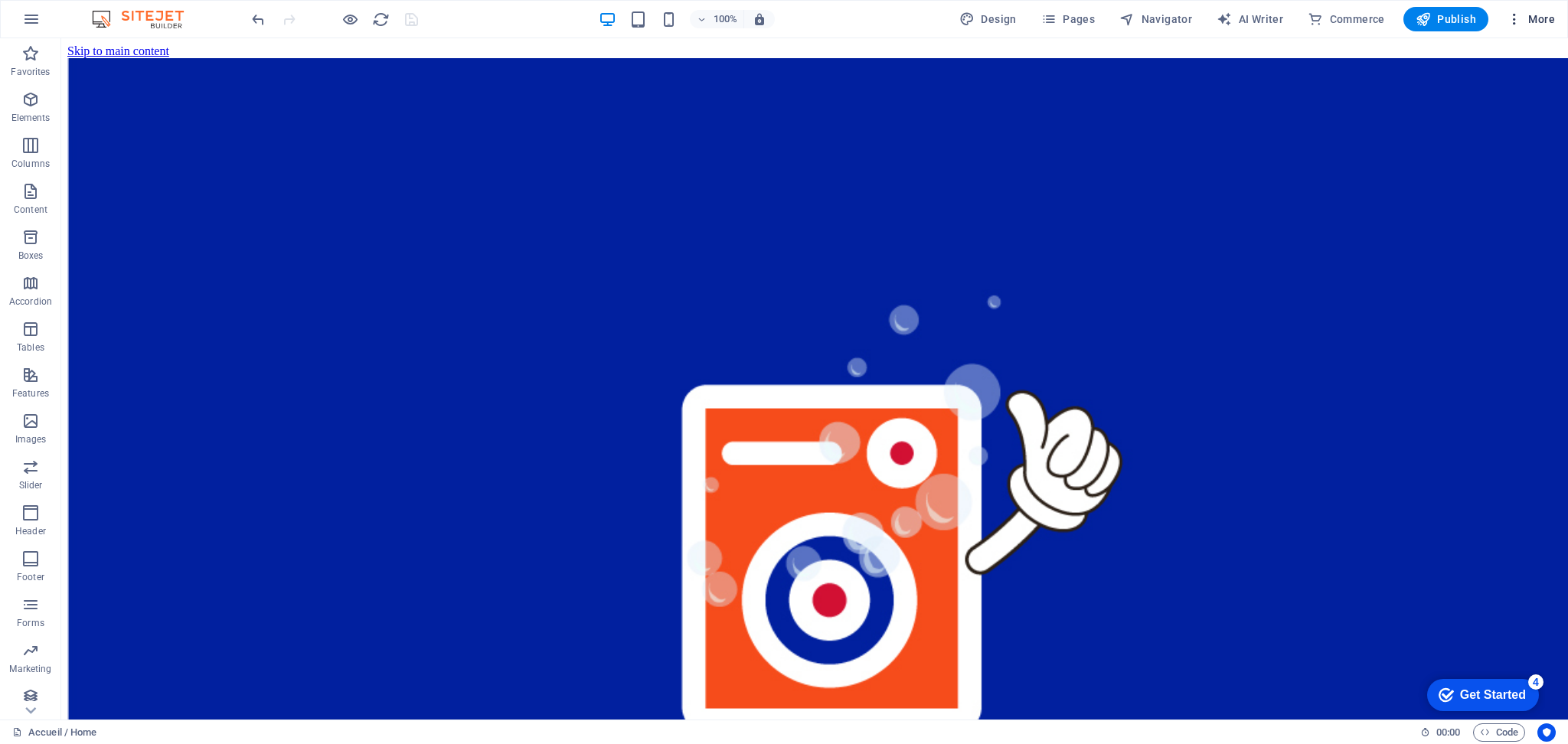
click at [1527, 21] on span "More" at bounding box center [1530, 19] width 48 height 15
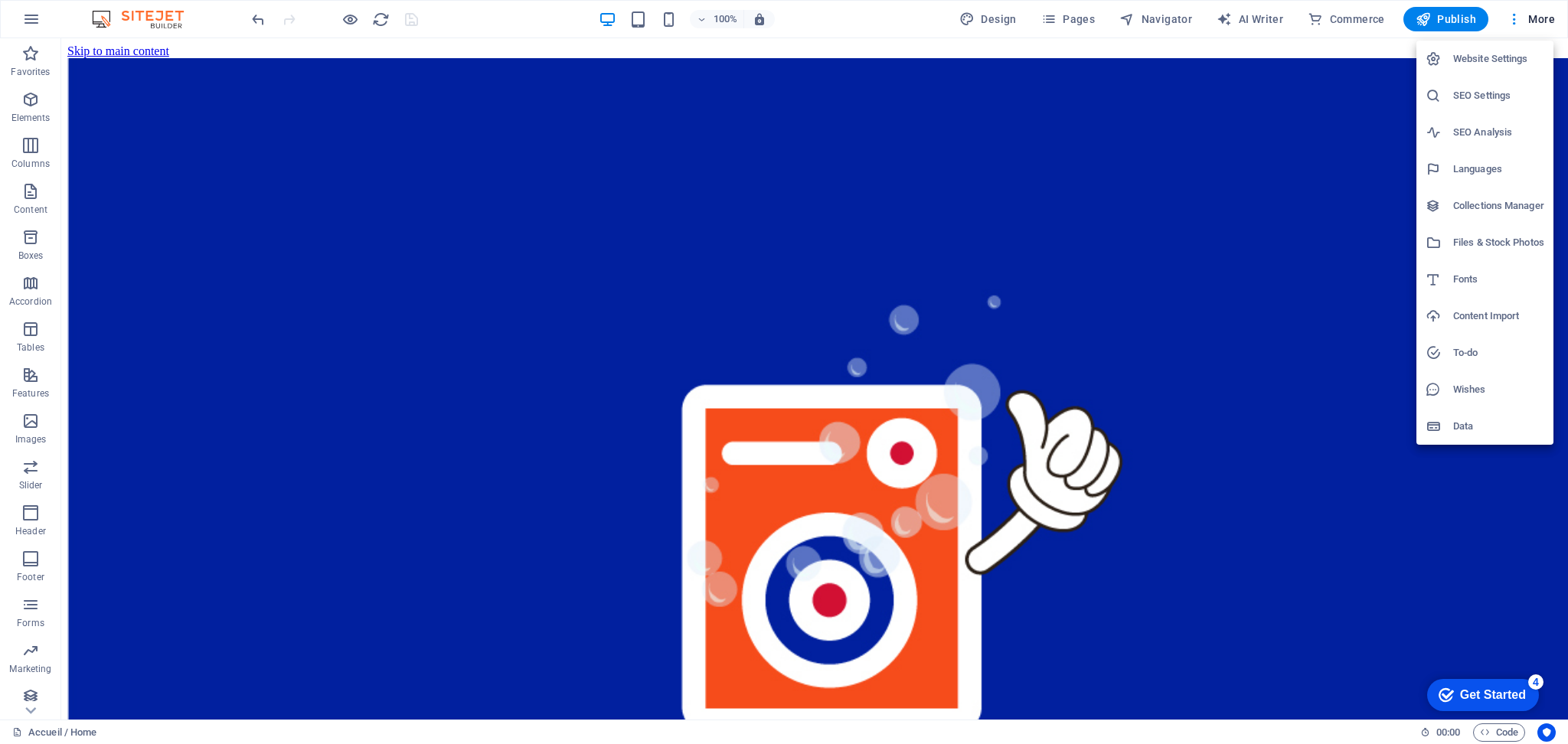
click at [1501, 91] on h6 "SEO Settings" at bounding box center [1499, 96] width 91 height 18
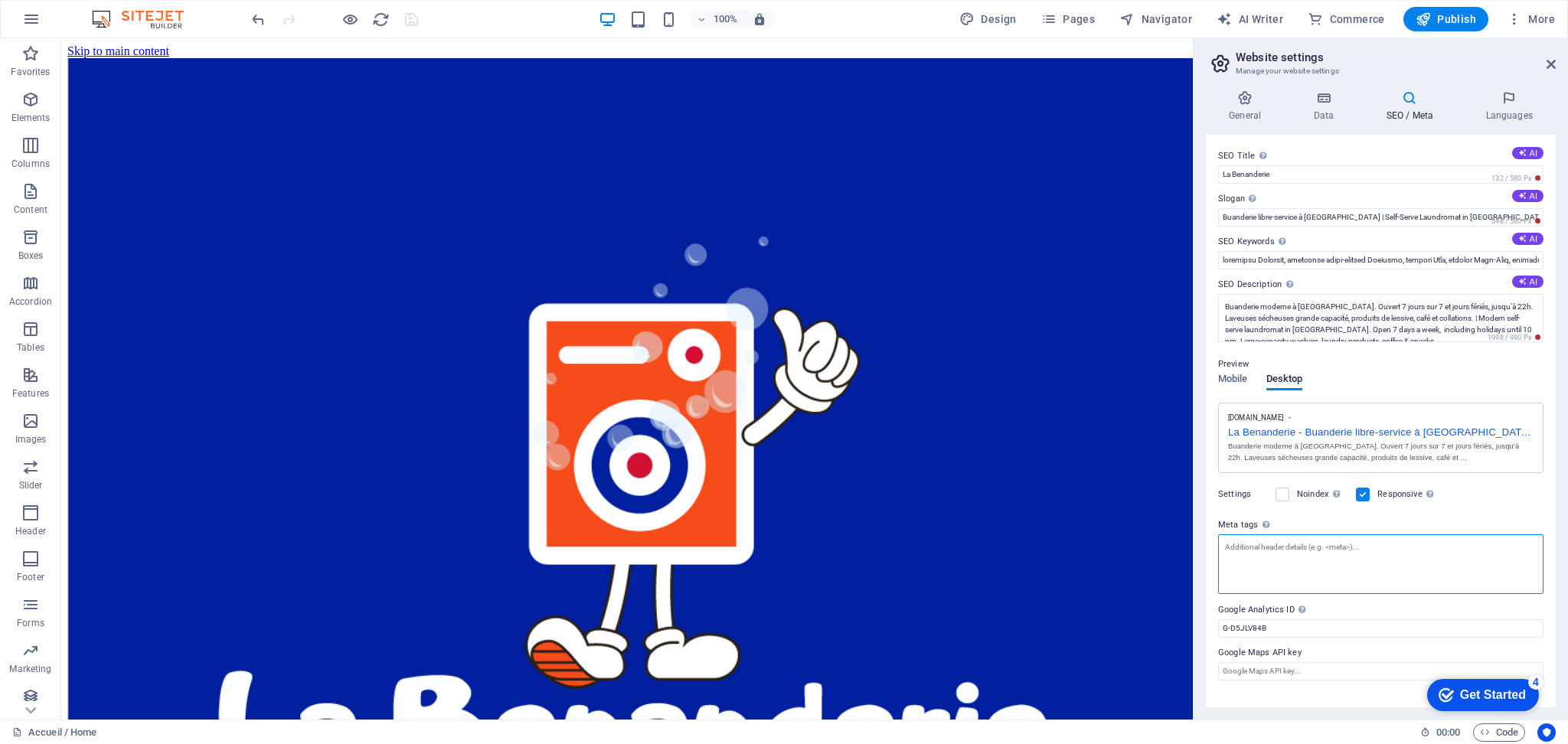
drag, startPoint x: 1297, startPoint y: 539, endPoint x: 1324, endPoint y: 478, distance: 66.7
click at [1314, 496] on div "SEO Title The title of your website - make it something that stands out in sear…" at bounding box center [1381, 421] width 350 height 572
click at [1248, 553] on textarea "Meta tags Enter HTML code here that will be placed inside the tags of your webs…" at bounding box center [1381, 564] width 326 height 60
click at [1255, 555] on textarea "Meta tags Enter HTML code here that will be placed inside the tags of your webs…" at bounding box center [1381, 564] width 326 height 60
paste textarea "<meta name="robots" content="index, follow"> <meta name="author" content="La Be…"
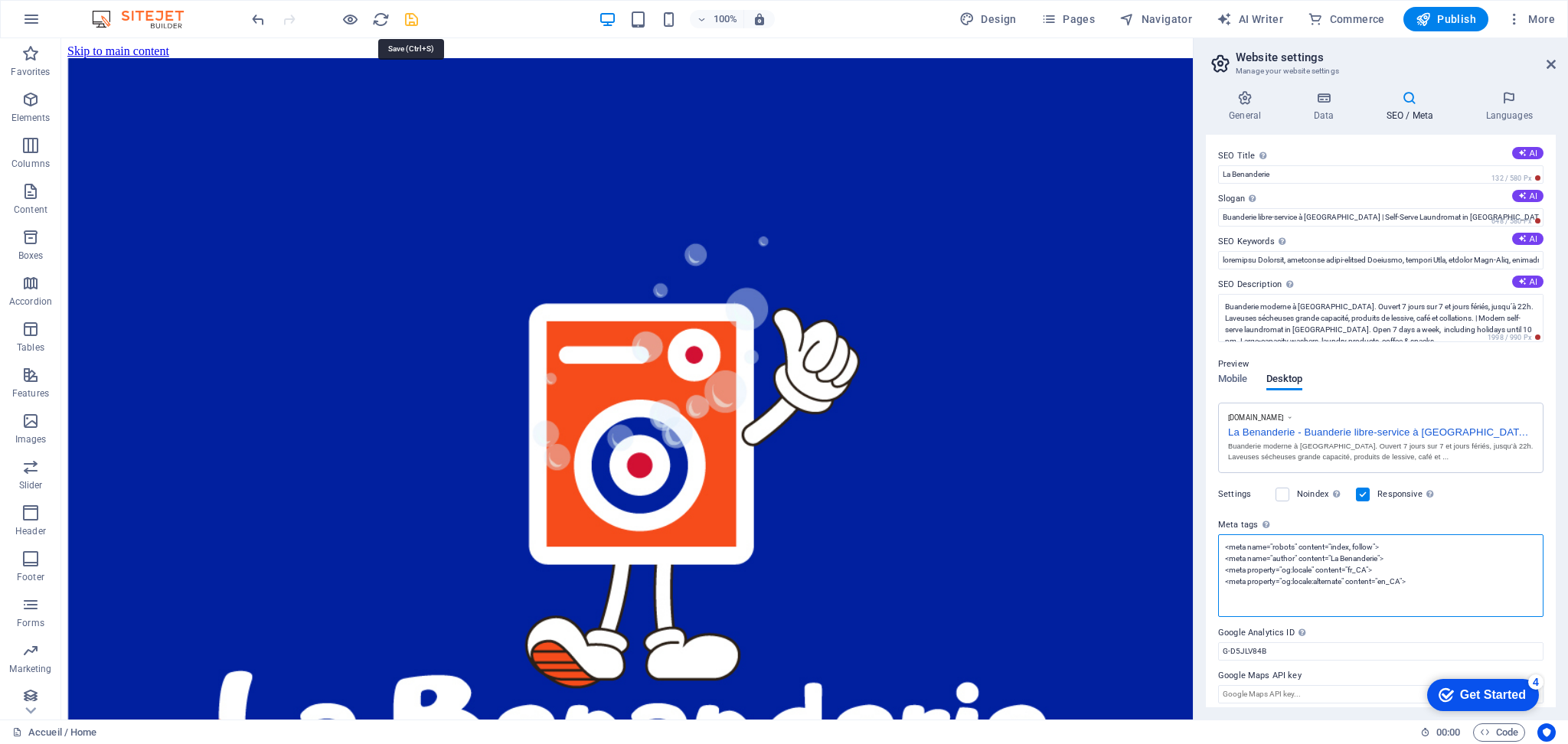
type textarea "<meta name="robots" content="index, follow"> <meta name="author" content="La Be…"
click at [418, 11] on icon "save" at bounding box center [412, 19] width 18 height 18
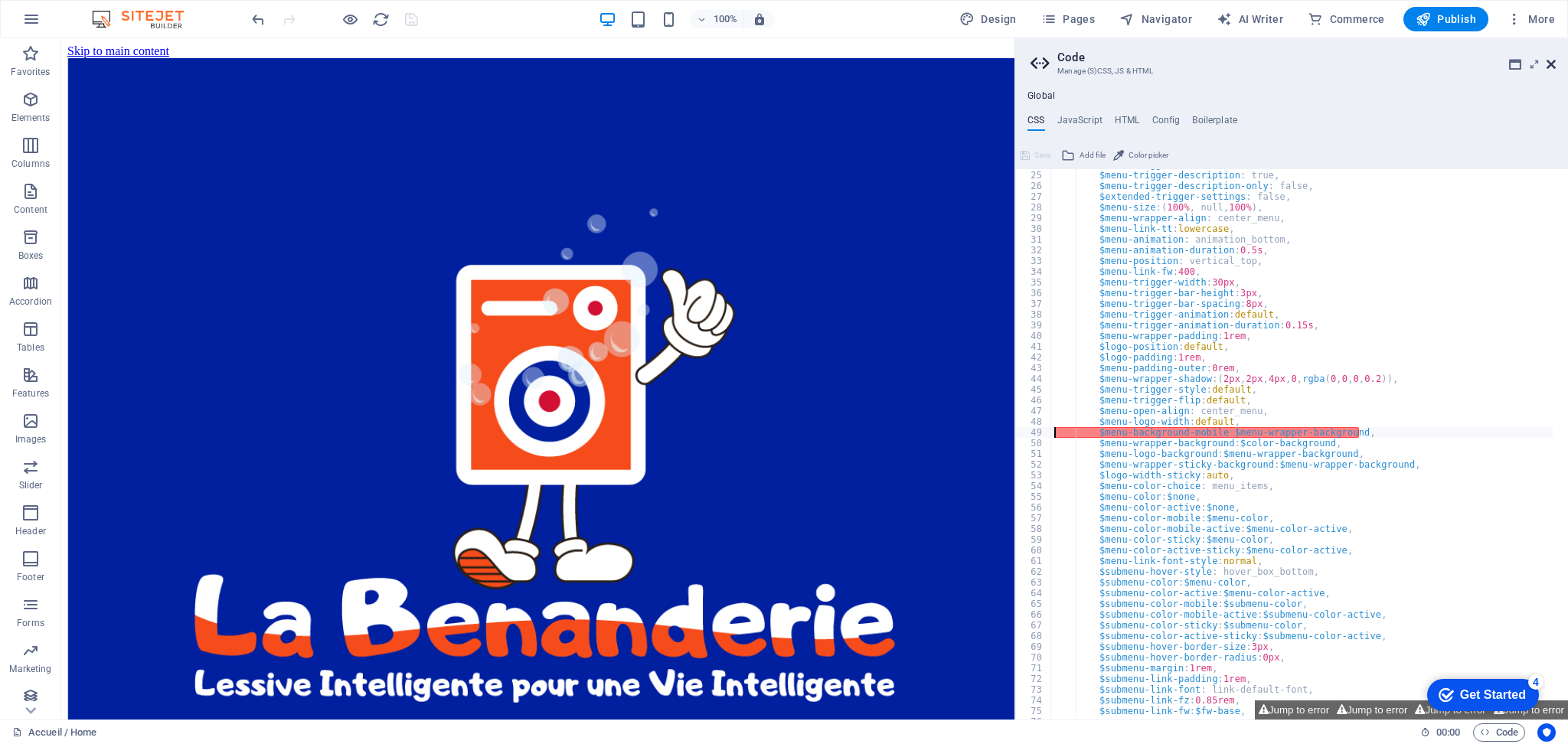
click at [1552, 61] on icon at bounding box center [1551, 64] width 9 height 12
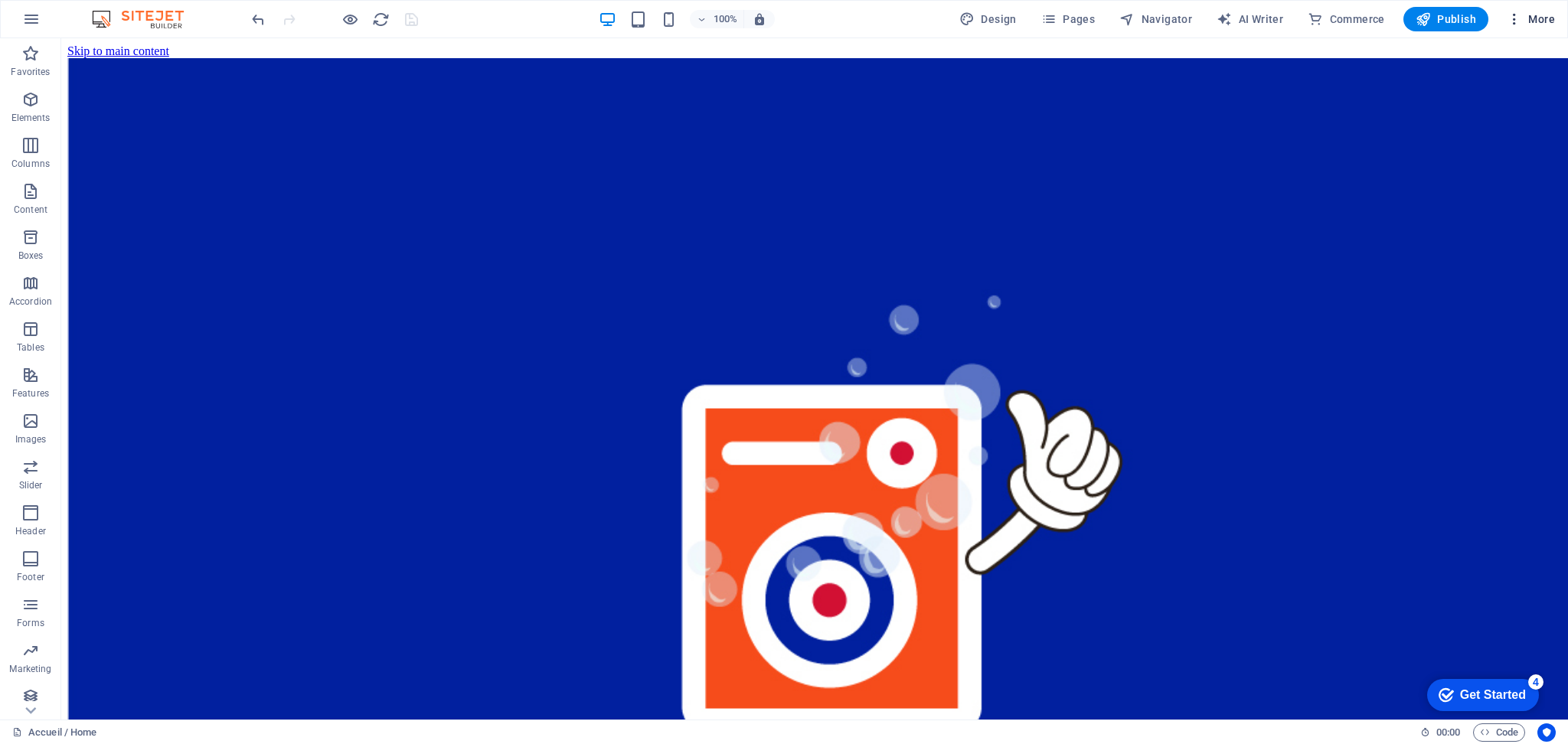
click at [1541, 14] on span "More" at bounding box center [1530, 19] width 48 height 15
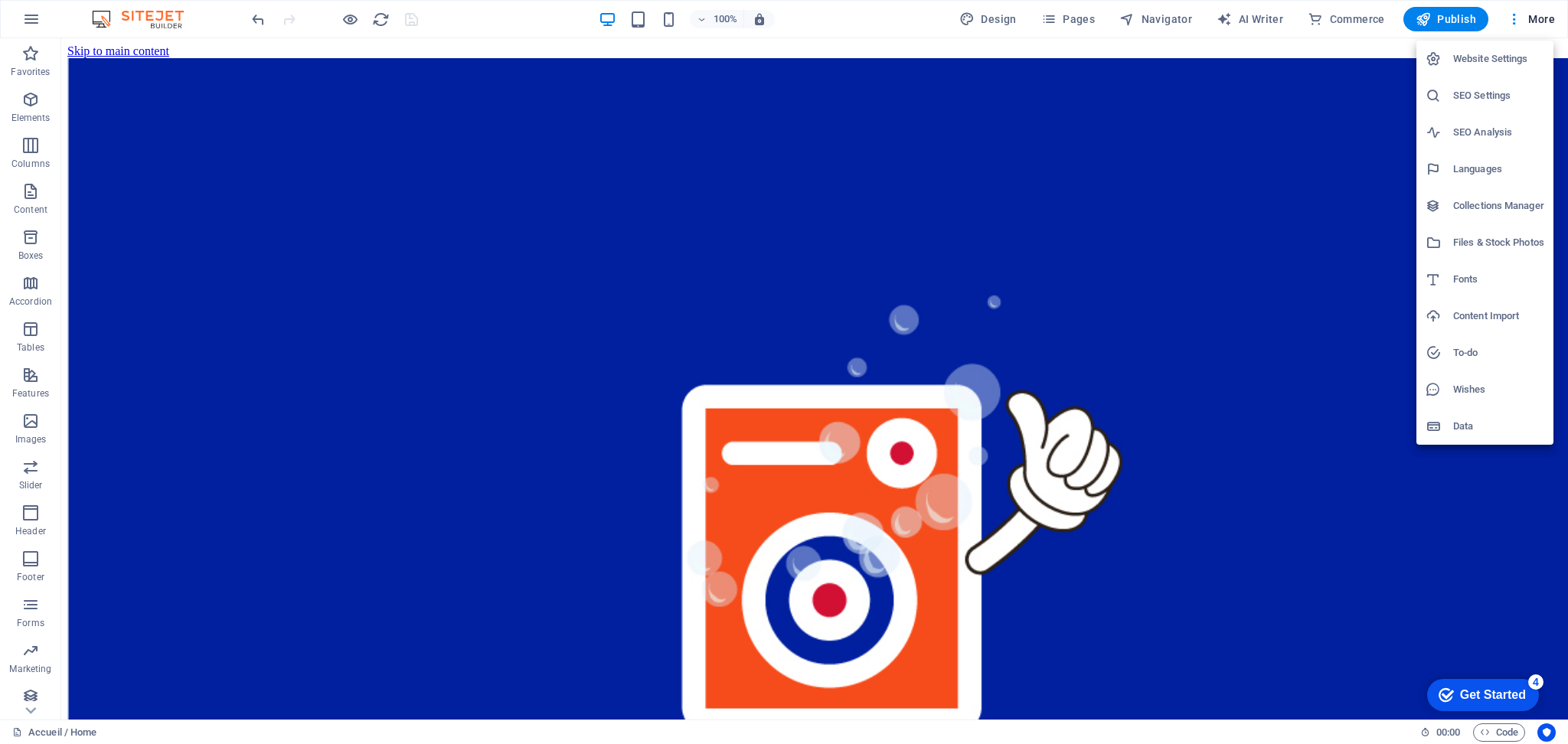
click at [1488, 93] on h6 "SEO Settings" at bounding box center [1499, 96] width 91 height 18
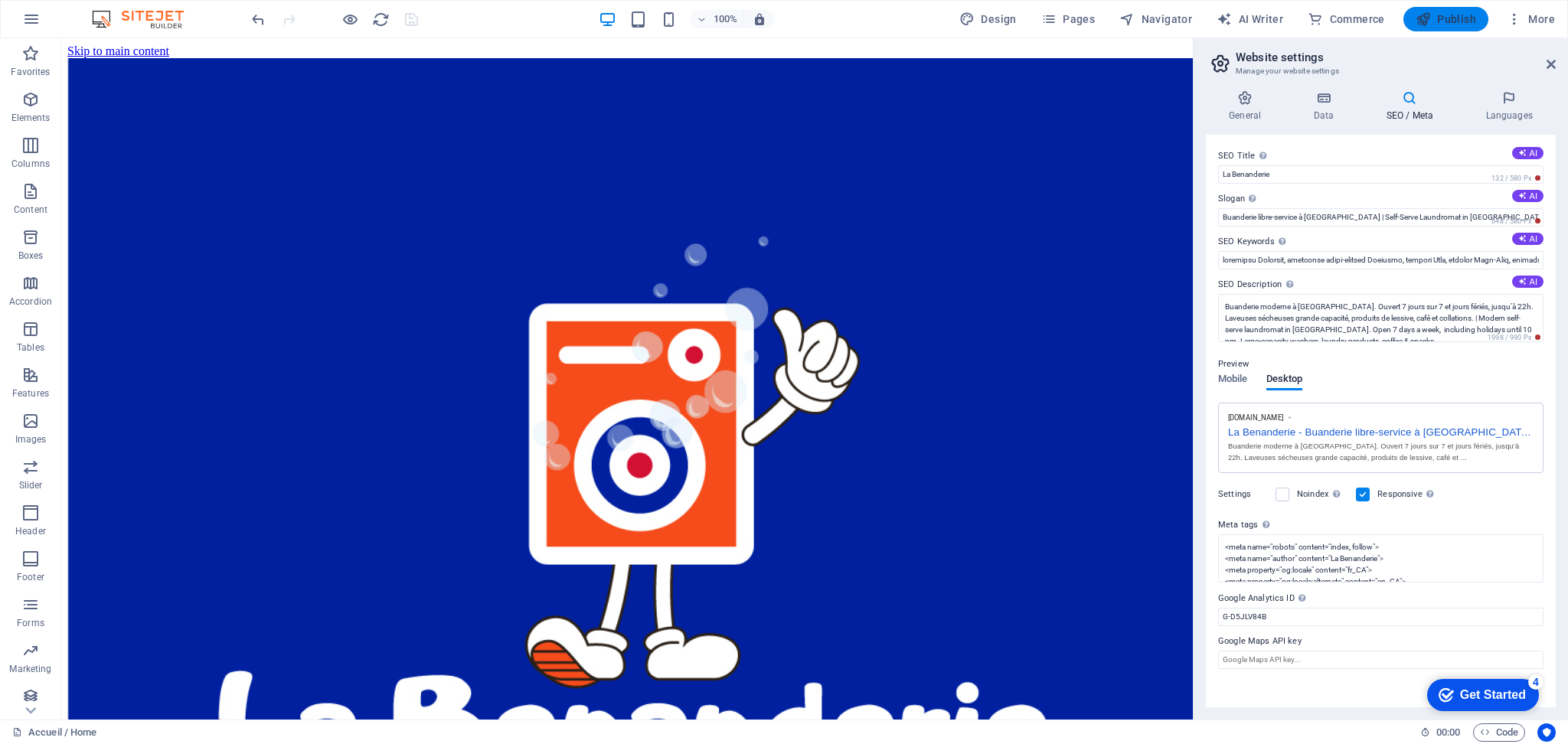
click at [1455, 23] on span "Publish" at bounding box center [1446, 19] width 61 height 15
